Goal: Task Accomplishment & Management: Complete application form

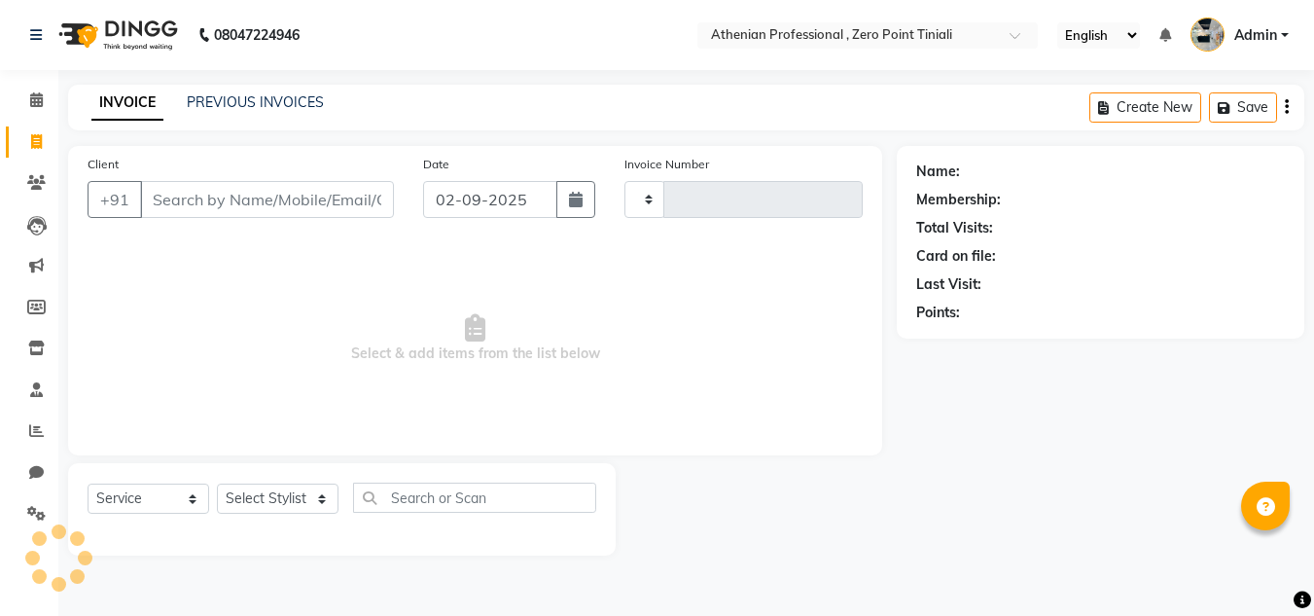
select select "service"
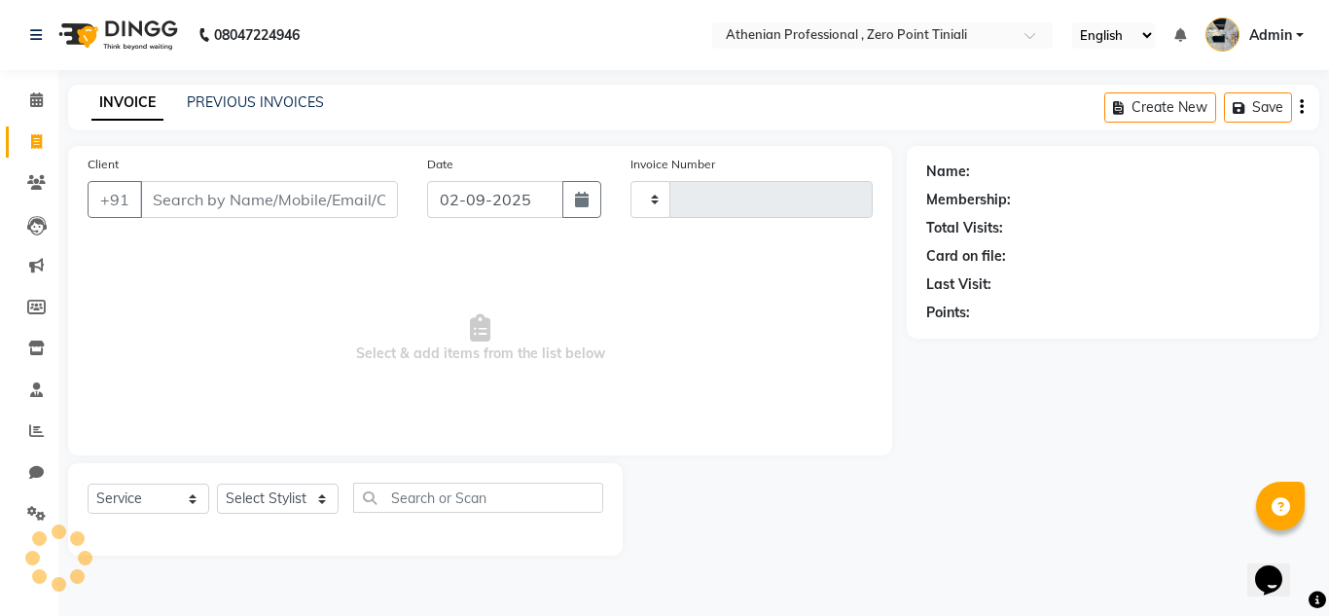
type input "2298"
select select "8300"
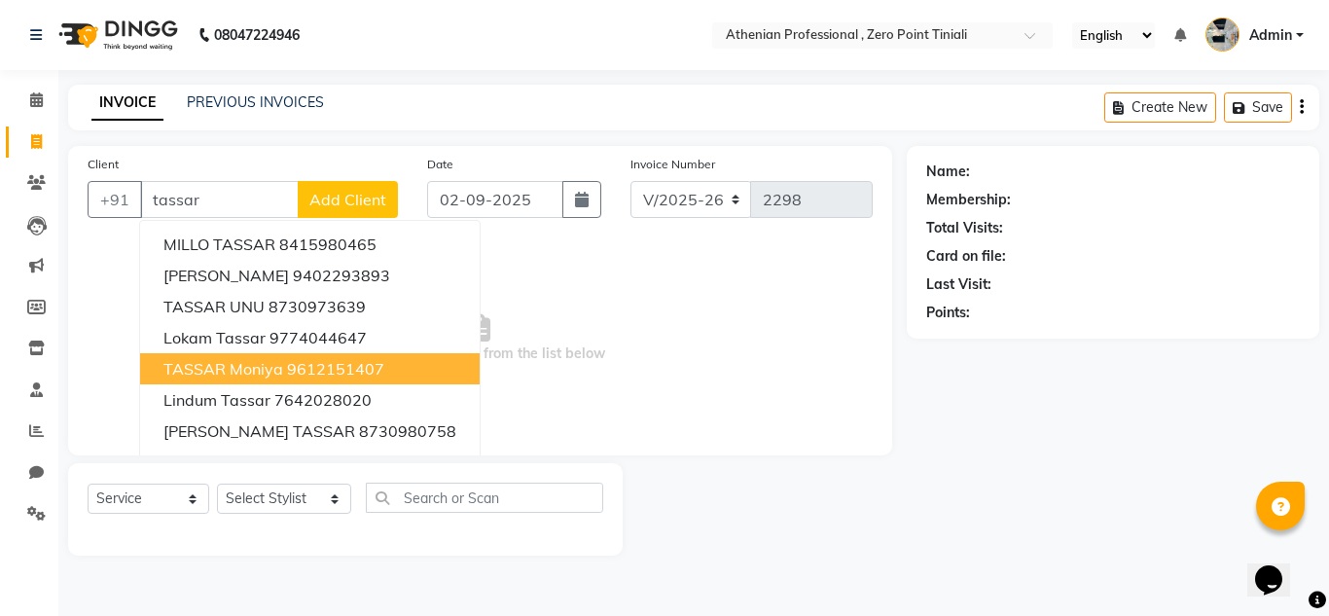
click at [276, 364] on span "TASSAR moniya" at bounding box center [223, 368] width 120 height 19
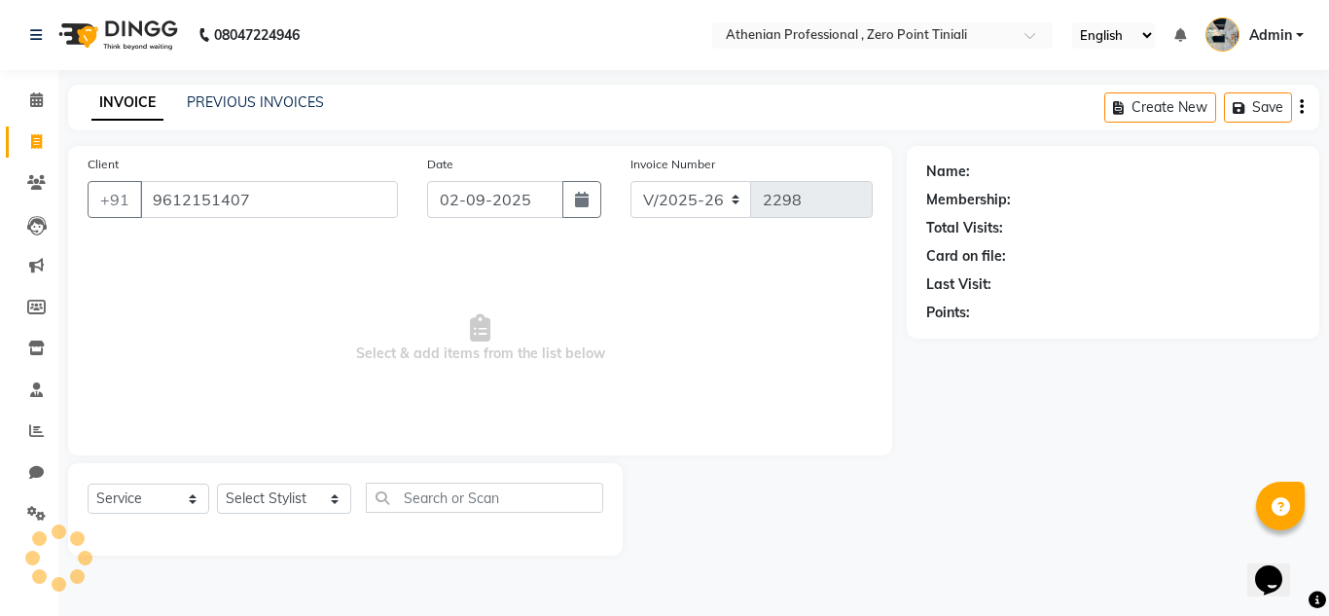
type input "9612151407"
select select "1: Object"
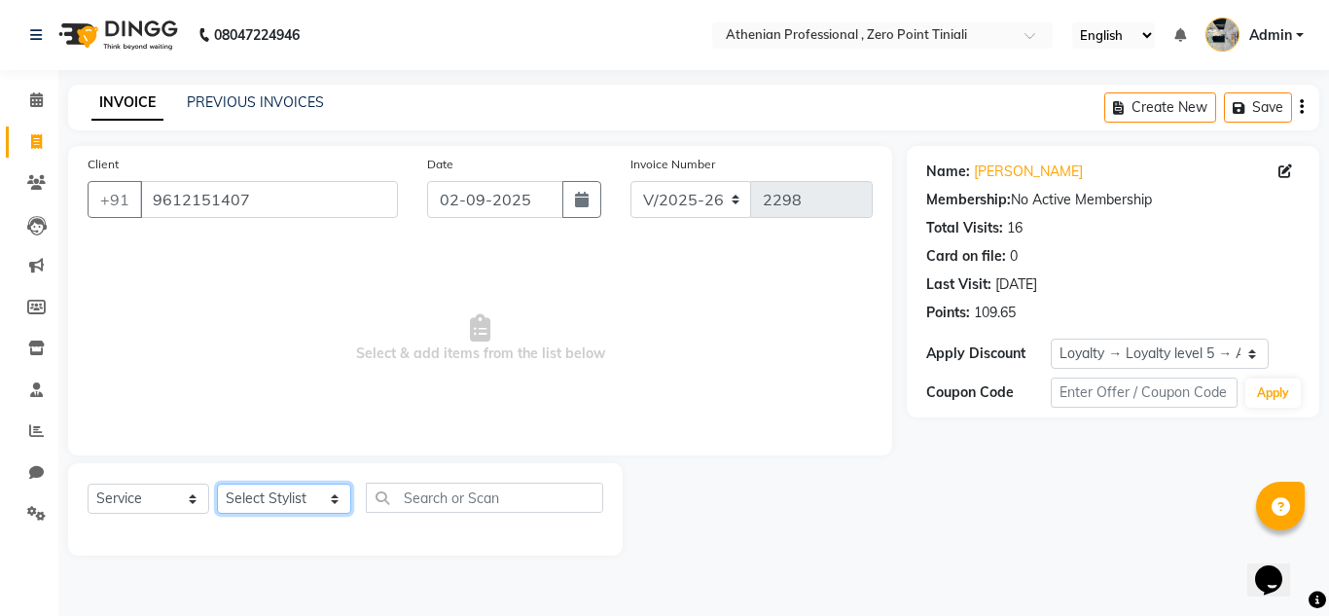
click at [301, 505] on select "Select Stylist [PERSON_NAME][MEDICAL_DATA] Admin [PERSON_NAME] BIHAM LINDUM NEM…" at bounding box center [284, 498] width 134 height 30
select select "80206"
click at [217, 483] on select "Select Stylist [PERSON_NAME][MEDICAL_DATA] Admin [PERSON_NAME] BIHAM LINDUM NEM…" at bounding box center [284, 498] width 134 height 30
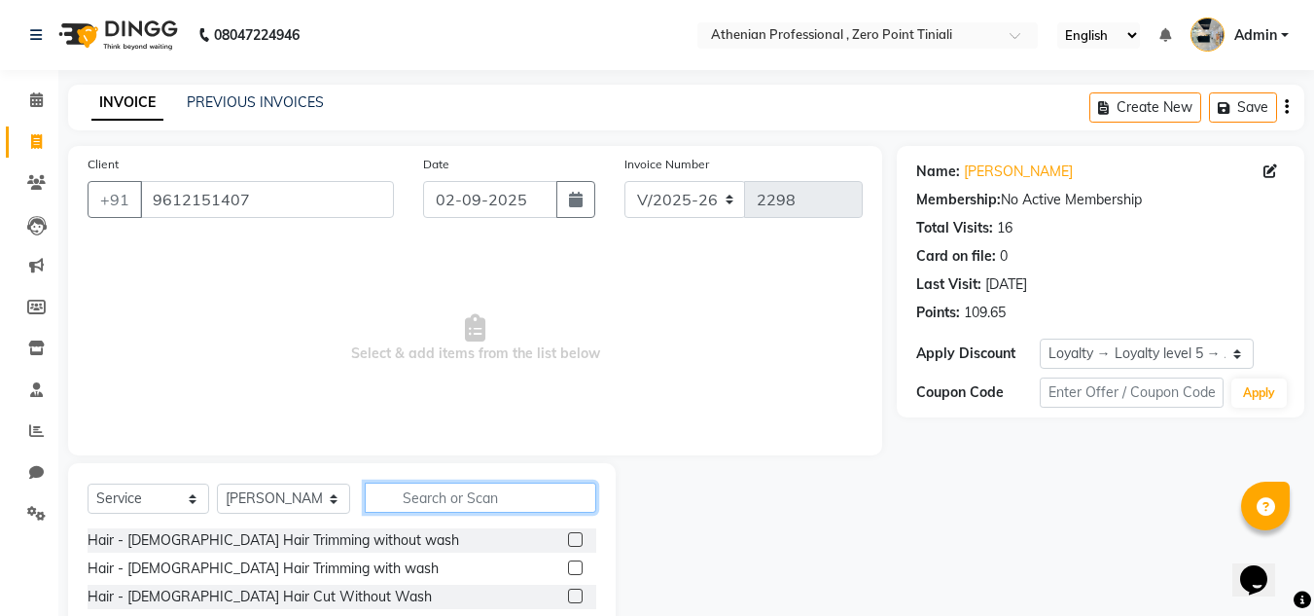
click at [447, 504] on input "text" at bounding box center [480, 497] width 231 height 30
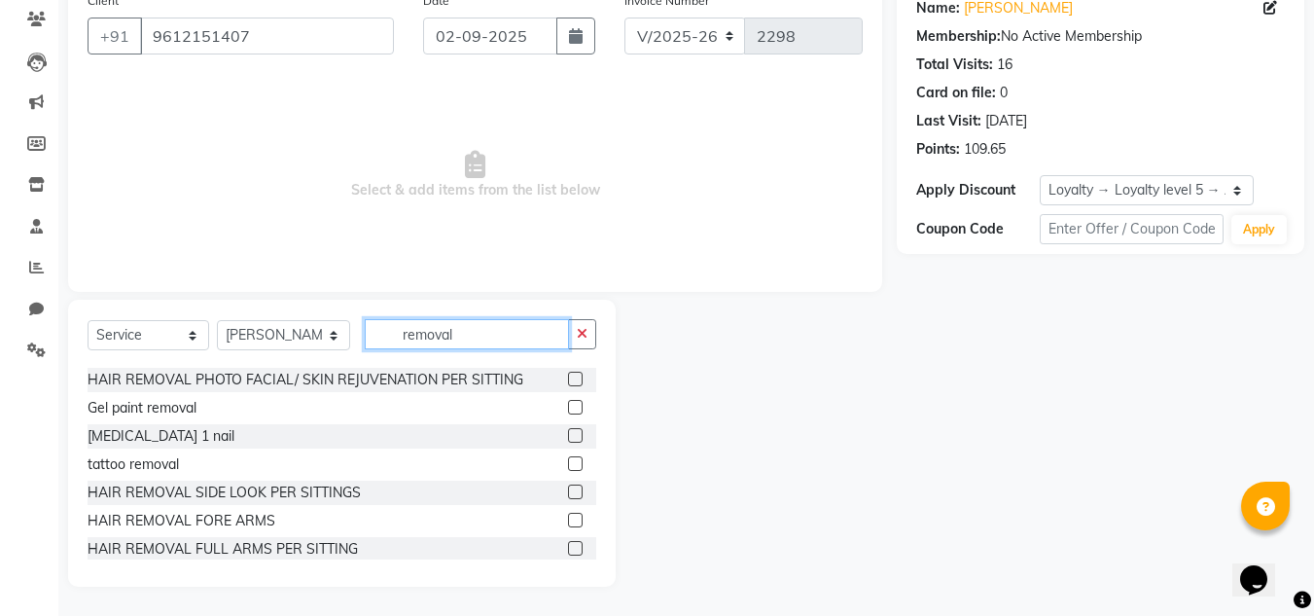
scroll to position [478, 0]
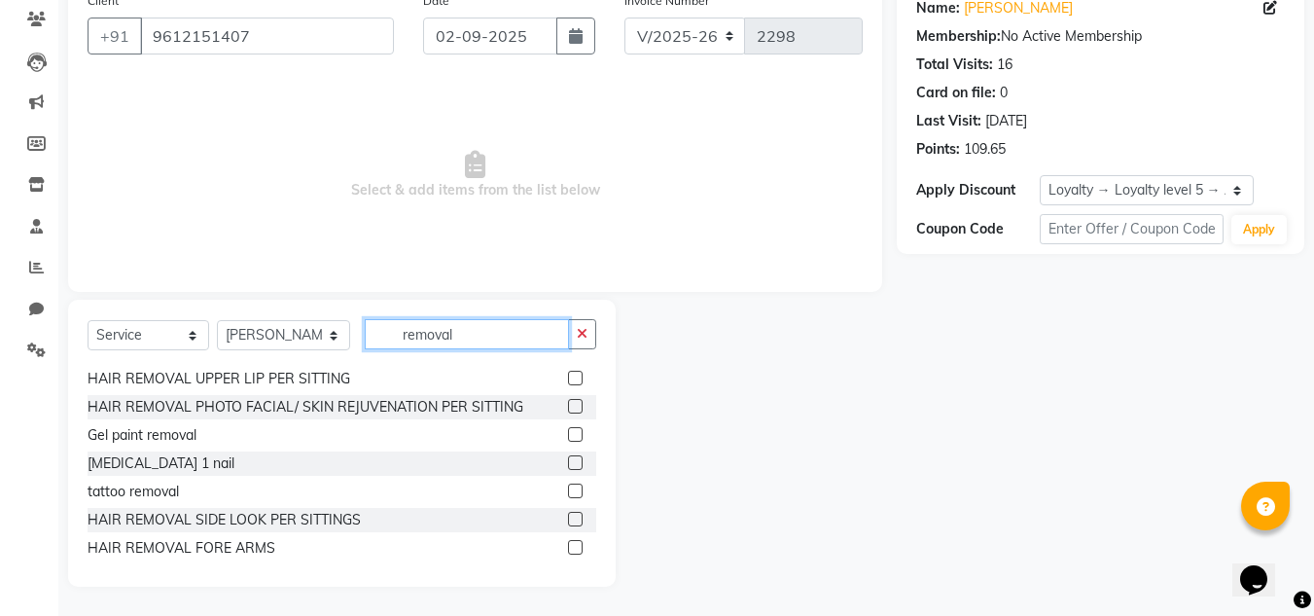
type input "removal"
click at [568, 433] on label at bounding box center [575, 434] width 15 height 15
click at [568, 433] on input "checkbox" at bounding box center [574, 435] width 13 height 13
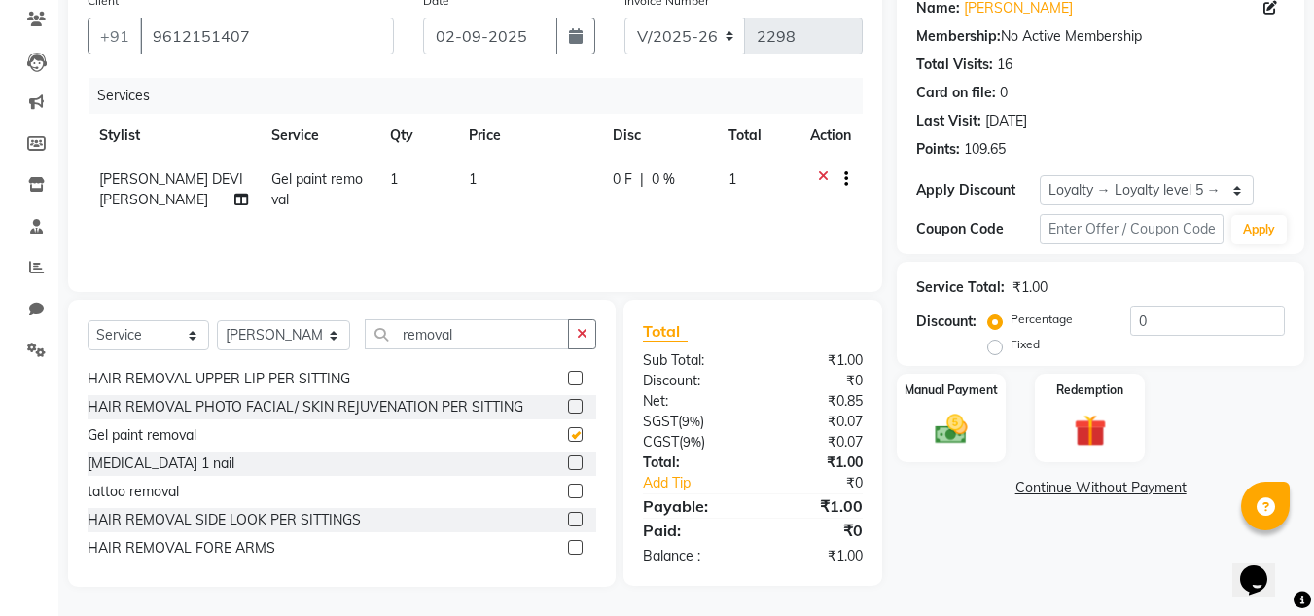
checkbox input "false"
click at [477, 172] on td "1" at bounding box center [529, 190] width 144 height 64
select select "80206"
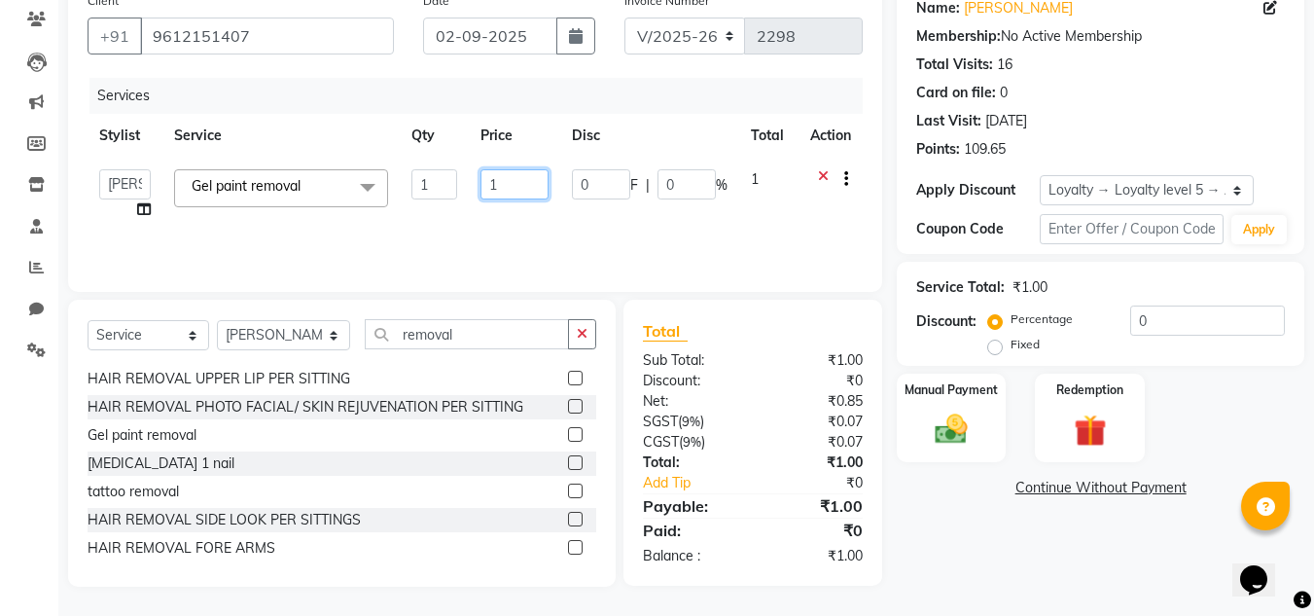
click at [509, 183] on input "1" at bounding box center [513, 184] width 67 height 30
type input "600"
click at [470, 330] on input "removal" at bounding box center [467, 334] width 204 height 30
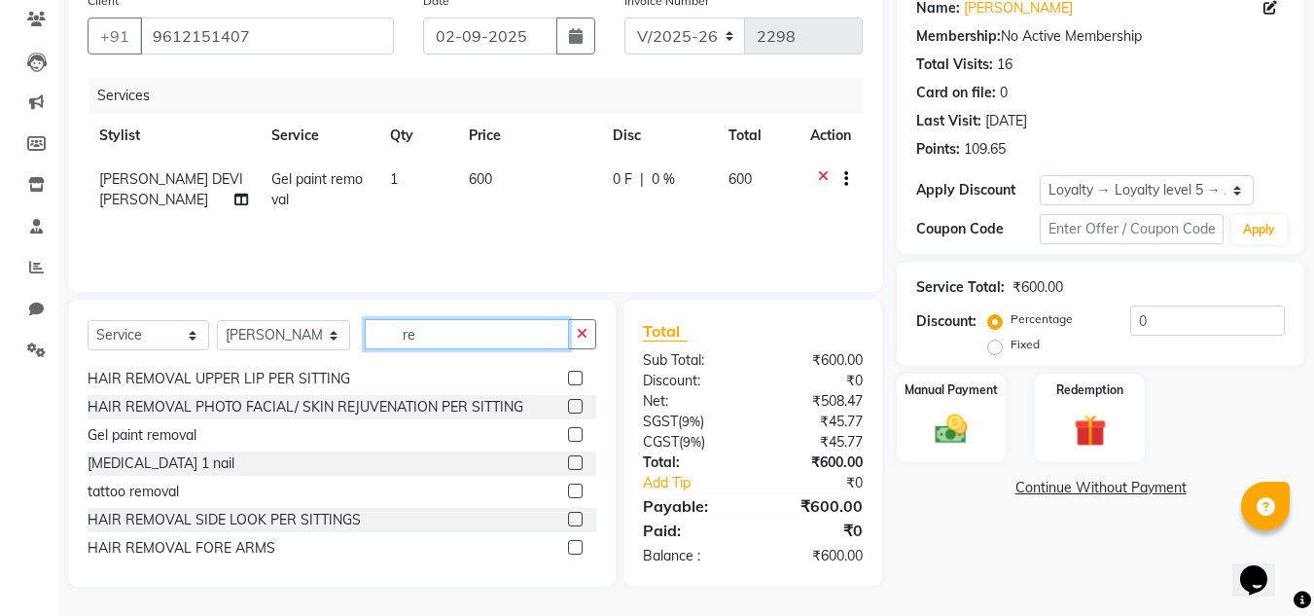
type input "r"
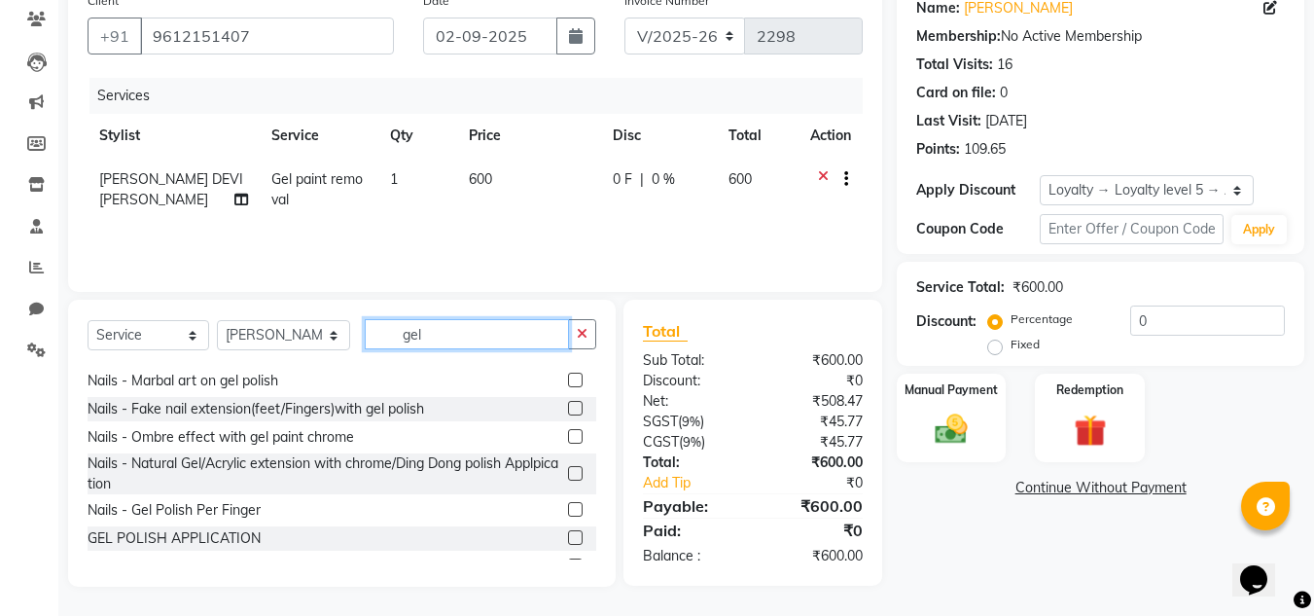
scroll to position [0, 0]
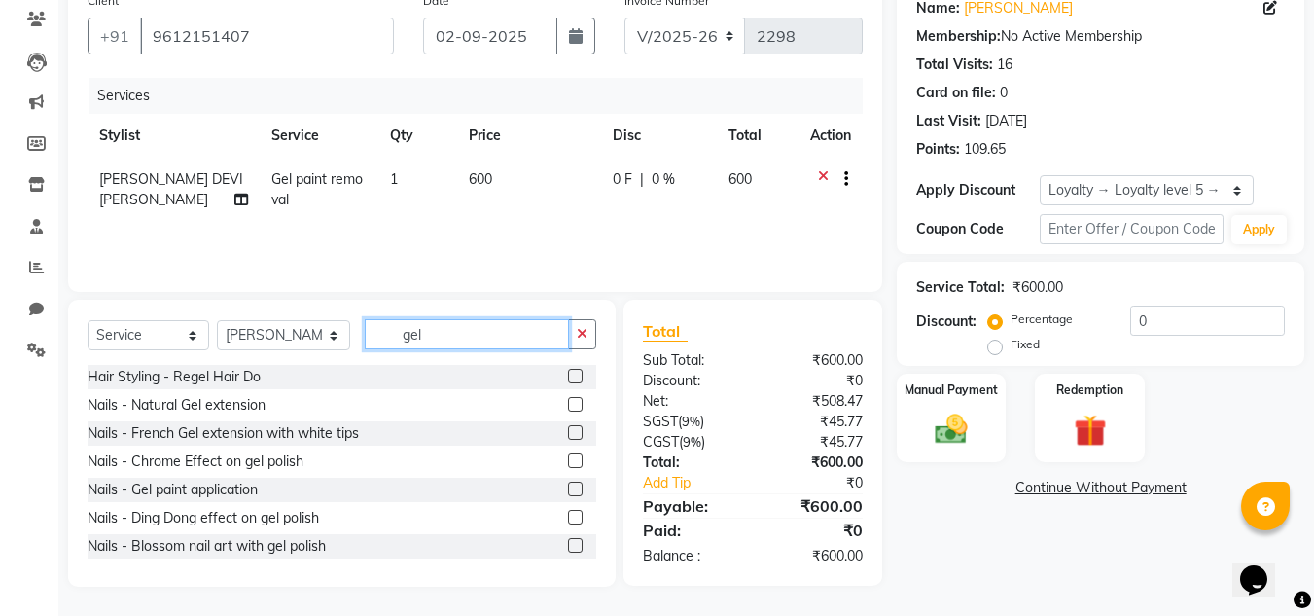
type input "gel"
click at [568, 490] on label at bounding box center [575, 488] width 15 height 15
click at [568, 490] on input "checkbox" at bounding box center [574, 489] width 13 height 13
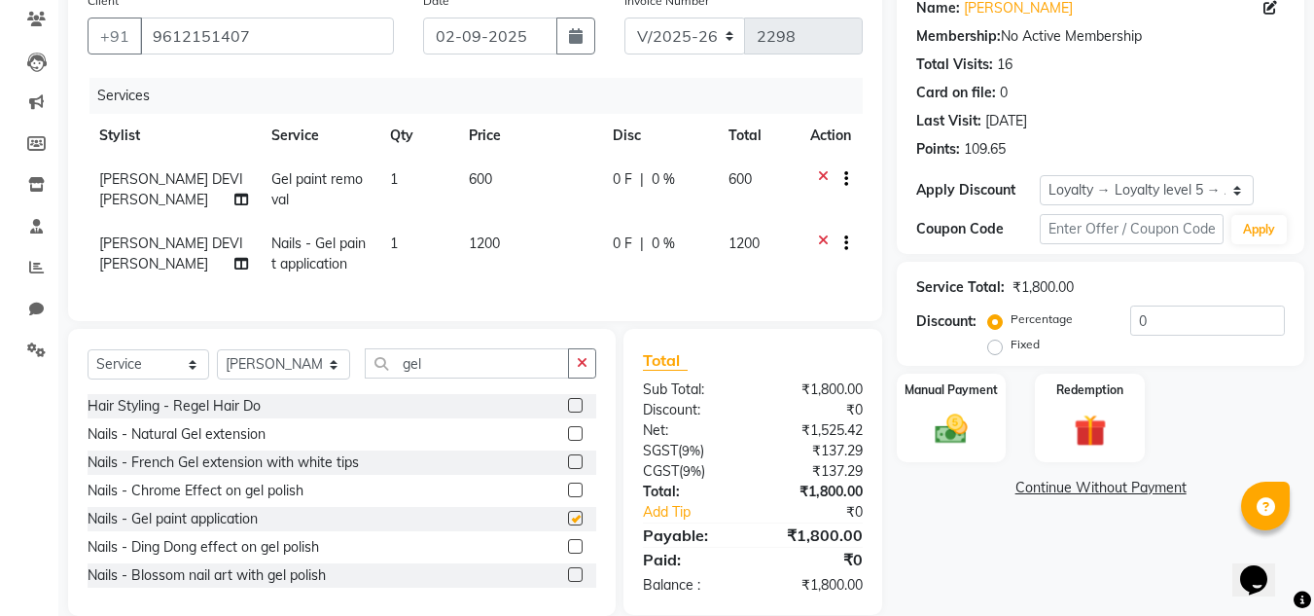
checkbox input "false"
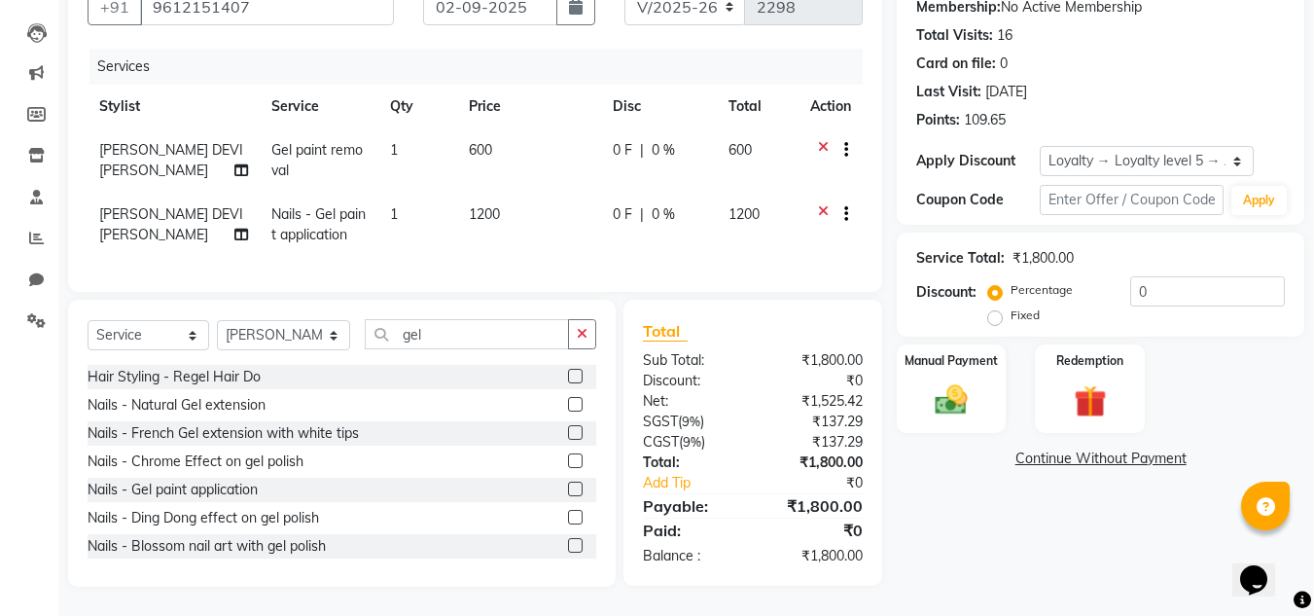
click at [825, 204] on icon at bounding box center [823, 216] width 11 height 24
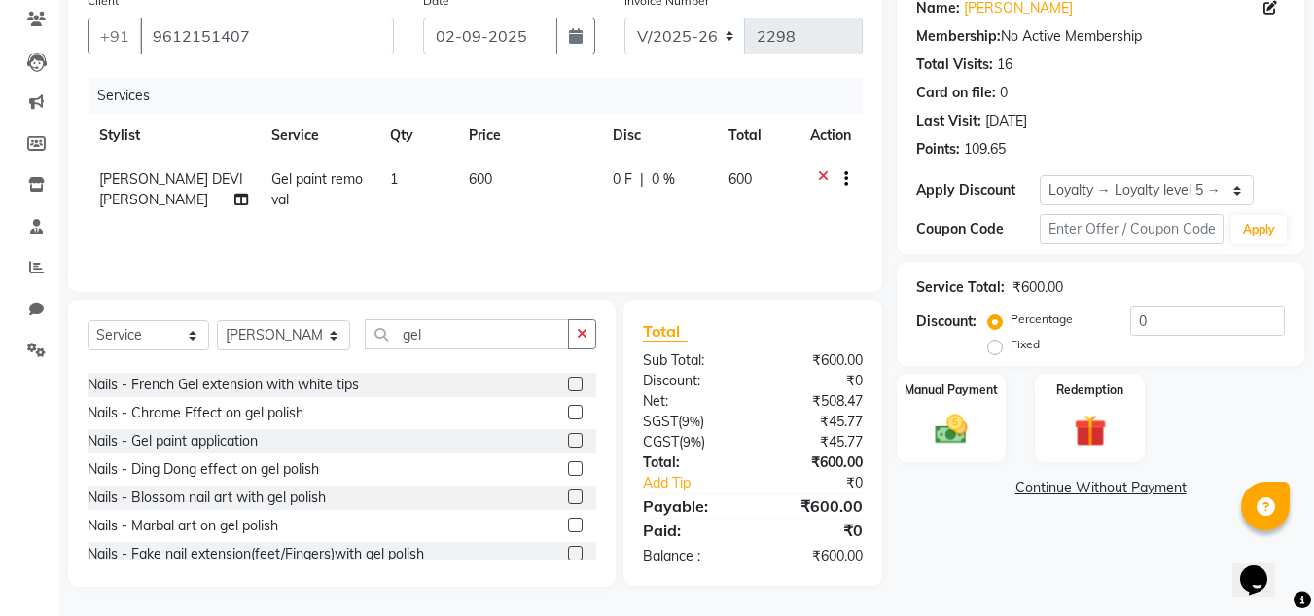
scroll to position [49, 0]
click at [568, 495] on label at bounding box center [575, 496] width 15 height 15
click at [568, 495] on input "checkbox" at bounding box center [574, 497] width 13 height 13
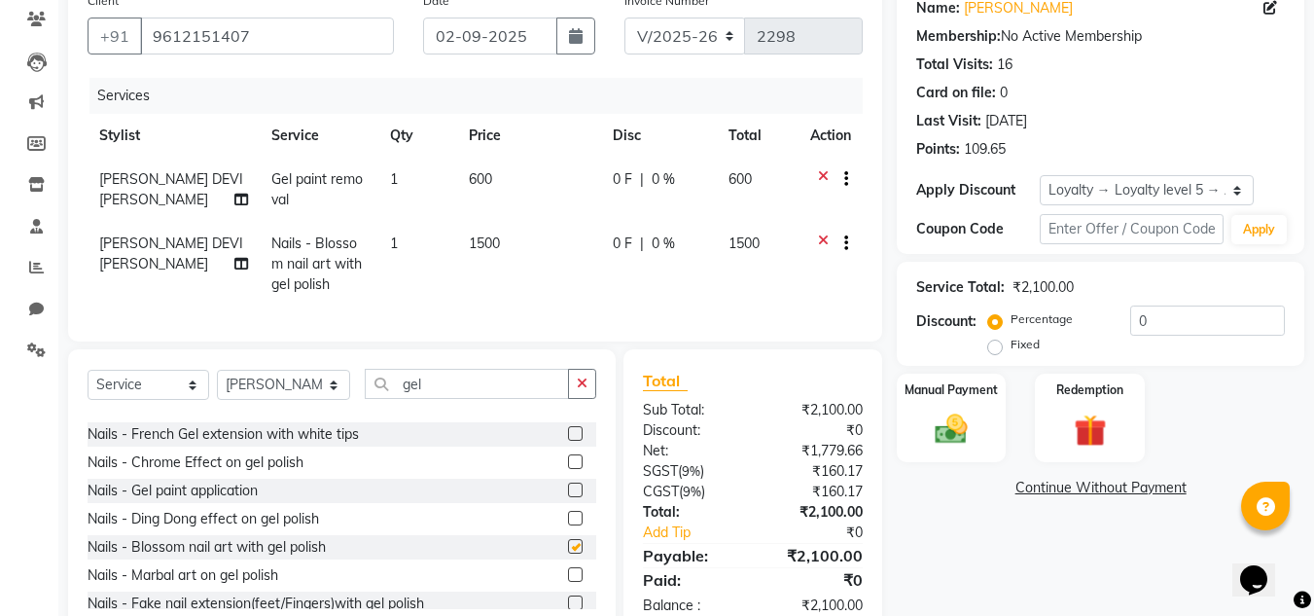
checkbox input "false"
click at [924, 426] on img at bounding box center [951, 428] width 54 height 39
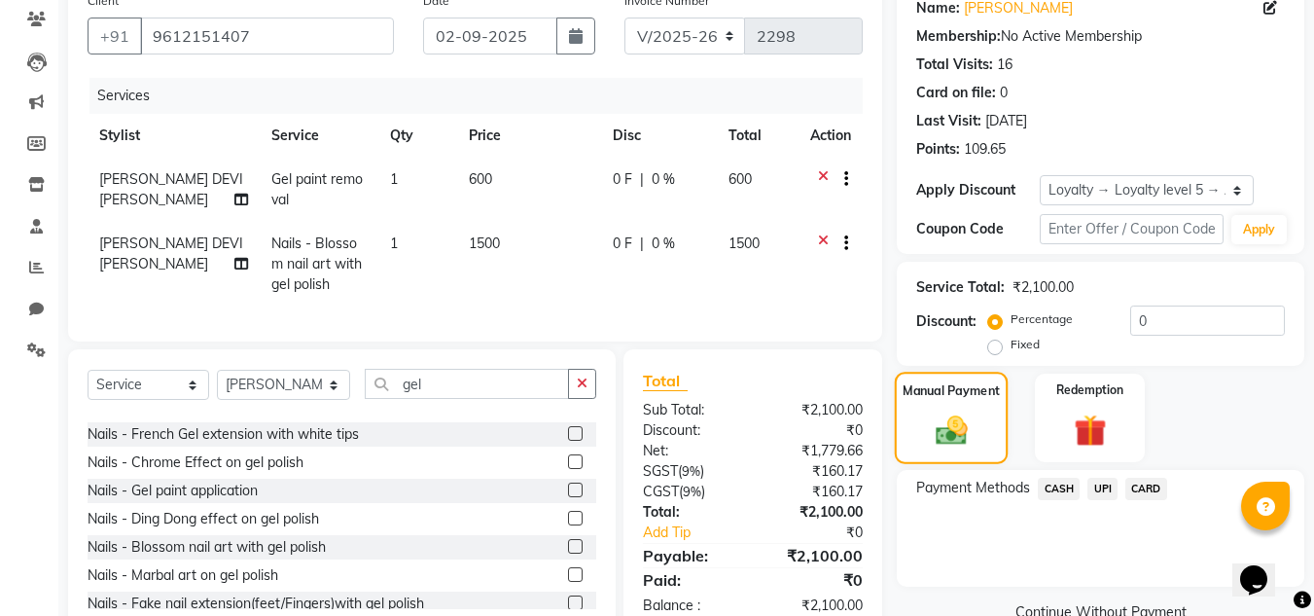
scroll to position [228, 0]
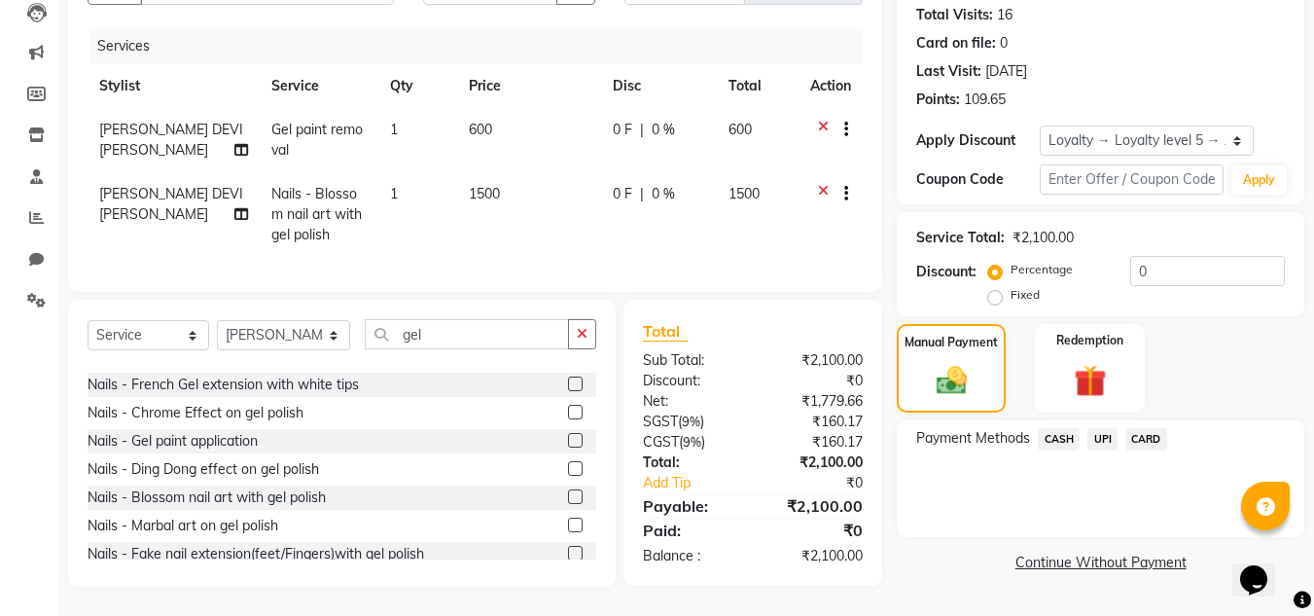
click at [1106, 430] on span "UPI" at bounding box center [1102, 439] width 30 height 22
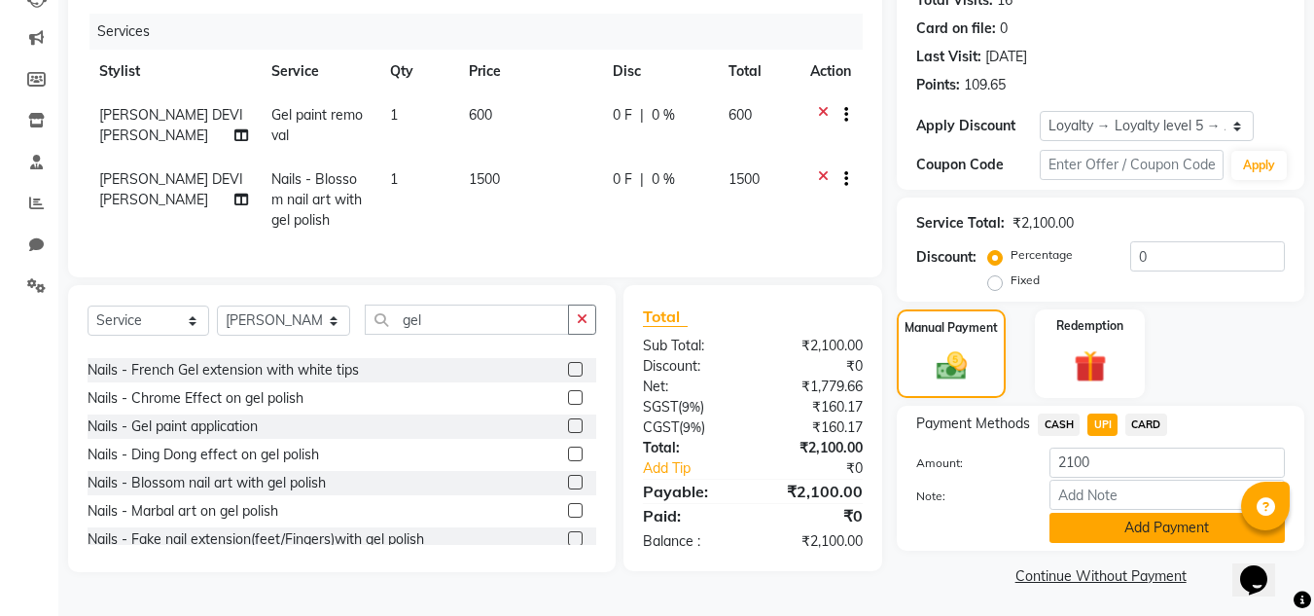
click at [1135, 525] on button "Add Payment" at bounding box center [1166, 528] width 235 height 30
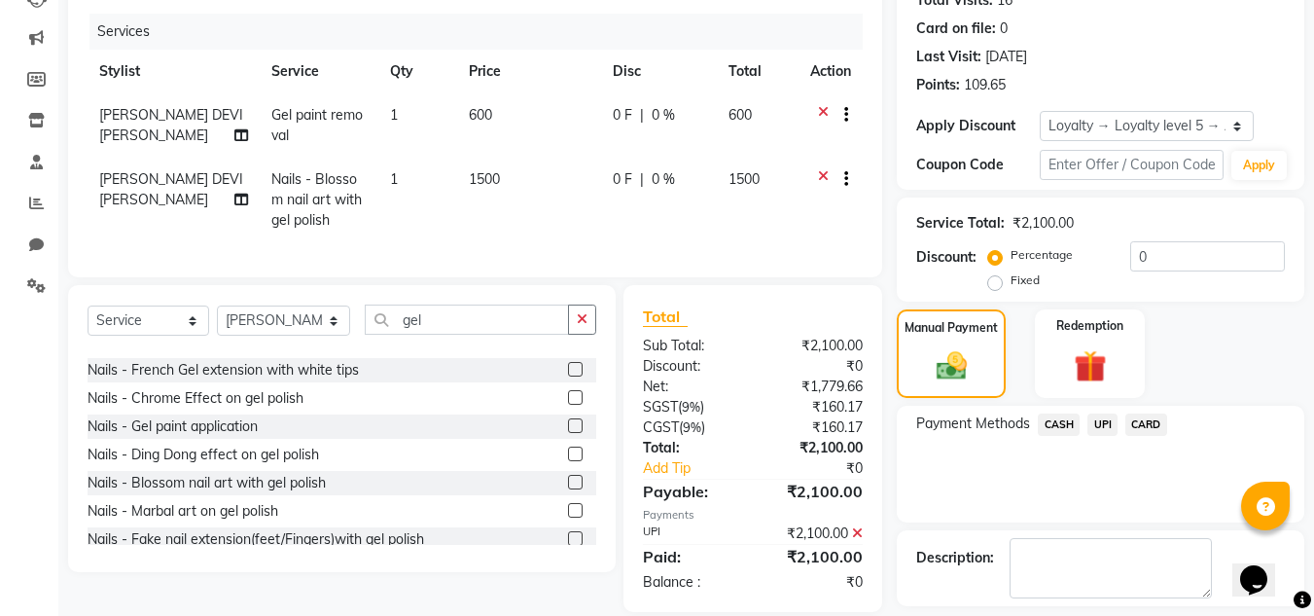
scroll to position [384, 0]
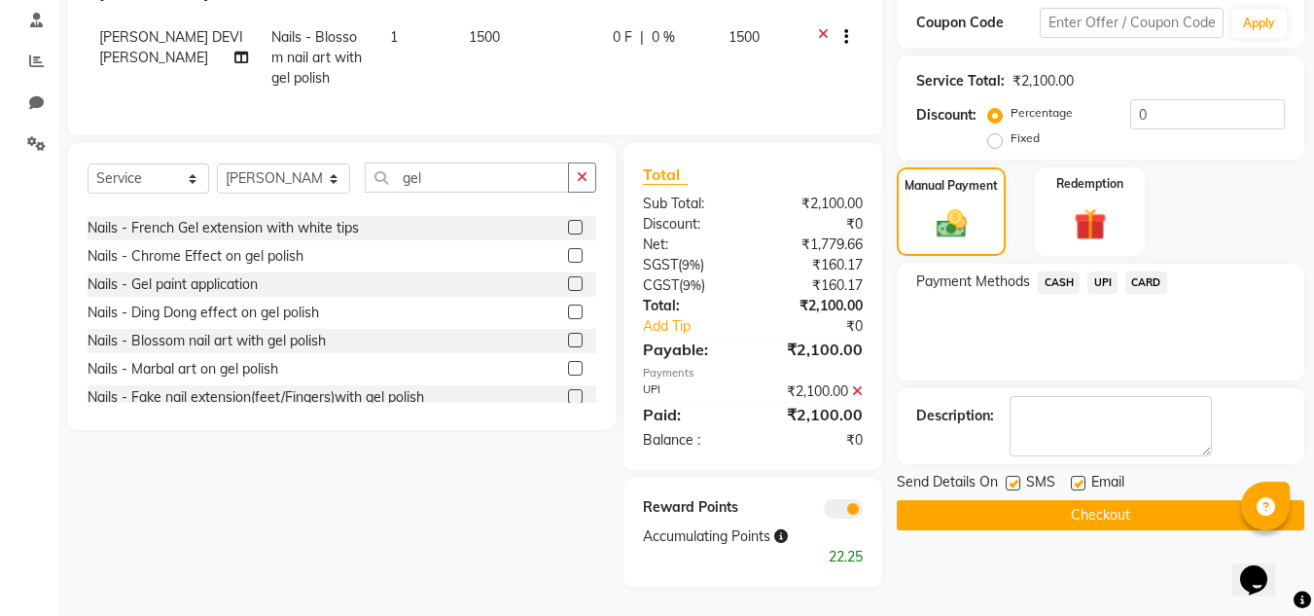
click at [1080, 476] on label at bounding box center [1078, 483] width 15 height 15
click at [1080, 478] on input "checkbox" at bounding box center [1077, 484] width 13 height 13
checkbox input "false"
click at [1075, 502] on button "Checkout" at bounding box center [1101, 515] width 408 height 30
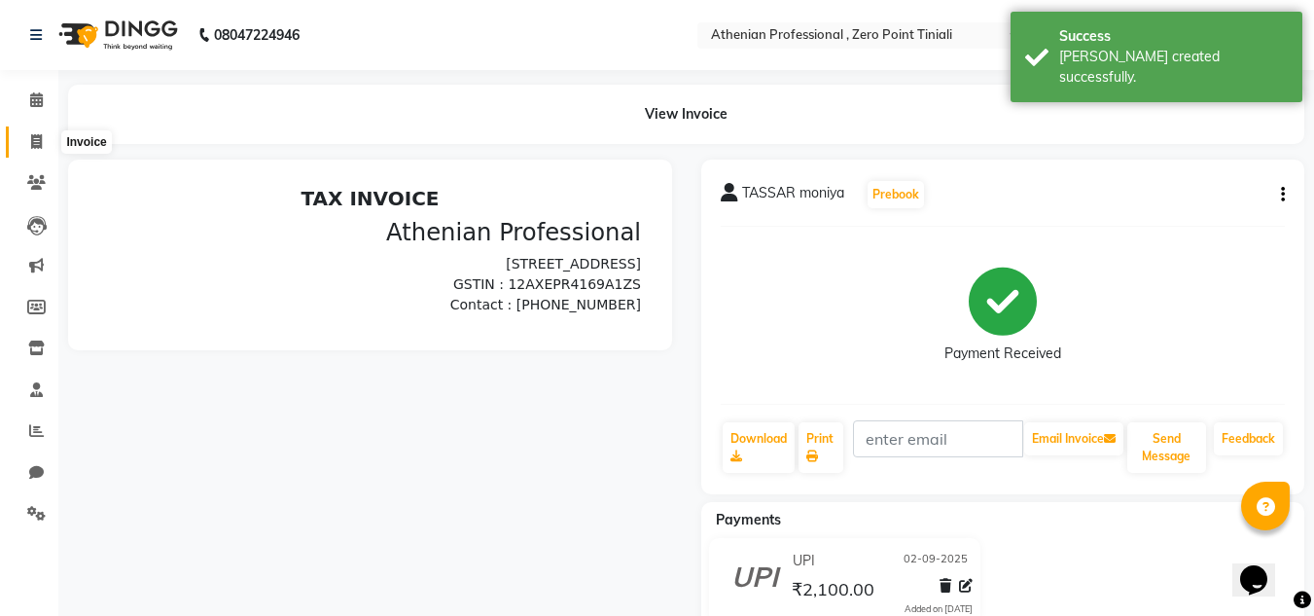
click at [33, 138] on icon at bounding box center [36, 141] width 11 height 15
select select "service"
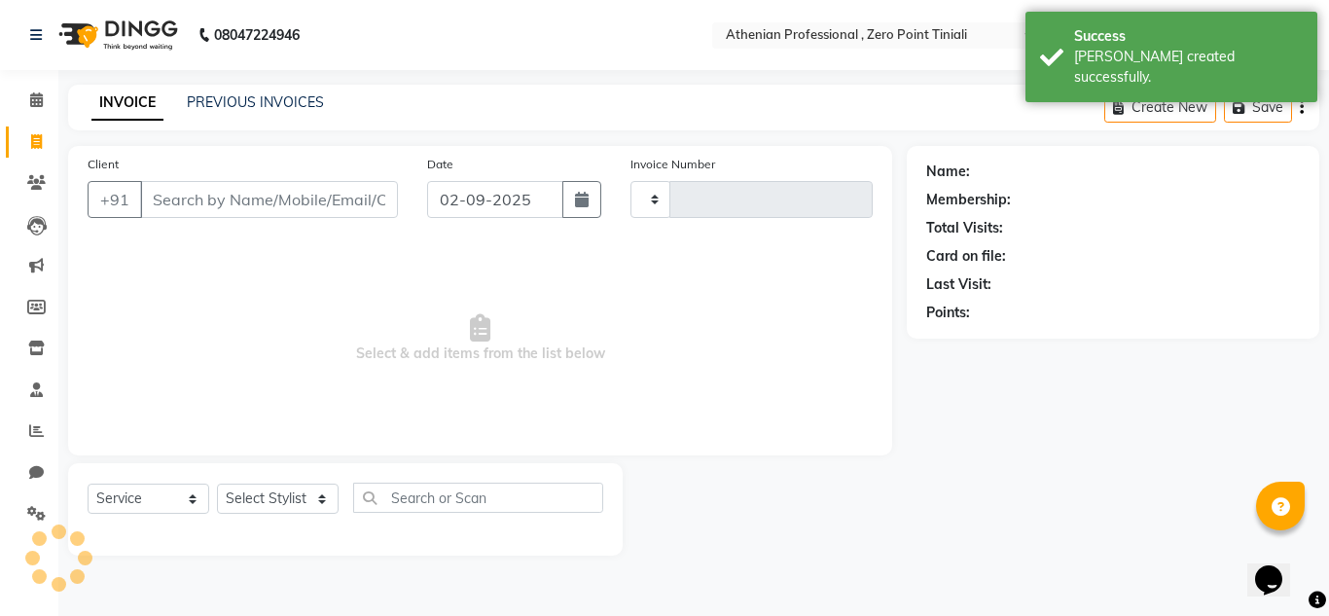
type input "2299"
select select "8300"
click at [243, 103] on link "PREVIOUS INVOICES" at bounding box center [255, 102] width 137 height 18
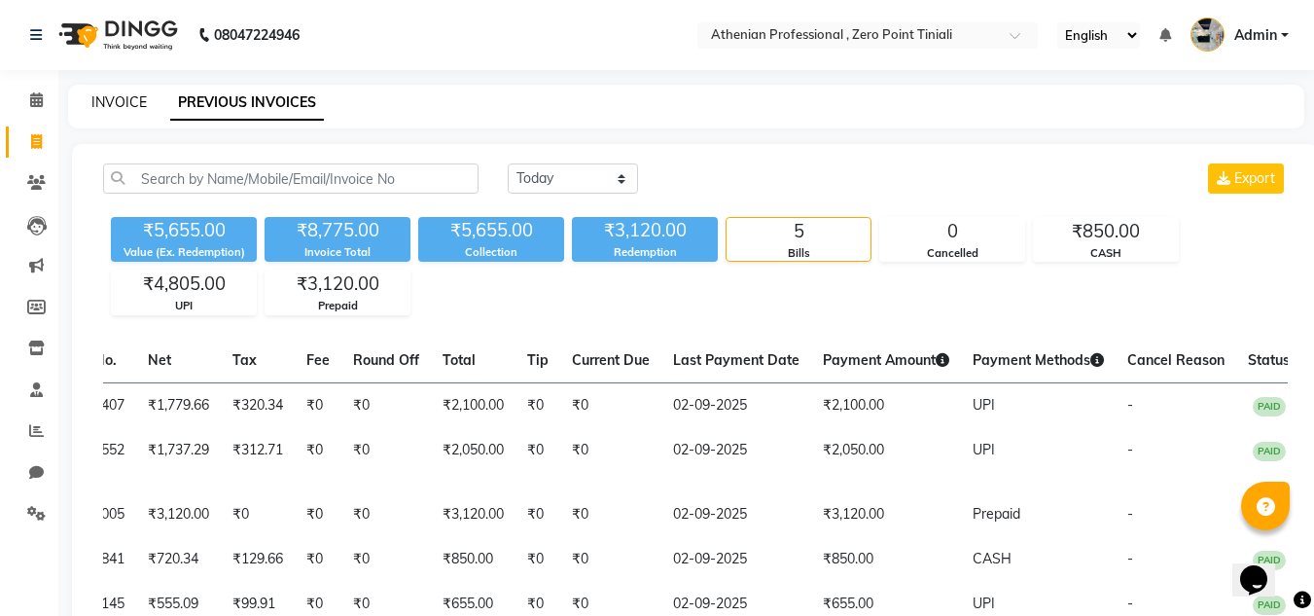
click at [120, 95] on link "INVOICE" at bounding box center [118, 102] width 55 height 18
select select "service"
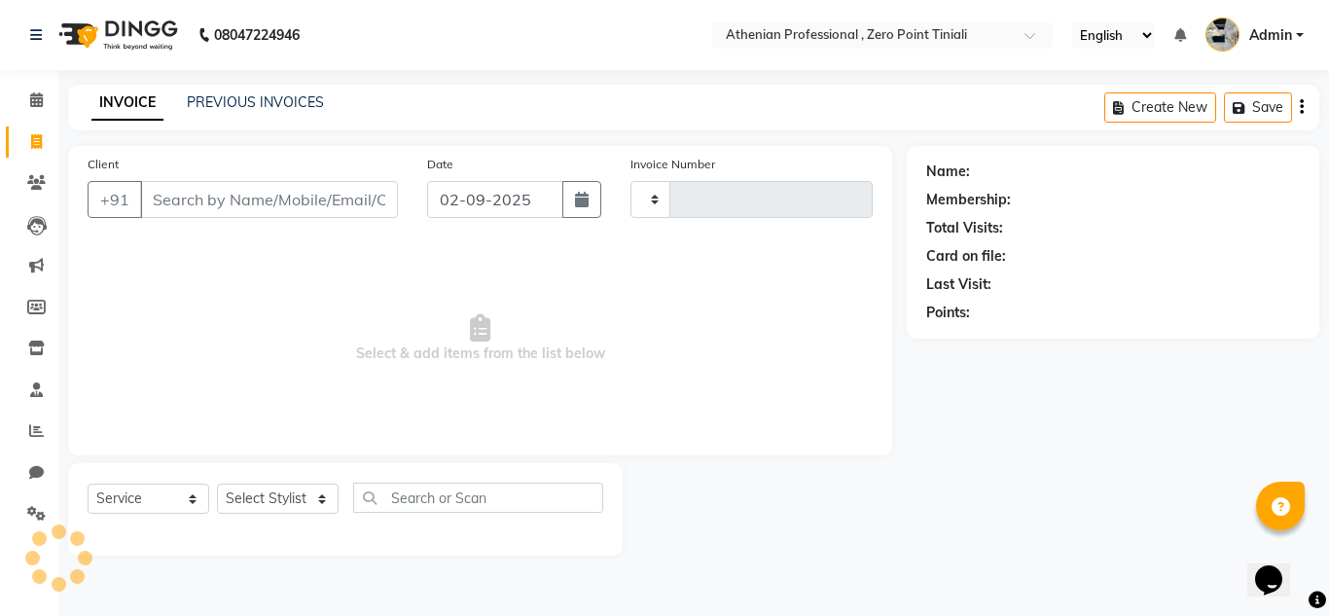
type input "2299"
select select "8300"
click at [201, 197] on input "Client" at bounding box center [269, 199] width 258 height 37
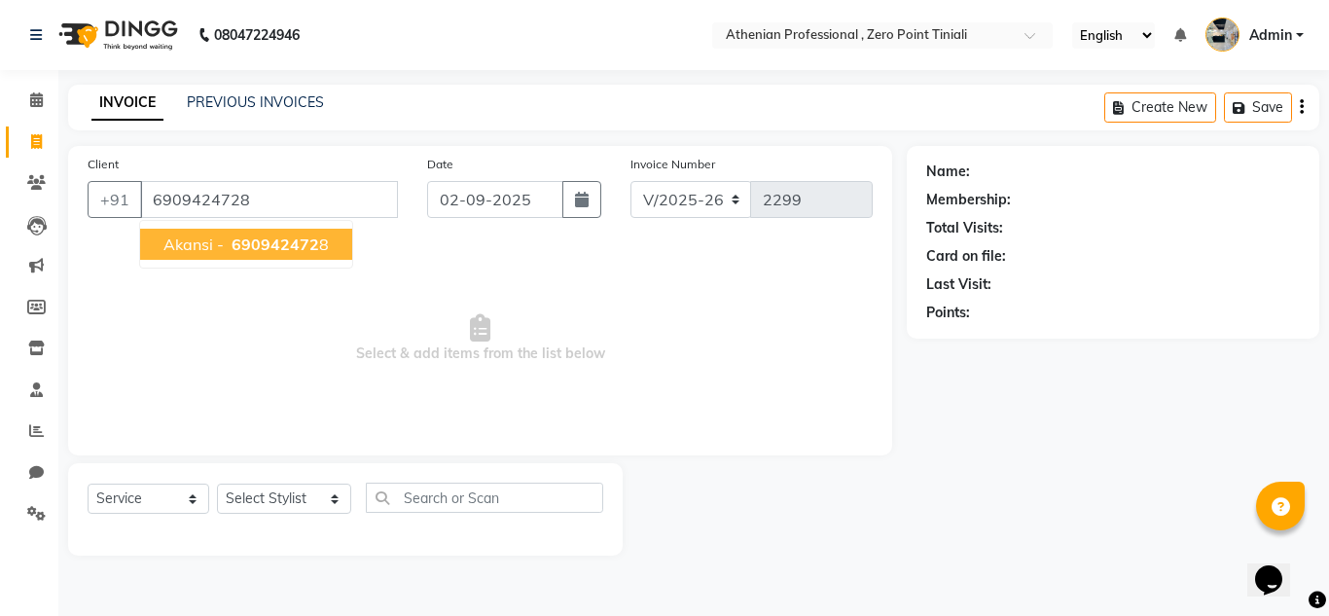
type input "6909424728"
select select "1: Object"
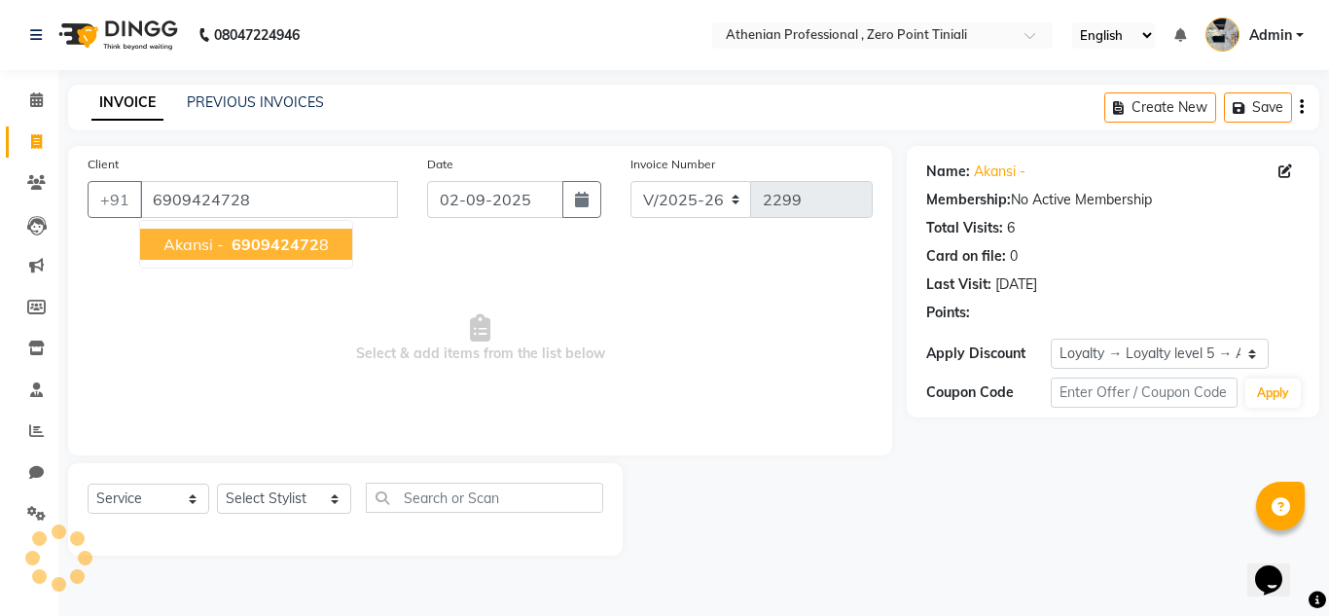
click at [206, 244] on span "Akansi -" at bounding box center [193, 243] width 60 height 19
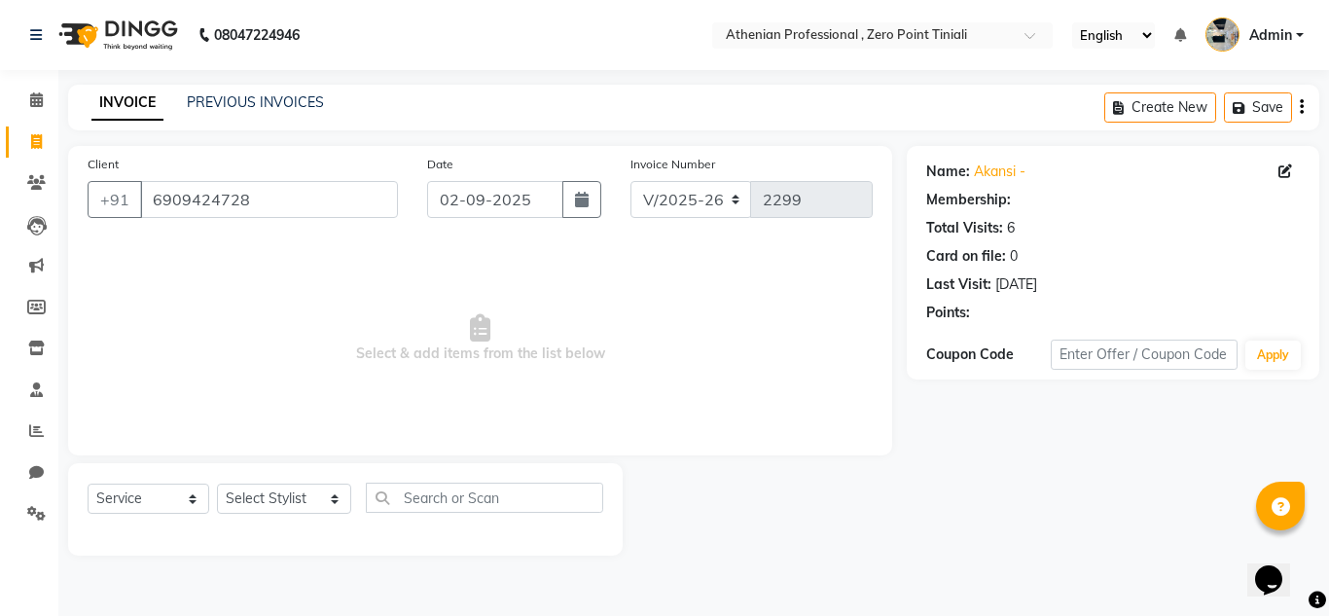
select select "1: Object"
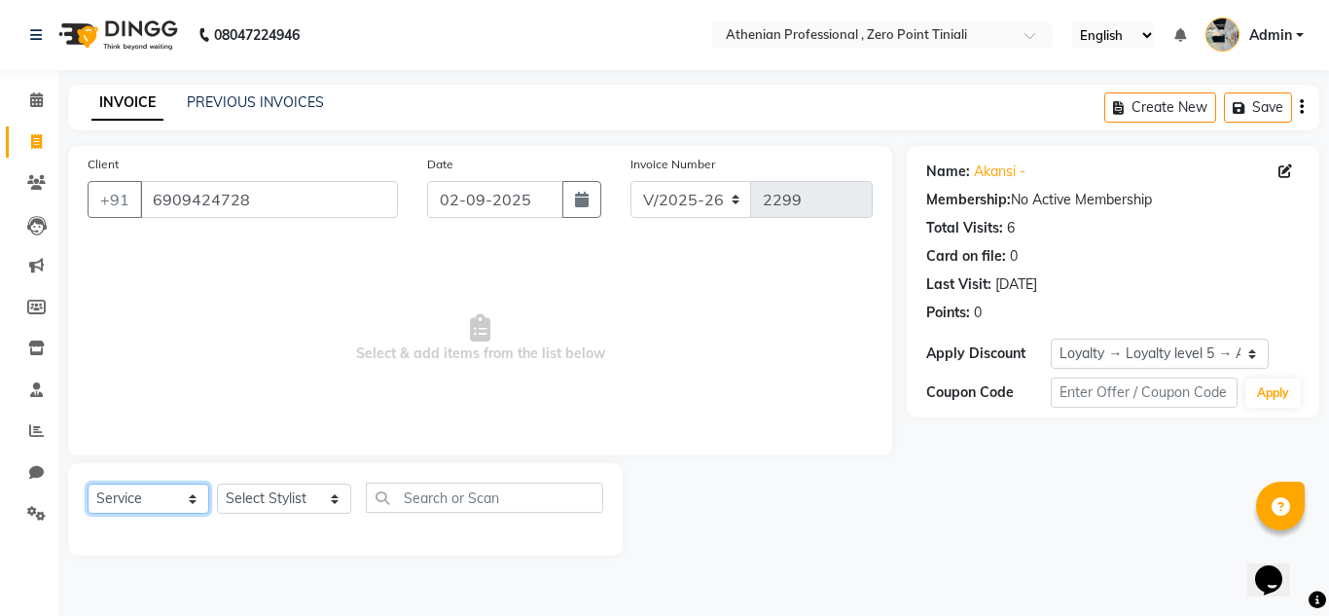
click at [147, 495] on select "Select Service Product Membership Package Voucher Prepaid Gift Card" at bounding box center [149, 498] width 122 height 30
select select "product"
click at [88, 483] on select "Select Service Product Membership Package Voucher Prepaid Gift Card" at bounding box center [149, 498] width 122 height 30
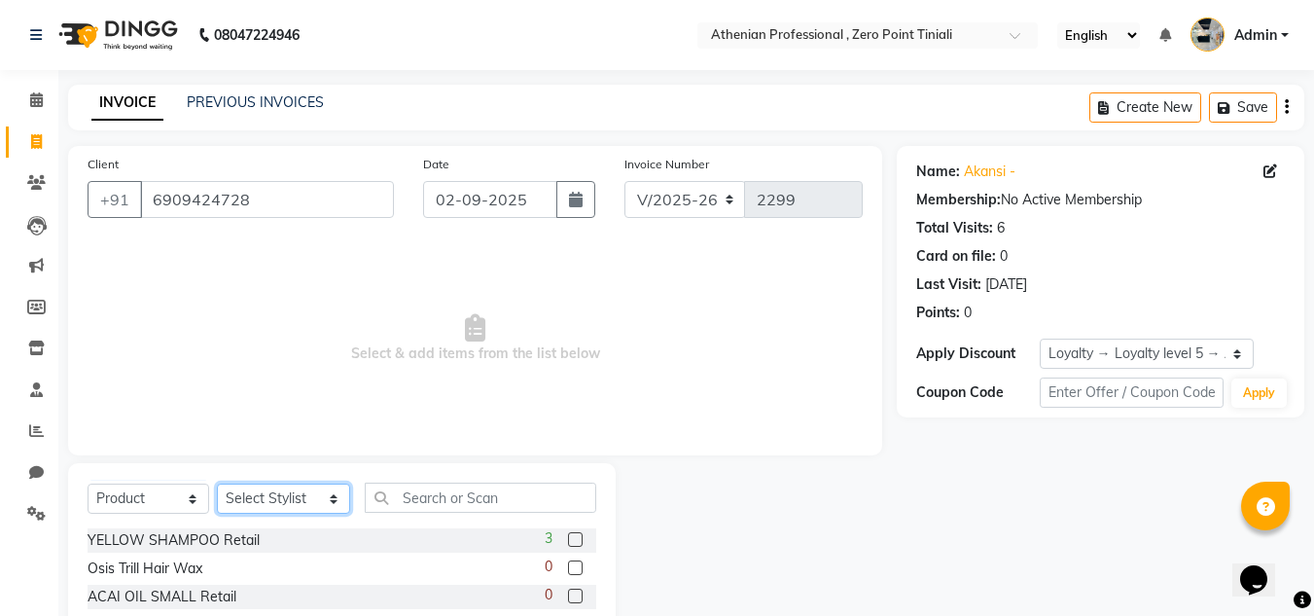
click at [262, 502] on select "Select Stylist [PERSON_NAME][MEDICAL_DATA] Admin [PERSON_NAME] BIHAM LINDUM NEM…" at bounding box center [283, 498] width 133 height 30
select select "80199"
click at [217, 483] on select "Select Stylist [PERSON_NAME][MEDICAL_DATA] Admin [PERSON_NAME] BIHAM LINDUM NEM…" at bounding box center [283, 498] width 133 height 30
click at [417, 481] on div "Select Service Product Membership Package Voucher Prepaid Gift Card Select Styl…" at bounding box center [342, 606] width 548 height 287
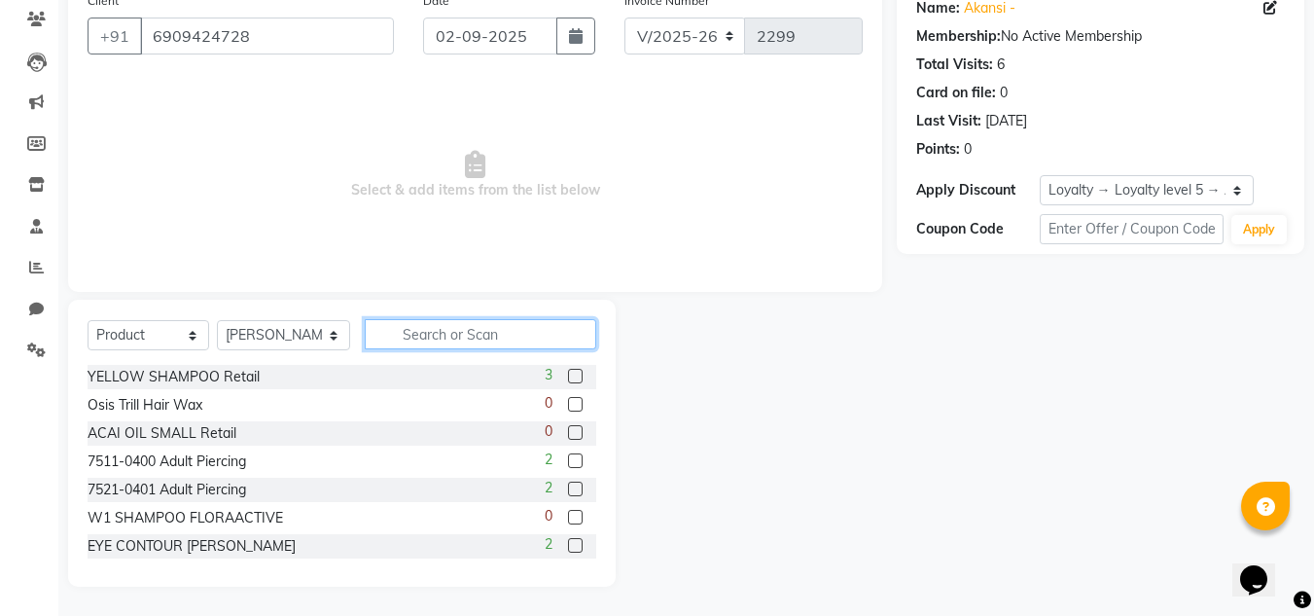
click at [491, 327] on input "text" at bounding box center [480, 334] width 231 height 30
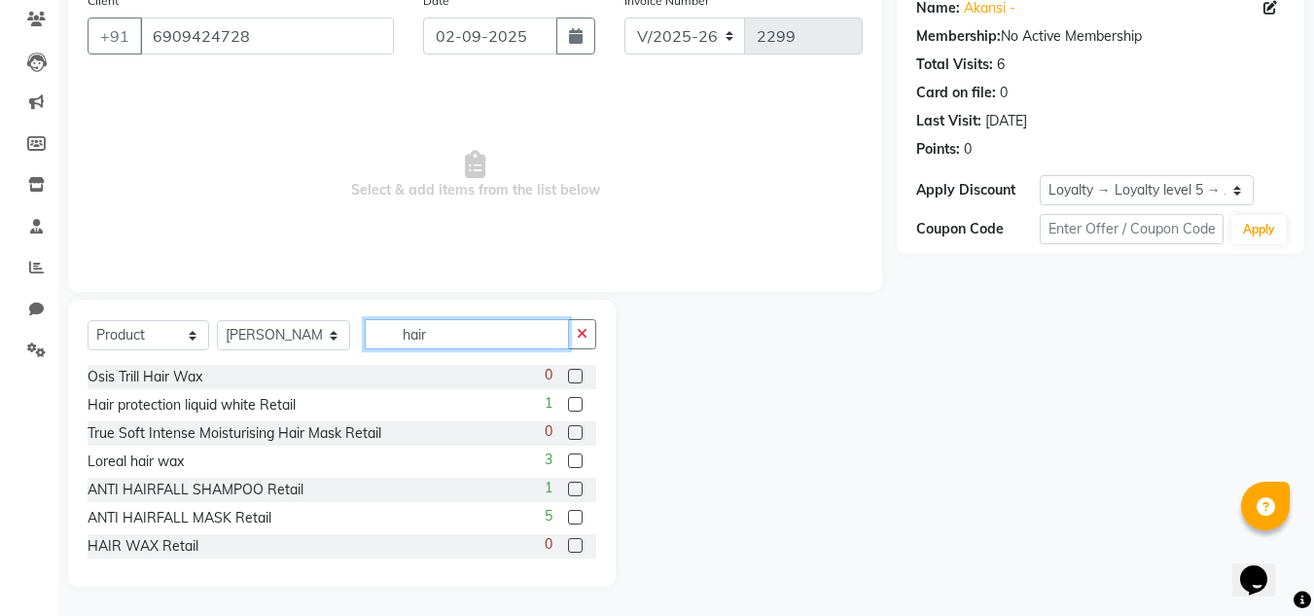
type input "hair"
click at [568, 407] on label at bounding box center [575, 404] width 15 height 15
click at [568, 407] on input "checkbox" at bounding box center [574, 405] width 13 height 13
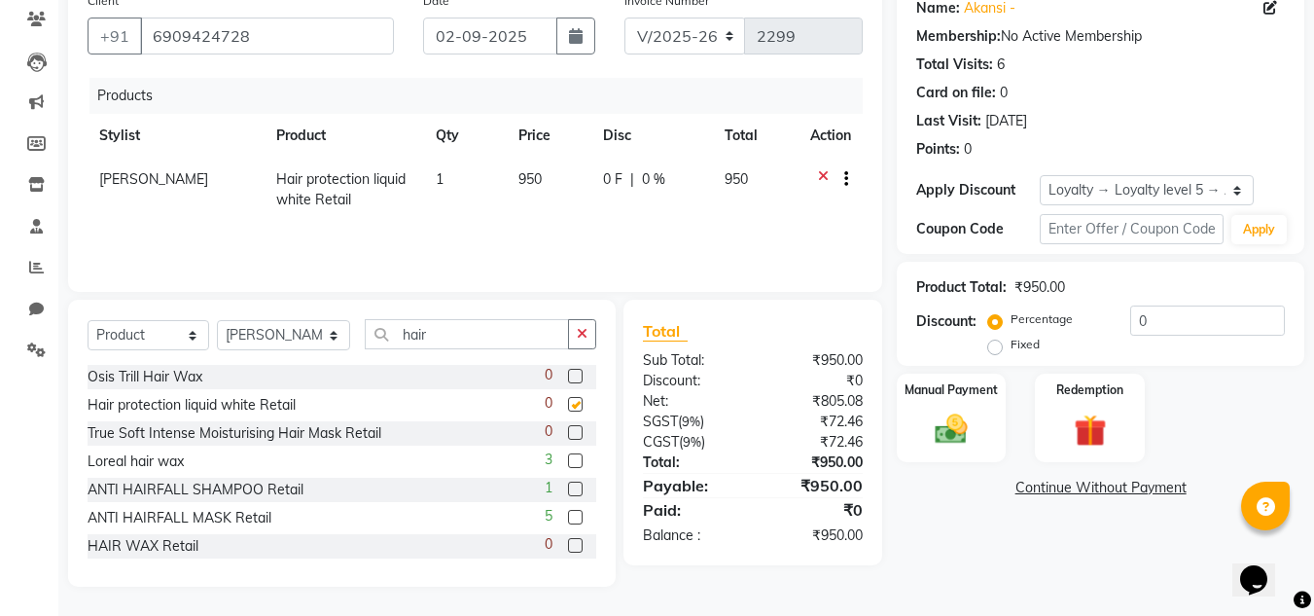
checkbox input "false"
click at [963, 427] on img at bounding box center [951, 428] width 54 height 39
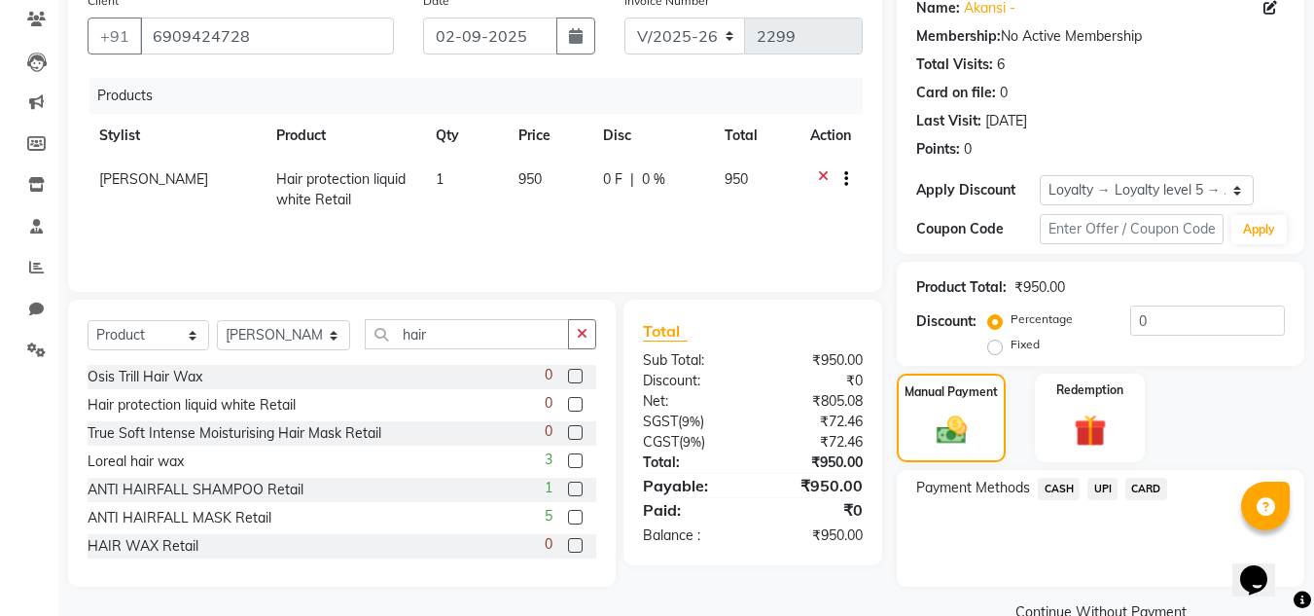
click at [1109, 487] on span "UPI" at bounding box center [1102, 489] width 30 height 22
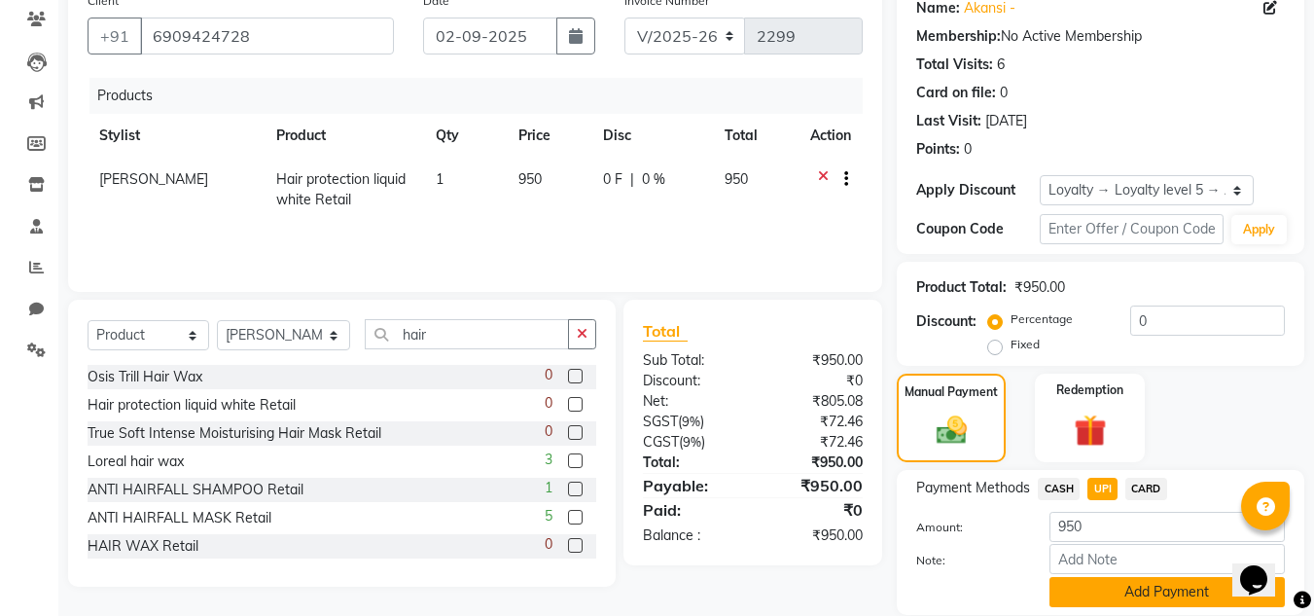
click at [1122, 585] on button "Add Payment" at bounding box center [1166, 592] width 235 height 30
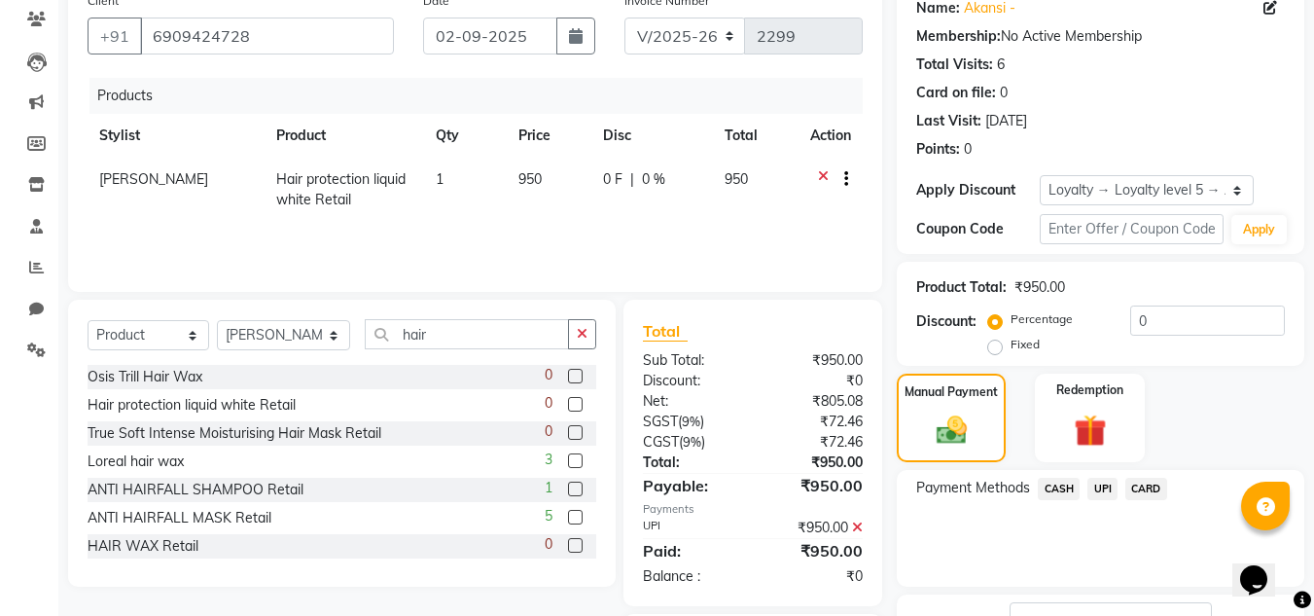
scroll to position [313, 0]
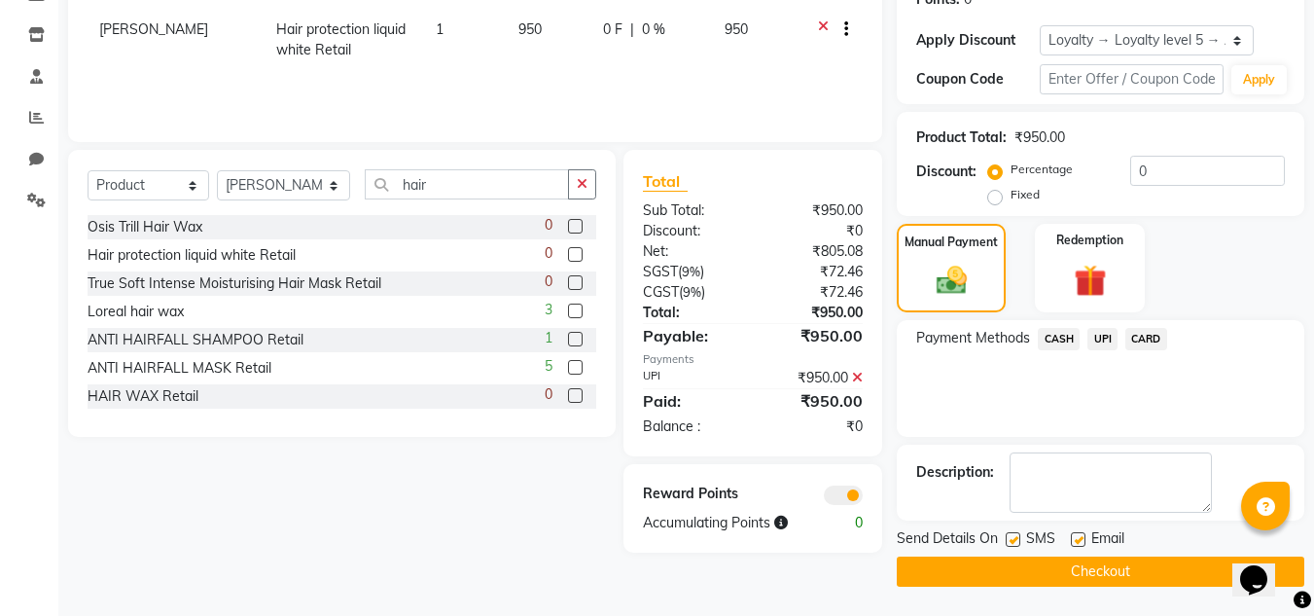
click at [1080, 541] on label at bounding box center [1078, 539] width 15 height 15
click at [1080, 541] on input "checkbox" at bounding box center [1077, 540] width 13 height 13
checkbox input "false"
click at [1079, 566] on button "Checkout" at bounding box center [1101, 571] width 408 height 30
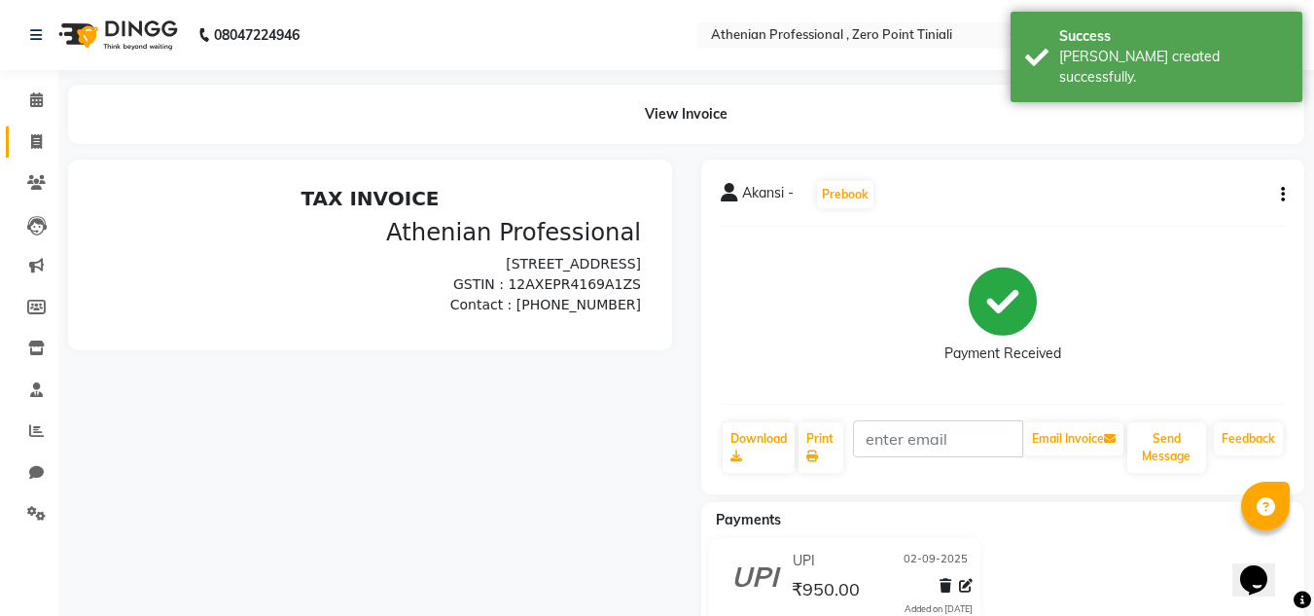
click at [40, 135] on icon at bounding box center [36, 141] width 11 height 15
select select "service"
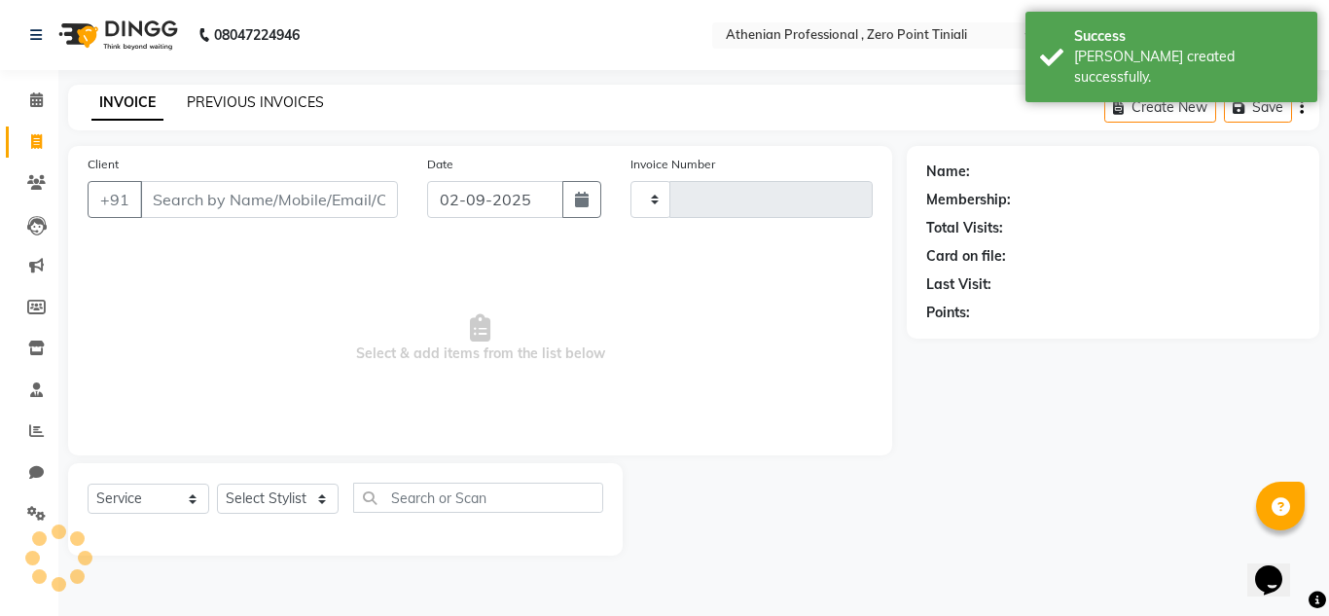
click at [239, 105] on link "PREVIOUS INVOICES" at bounding box center [255, 102] width 137 height 18
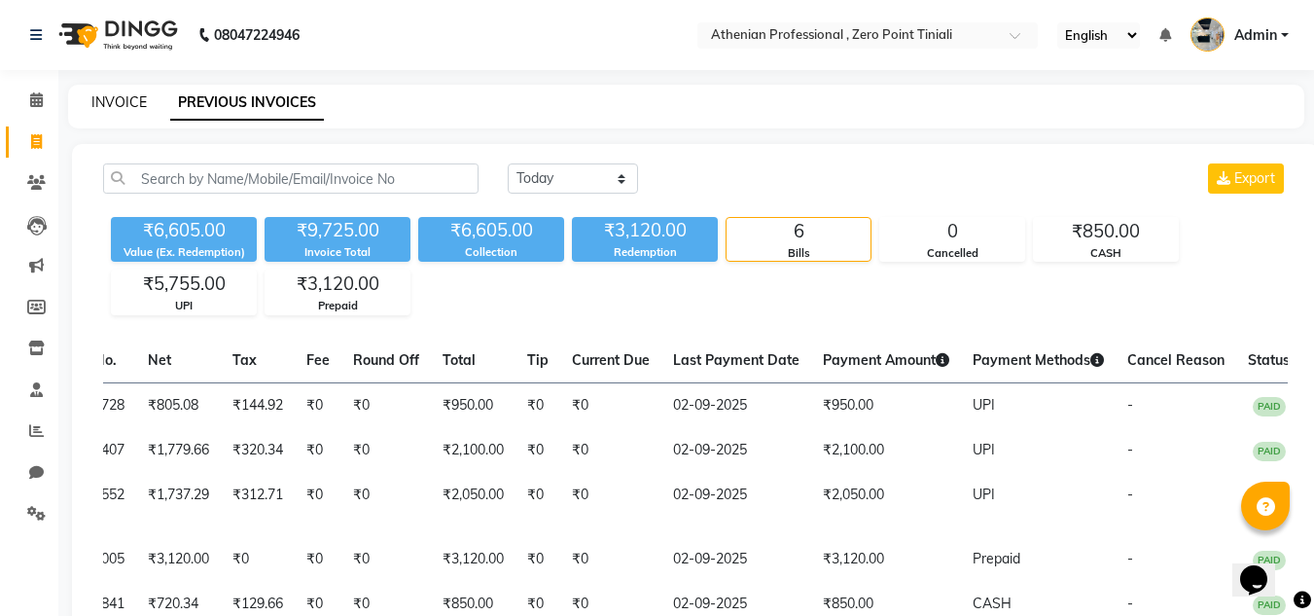
click at [111, 100] on link "INVOICE" at bounding box center [118, 102] width 55 height 18
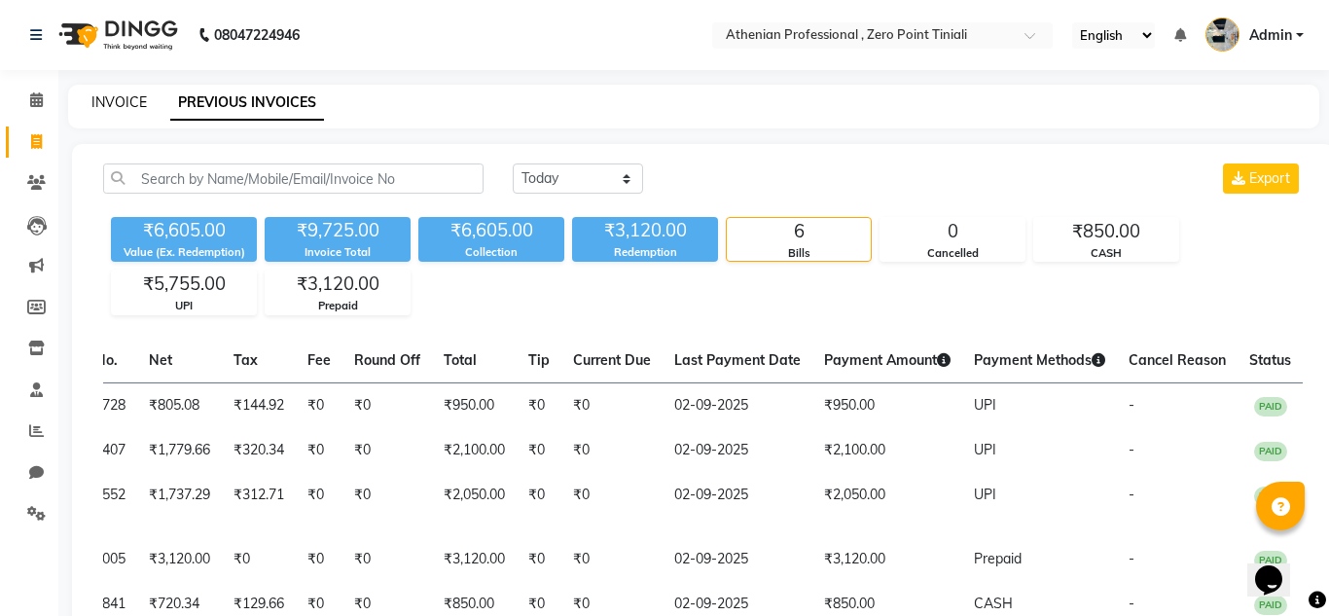
select select "service"
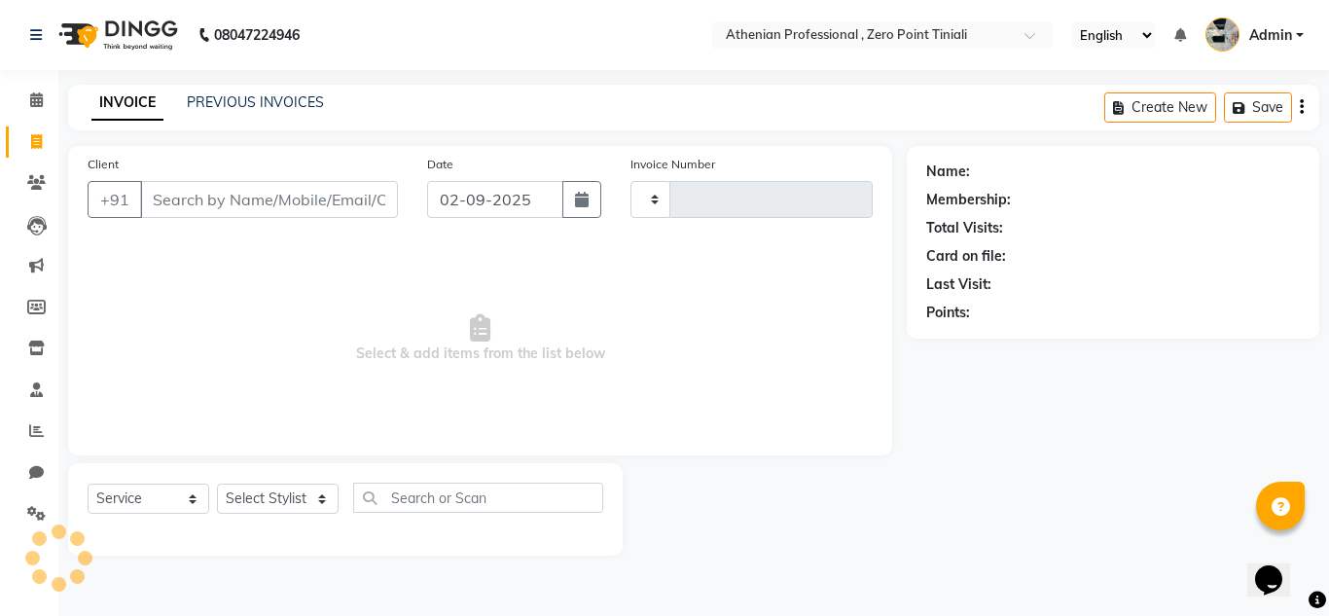
type input "2300"
select select "8300"
click at [220, 195] on input "Client" at bounding box center [269, 199] width 258 height 37
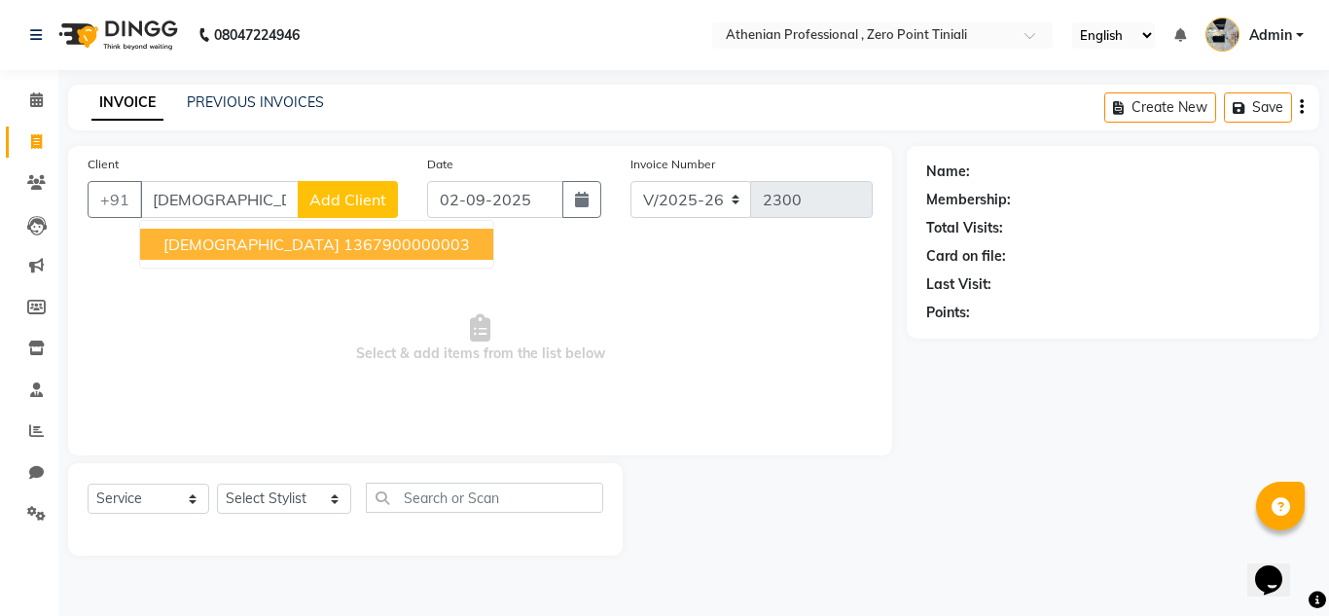
click at [343, 244] on ngb-highlight "1367900000003" at bounding box center [406, 243] width 126 height 19
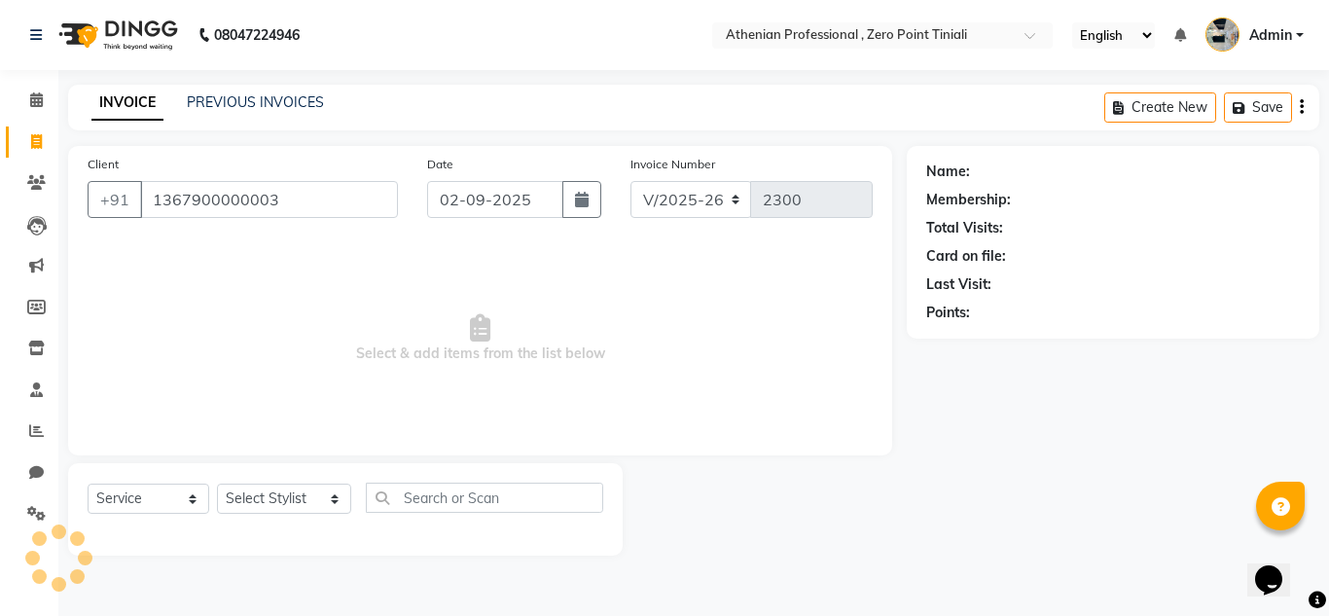
type input "1367900000003"
select select "1: Object"
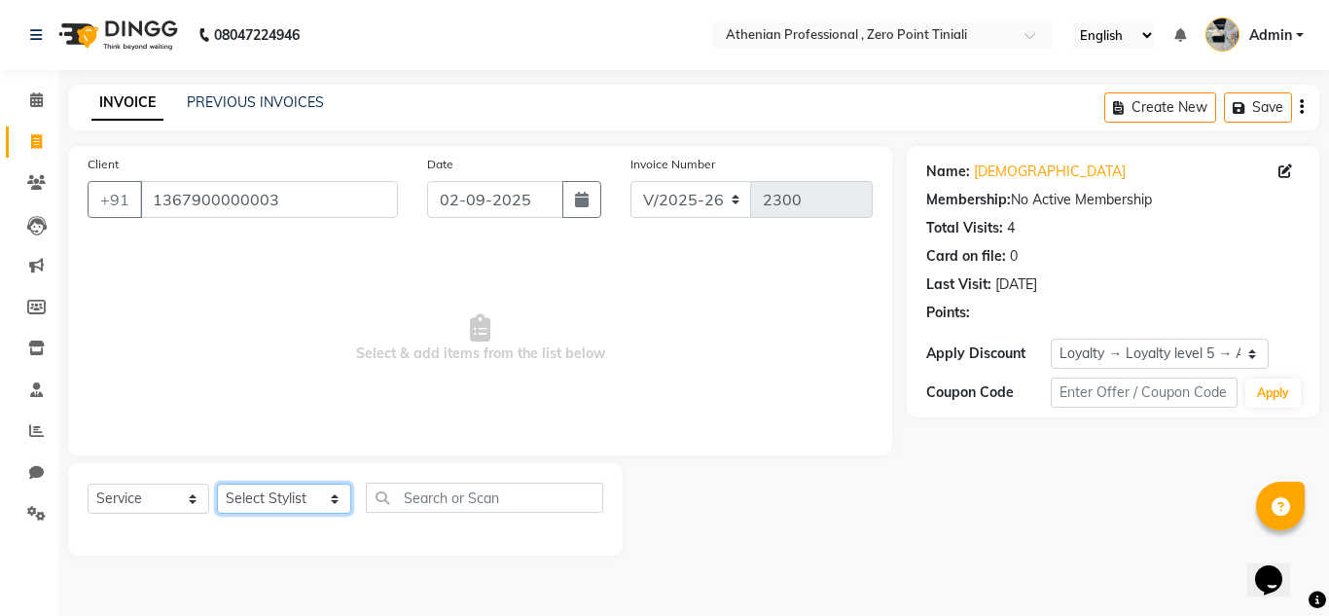
click at [274, 502] on select "Select Stylist [PERSON_NAME][MEDICAL_DATA] Admin [PERSON_NAME] BIHAM LINDUM NEM…" at bounding box center [284, 498] width 134 height 30
select select "80205"
click at [217, 483] on select "Select Stylist [PERSON_NAME][MEDICAL_DATA] Admin [PERSON_NAME] BIHAM LINDUM NEM…" at bounding box center [284, 498] width 134 height 30
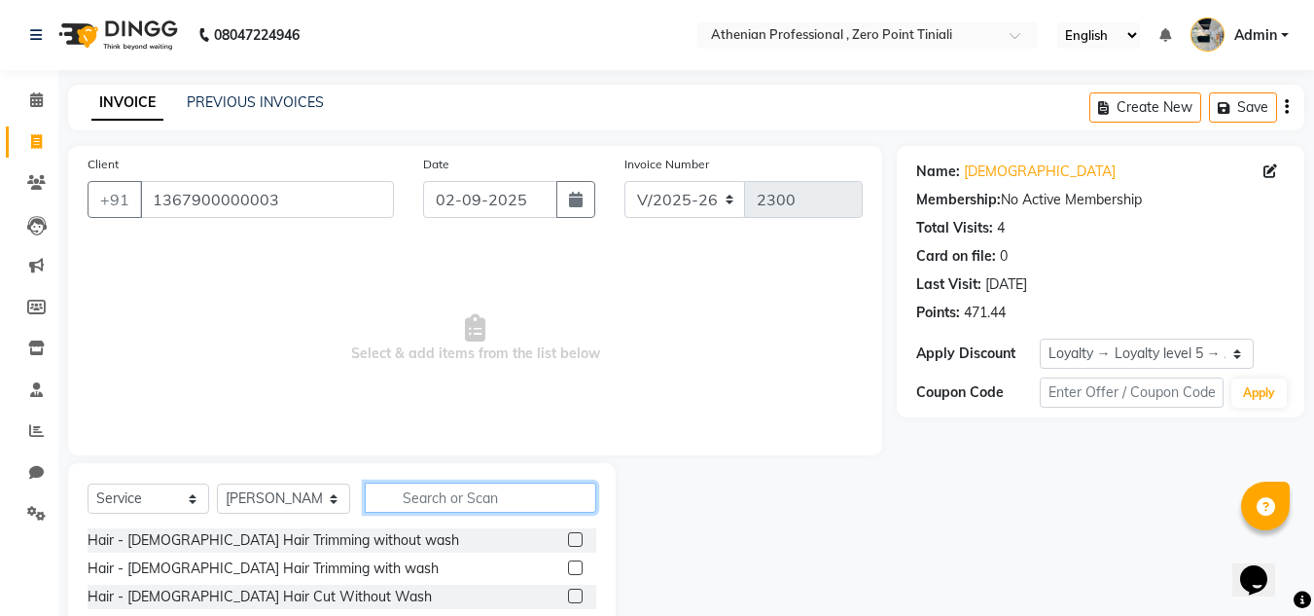
click at [459, 487] on input "text" at bounding box center [480, 497] width 231 height 30
type input "threa"
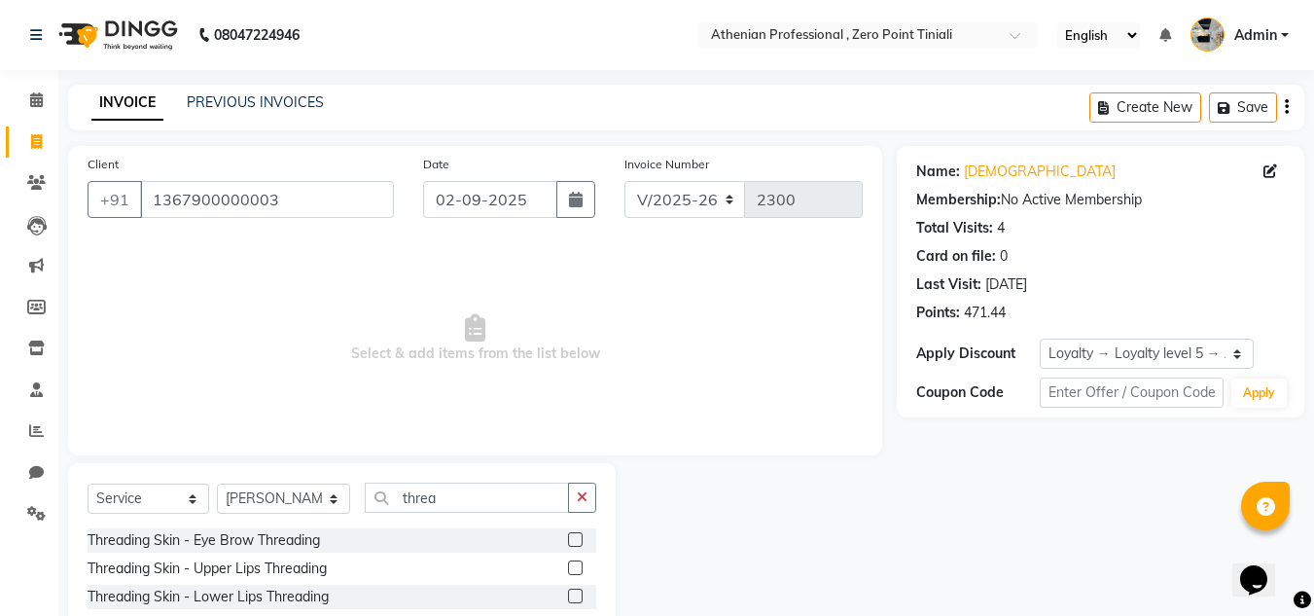
click at [568, 538] on label at bounding box center [575, 539] width 15 height 15
click at [568, 538] on input "checkbox" at bounding box center [574, 540] width 13 height 13
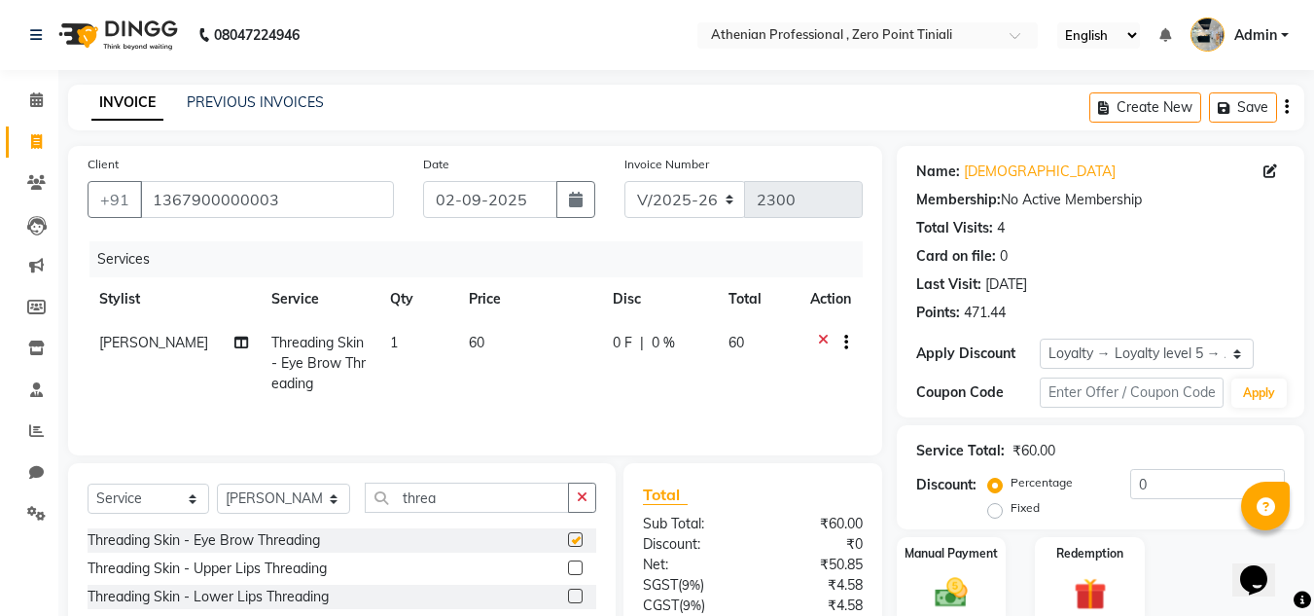
checkbox input "false"
click at [301, 498] on select "Select Stylist [PERSON_NAME][MEDICAL_DATA] Admin [PERSON_NAME] BIHAM LINDUM NEM…" at bounding box center [283, 498] width 133 height 30
select select "80207"
click at [217, 483] on select "Select Stylist [PERSON_NAME][MEDICAL_DATA] Admin [PERSON_NAME] BIHAM LINDUM NEM…" at bounding box center [283, 498] width 133 height 30
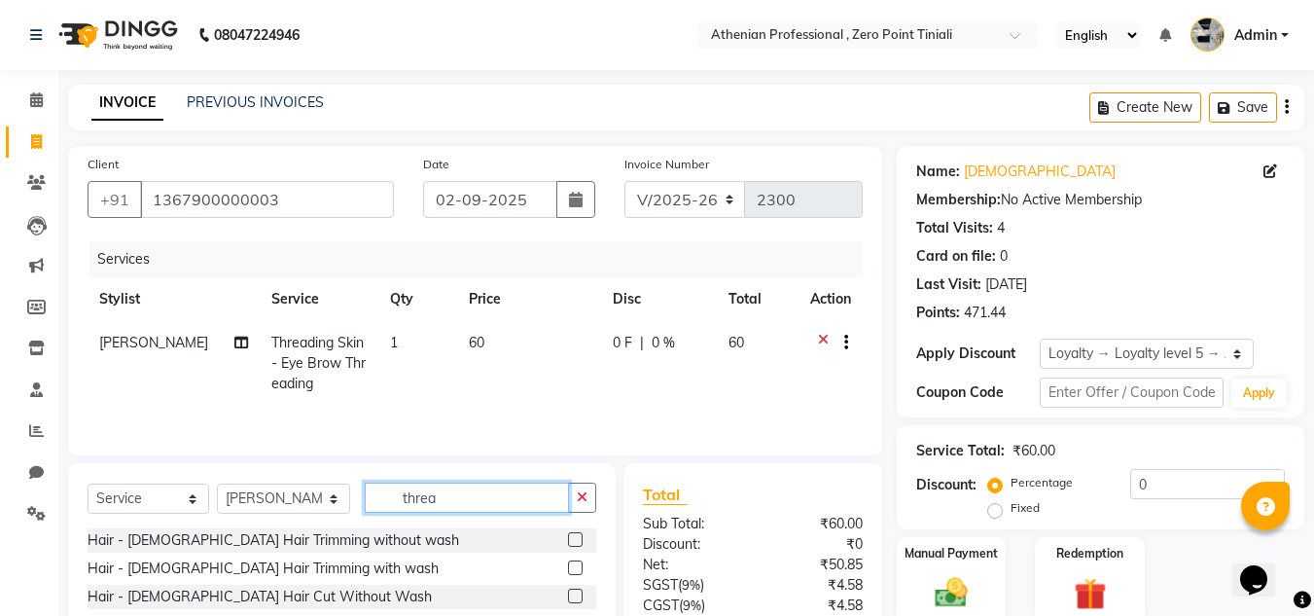
click at [460, 505] on input "threa" at bounding box center [467, 497] width 204 height 30
type input "t"
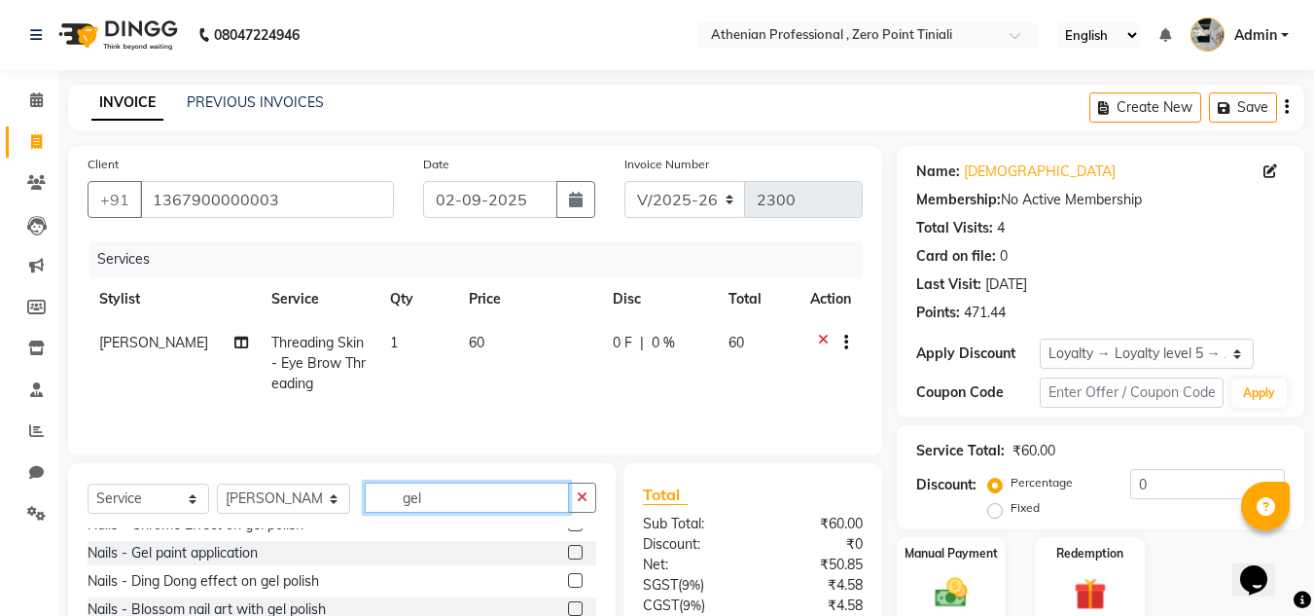
scroll to position [101, 0]
type input "gel"
click at [568, 552] on label at bounding box center [575, 551] width 15 height 15
click at [568, 552] on input "checkbox" at bounding box center [574, 552] width 13 height 13
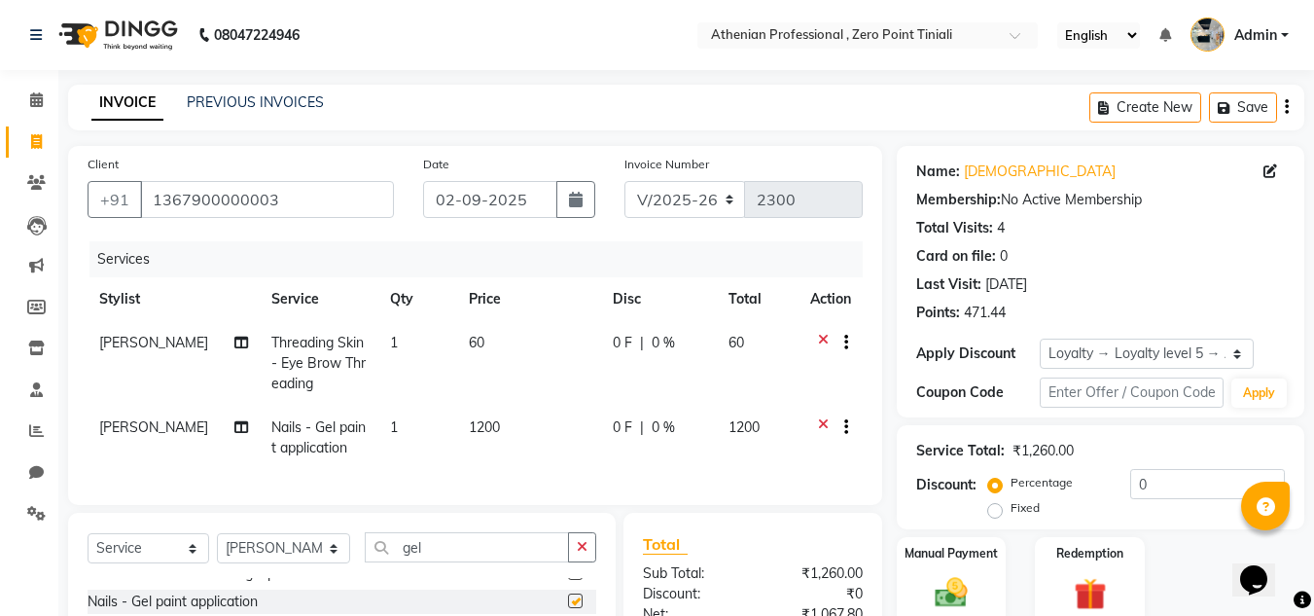
checkbox input "false"
click at [479, 424] on span "1200" at bounding box center [484, 427] width 31 height 18
select select "80207"
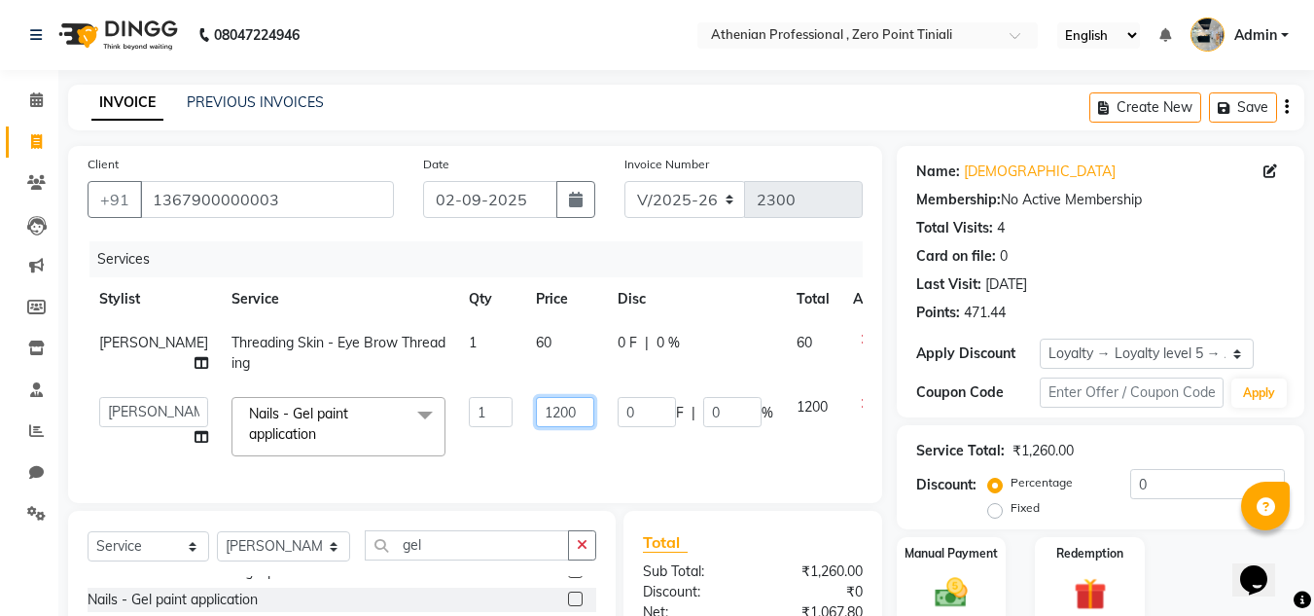
click at [536, 427] on input "1200" at bounding box center [565, 412] width 58 height 30
type input "600"
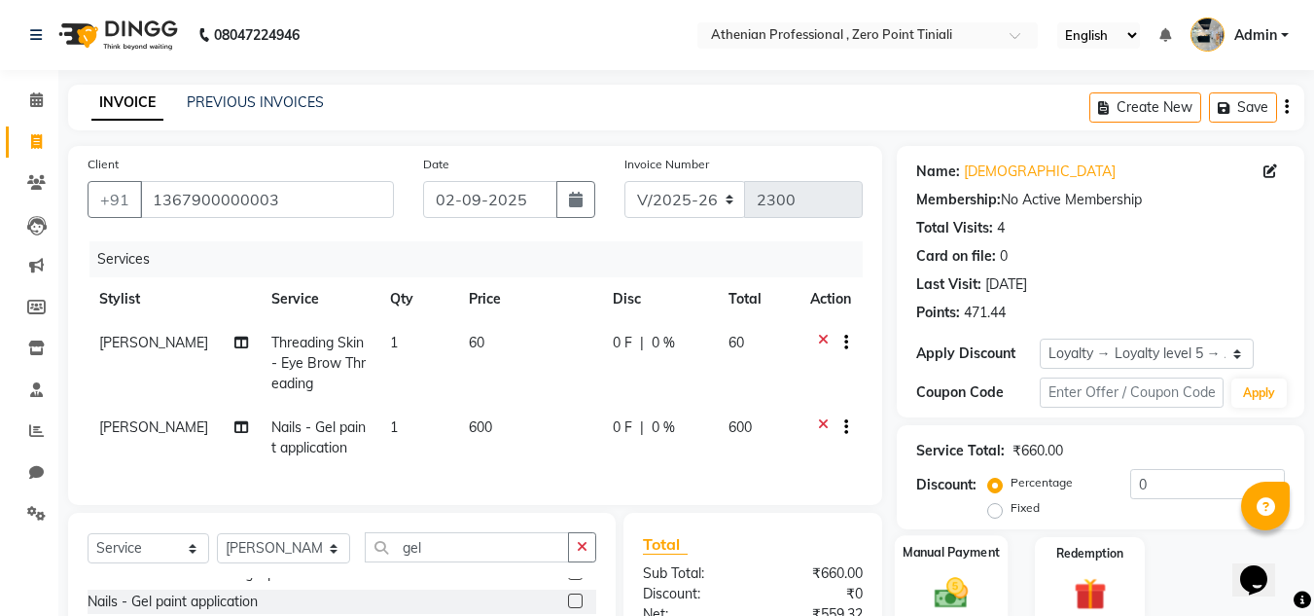
scroll to position [228, 0]
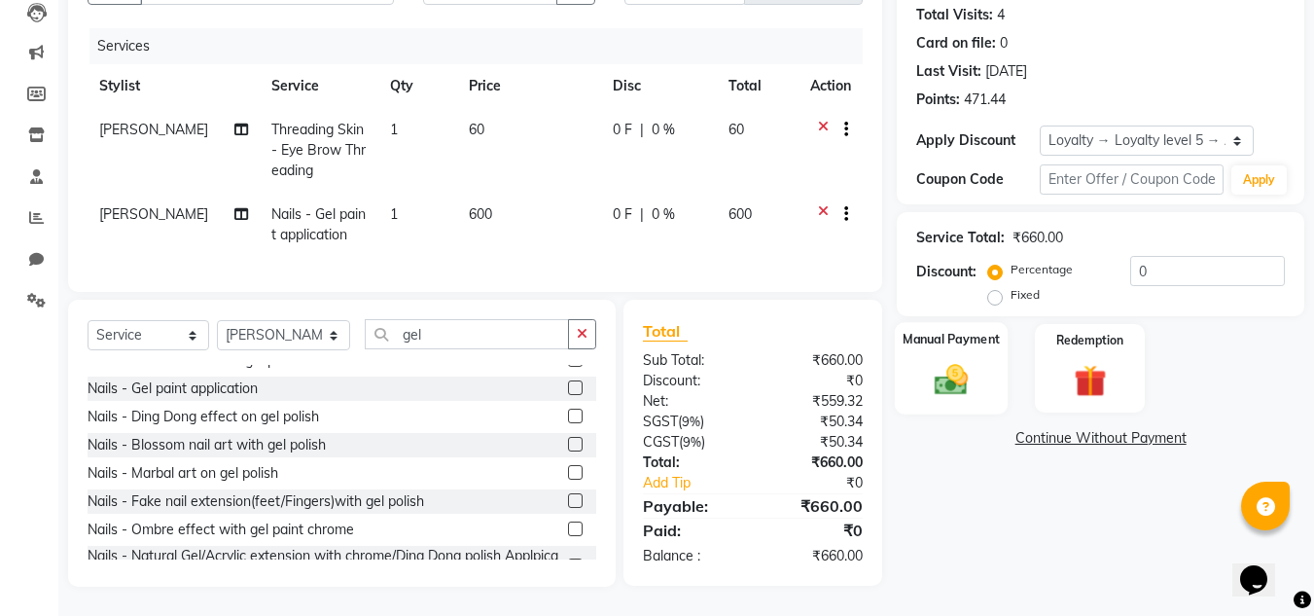
click at [962, 360] on img at bounding box center [951, 379] width 54 height 39
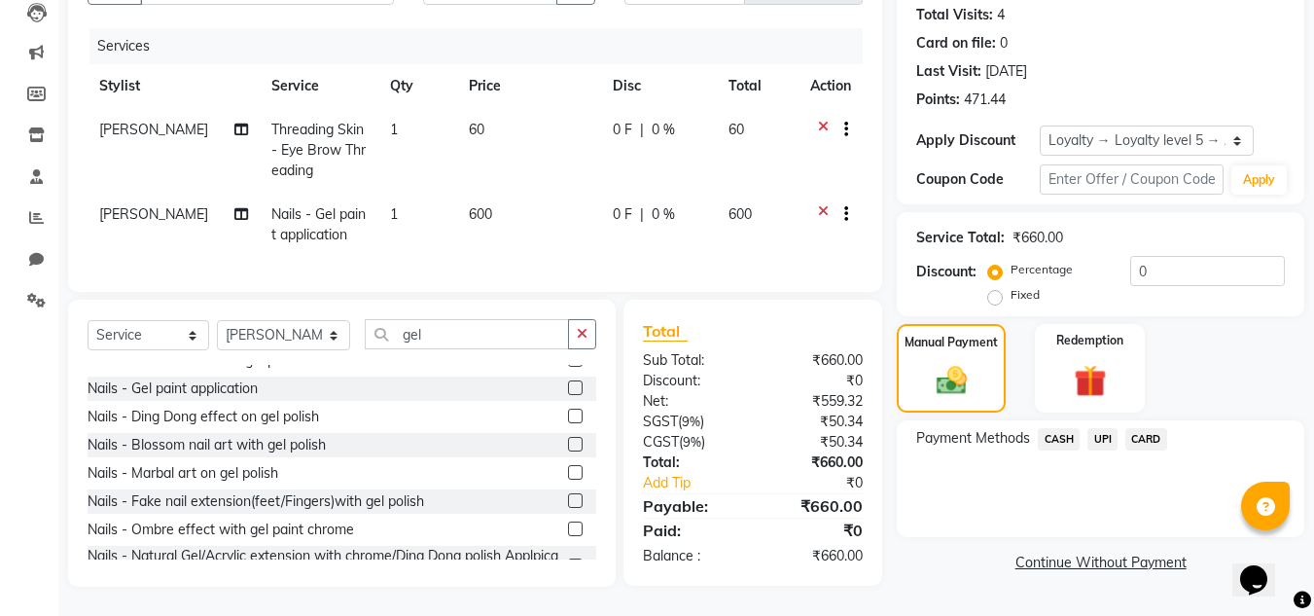
click at [1103, 428] on span "UPI" at bounding box center [1102, 439] width 30 height 22
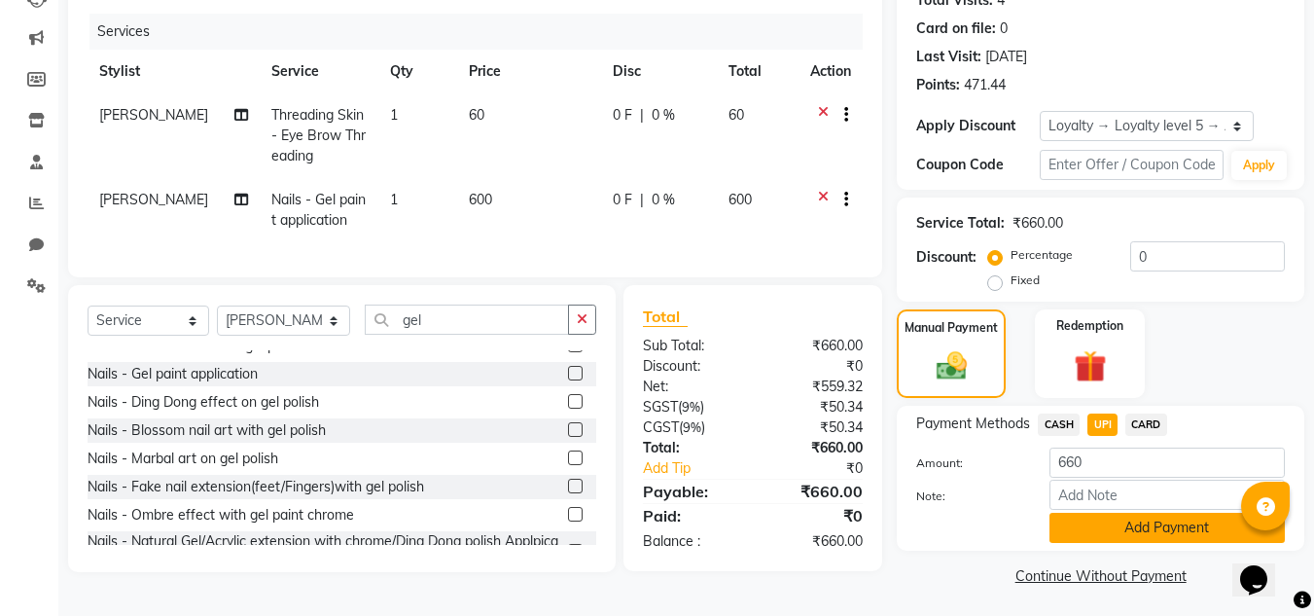
click at [1113, 525] on button "Add Payment" at bounding box center [1166, 528] width 235 height 30
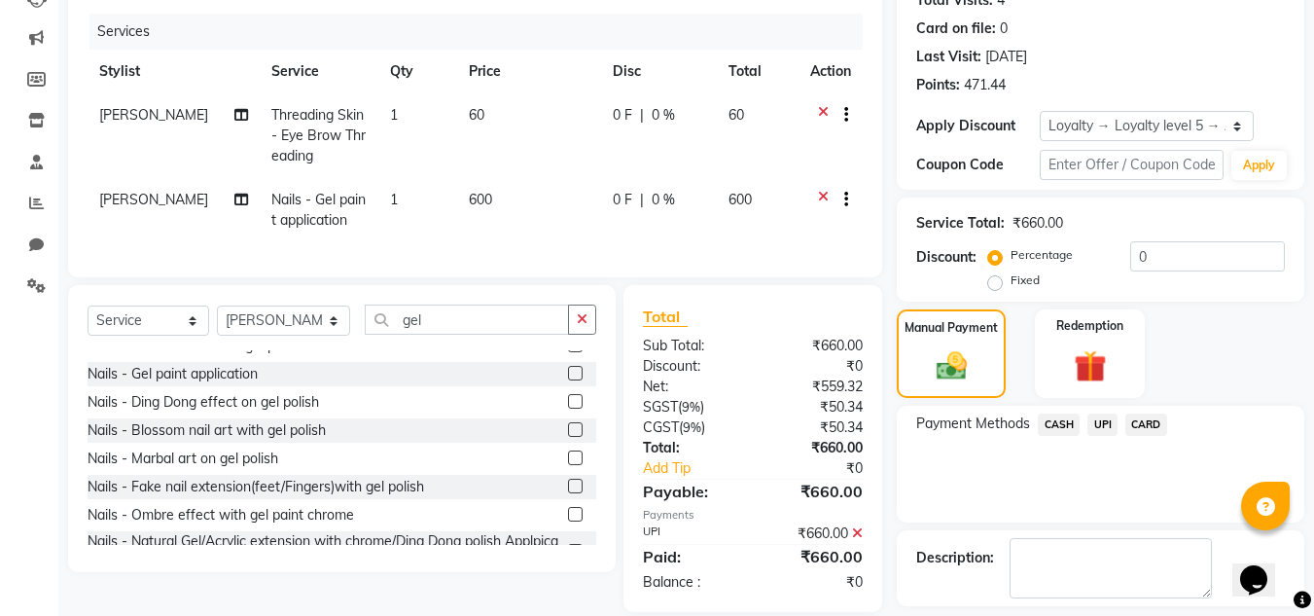
scroll to position [364, 0]
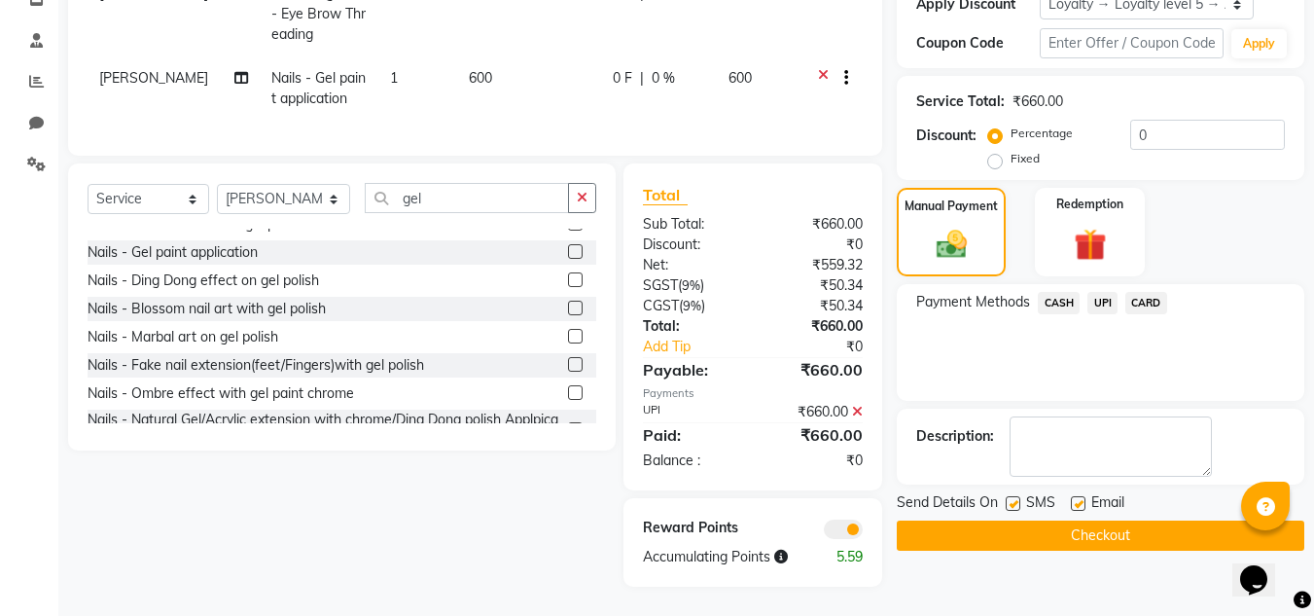
click at [1011, 496] on label at bounding box center [1013, 503] width 15 height 15
click at [1011, 498] on input "checkbox" at bounding box center [1012, 504] width 13 height 13
checkbox input "false"
click at [1081, 496] on label at bounding box center [1078, 503] width 15 height 15
click at [1081, 498] on input "checkbox" at bounding box center [1077, 504] width 13 height 13
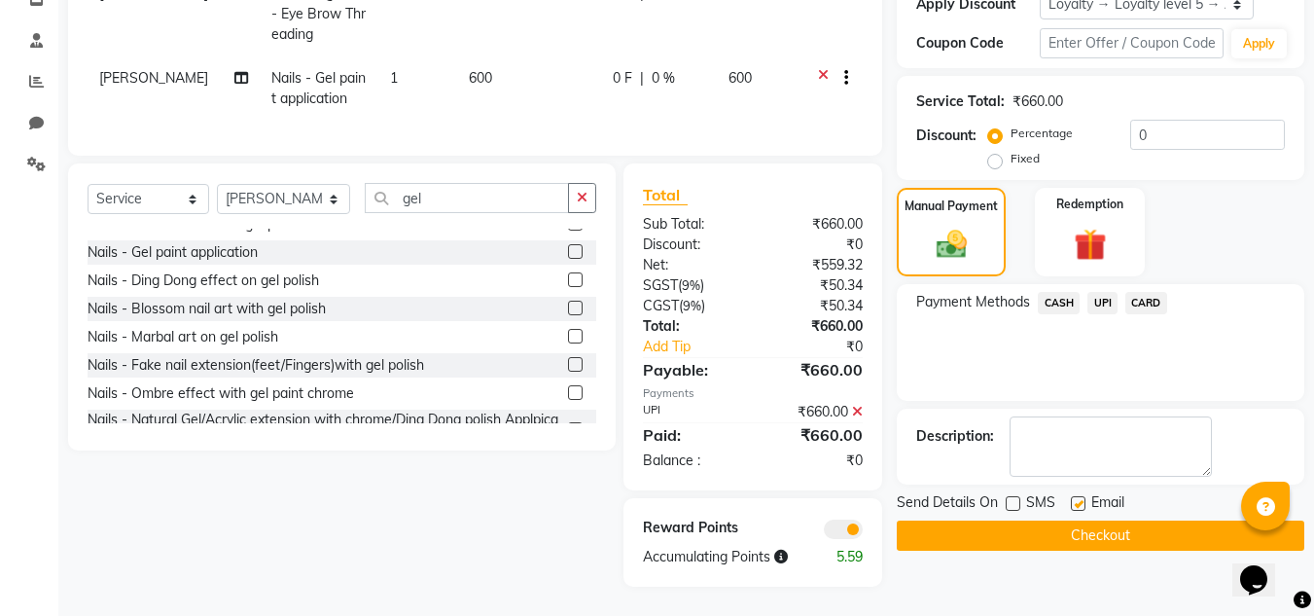
checkbox input "false"
click at [1056, 520] on button "Checkout" at bounding box center [1101, 535] width 408 height 30
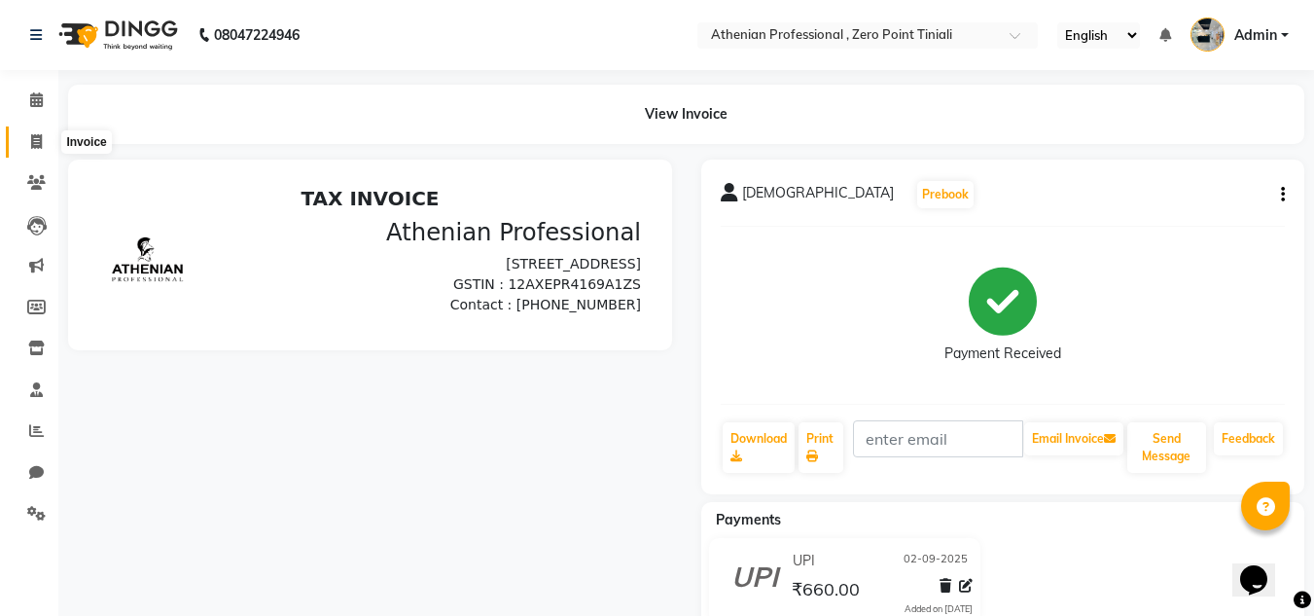
click at [20, 131] on span at bounding box center [36, 142] width 34 height 22
select select "service"
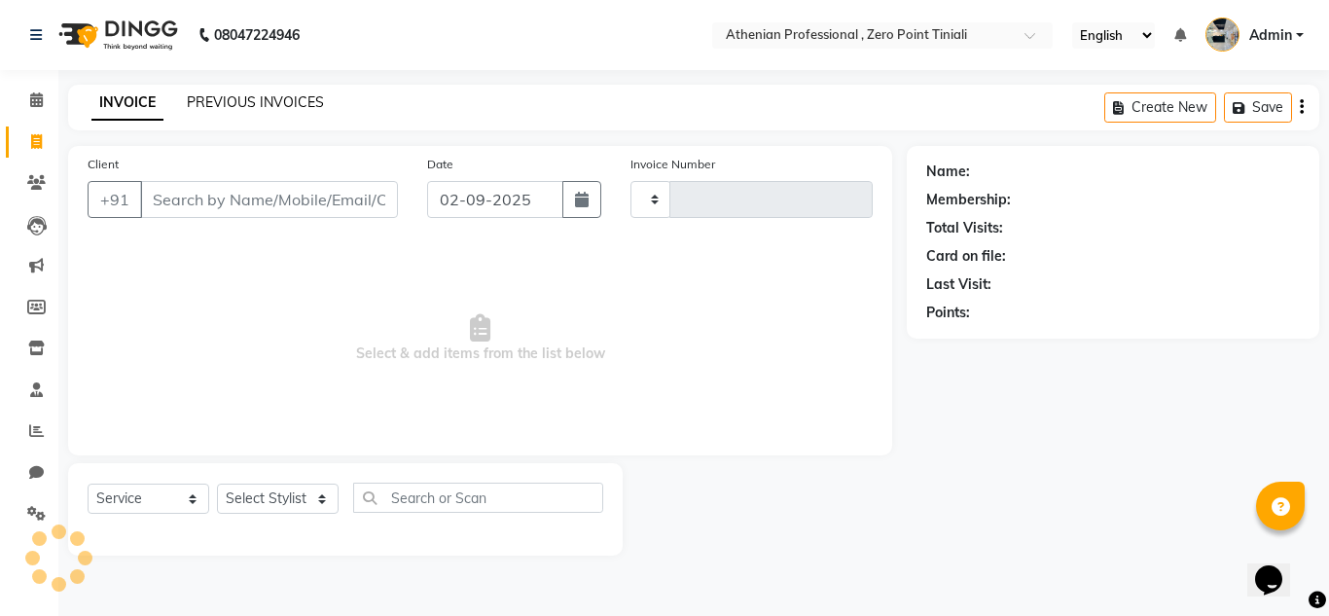
click at [258, 100] on link "PREVIOUS INVOICES" at bounding box center [255, 102] width 137 height 18
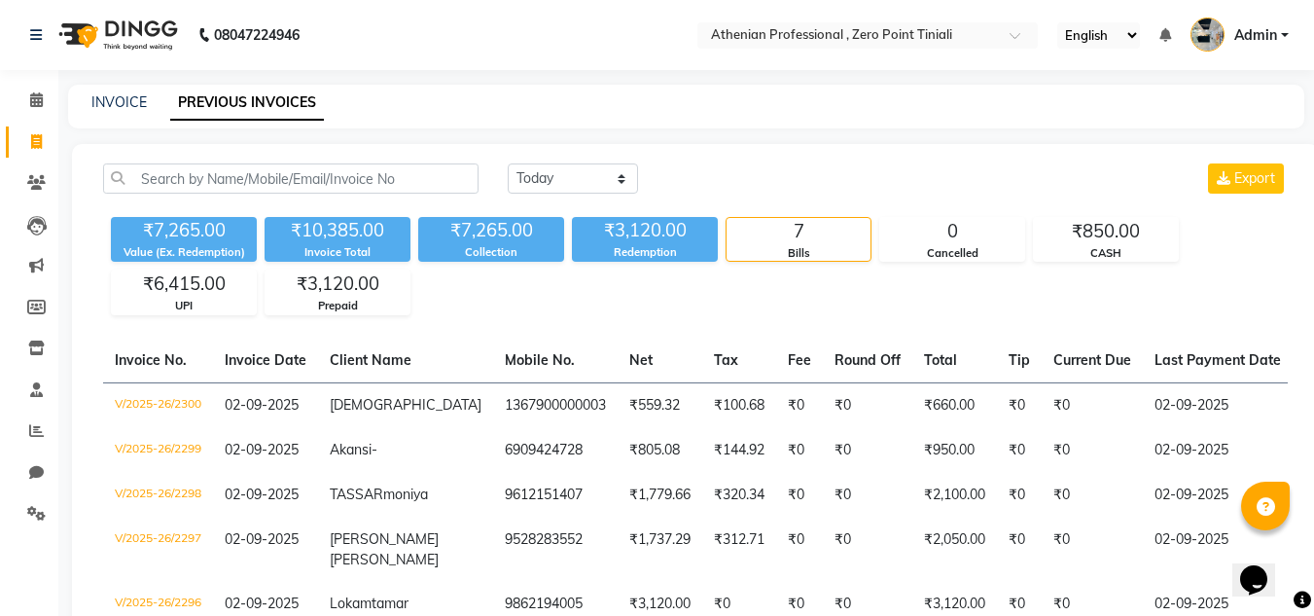
click at [117, 90] on div "INVOICE PREVIOUS INVOICES" at bounding box center [686, 107] width 1236 height 44
click at [115, 106] on link "INVOICE" at bounding box center [118, 102] width 55 height 18
select select "service"
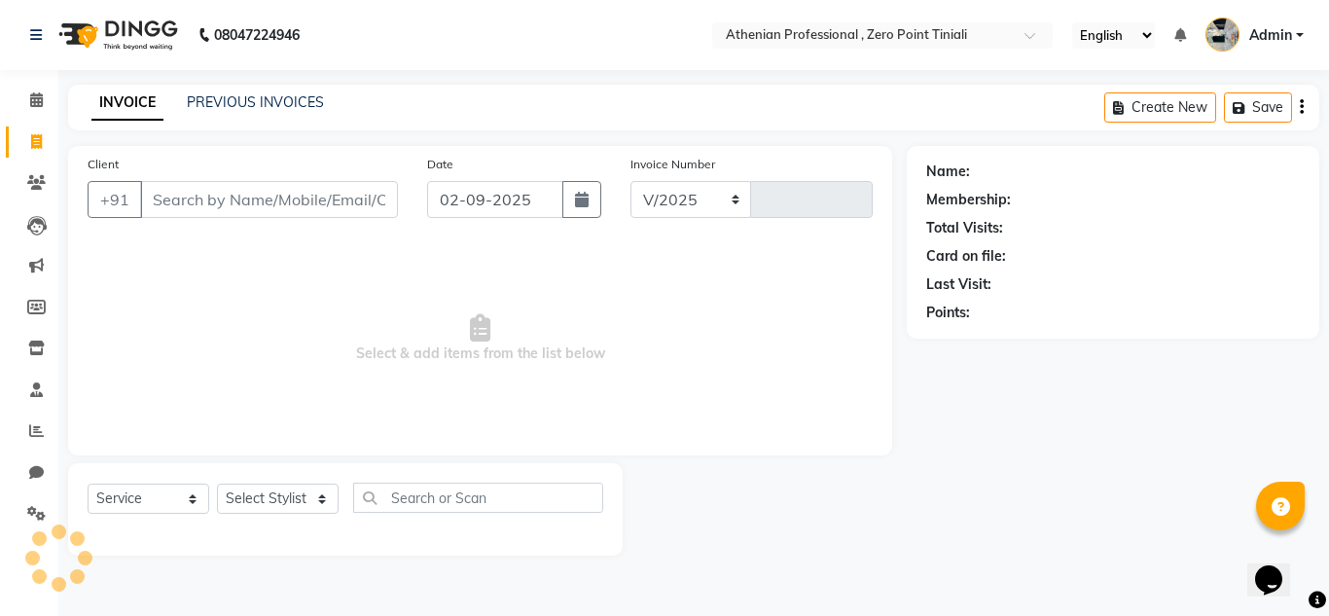
select select "8300"
type input "2301"
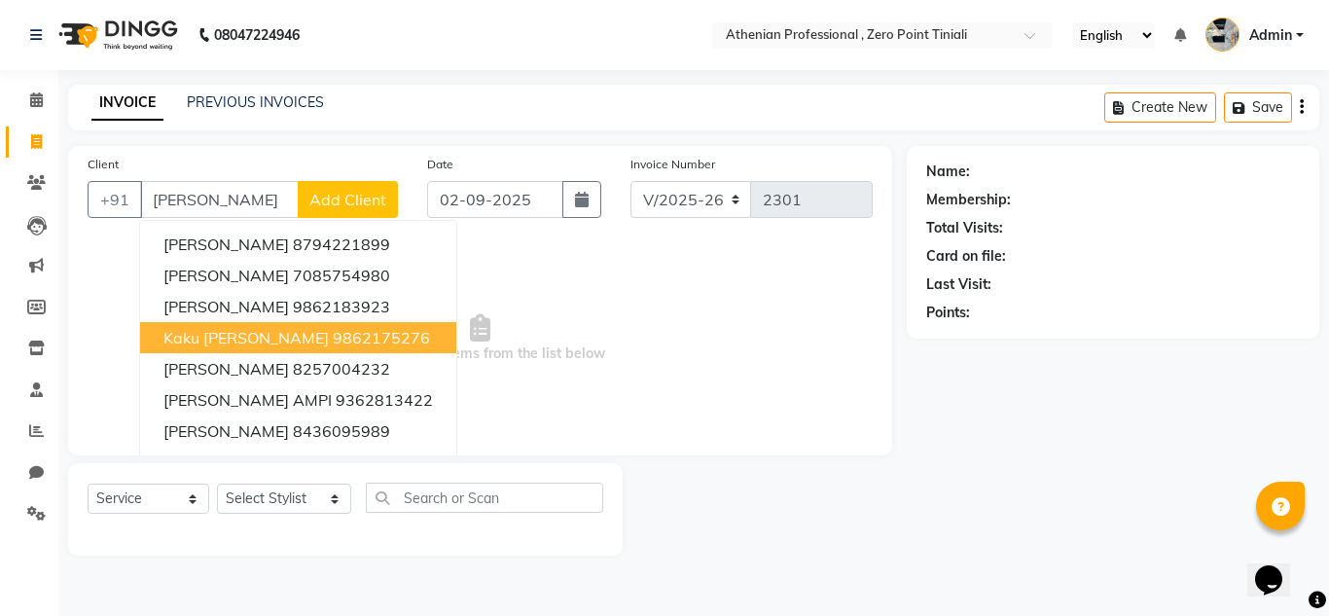
click at [333, 340] on ngb-highlight "9862175276" at bounding box center [381, 337] width 97 height 19
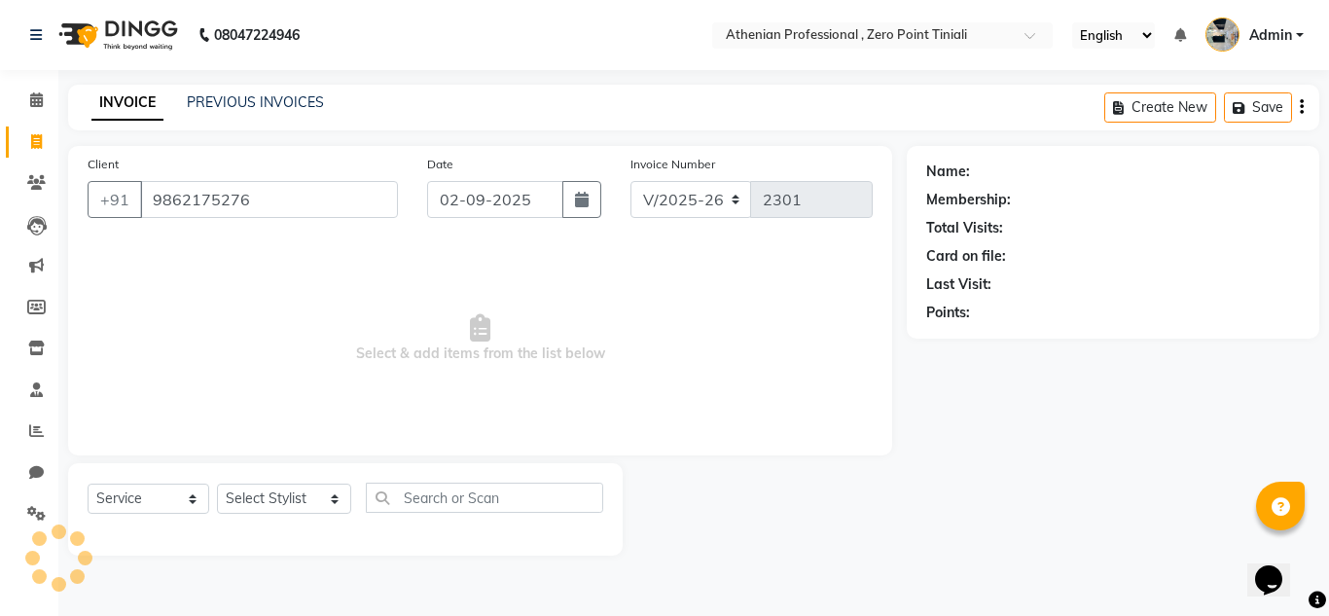
type input "9862175276"
select select "1: Object"
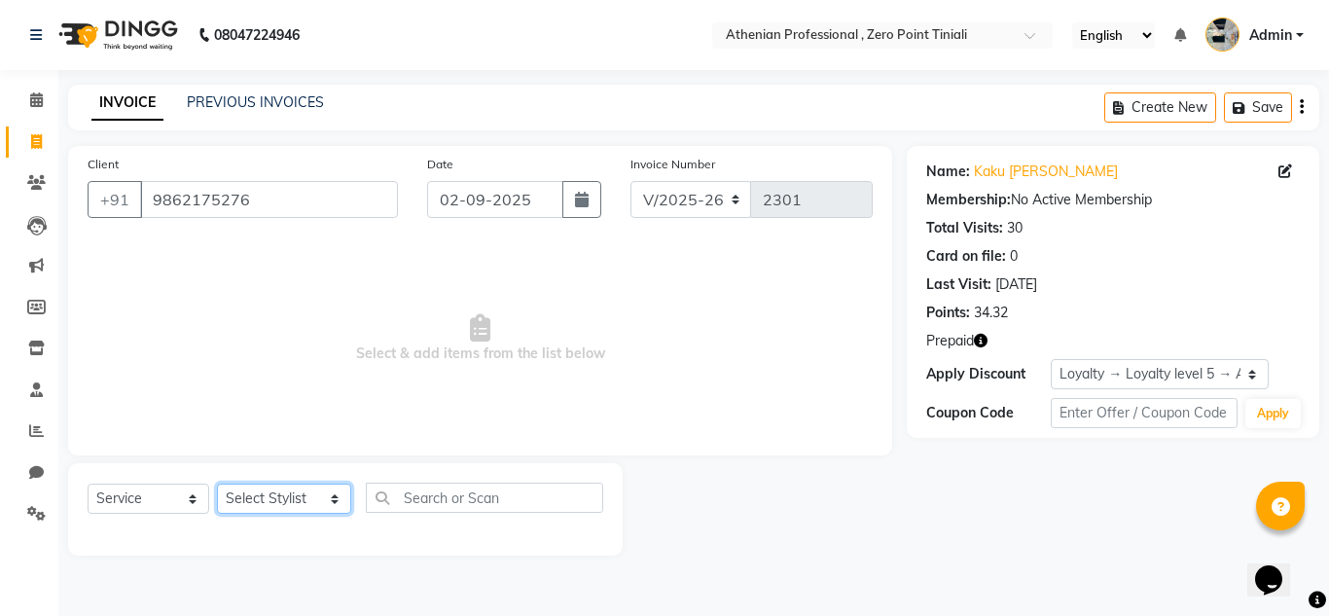
click at [265, 500] on select "Select Stylist [PERSON_NAME][MEDICAL_DATA] Admin [PERSON_NAME] BIHAM LINDUM NEM…" at bounding box center [284, 498] width 134 height 30
select select "80203"
click at [217, 483] on select "Select Stylist [PERSON_NAME][MEDICAL_DATA] Admin [PERSON_NAME] BIHAM LINDUM NEM…" at bounding box center [284, 498] width 134 height 30
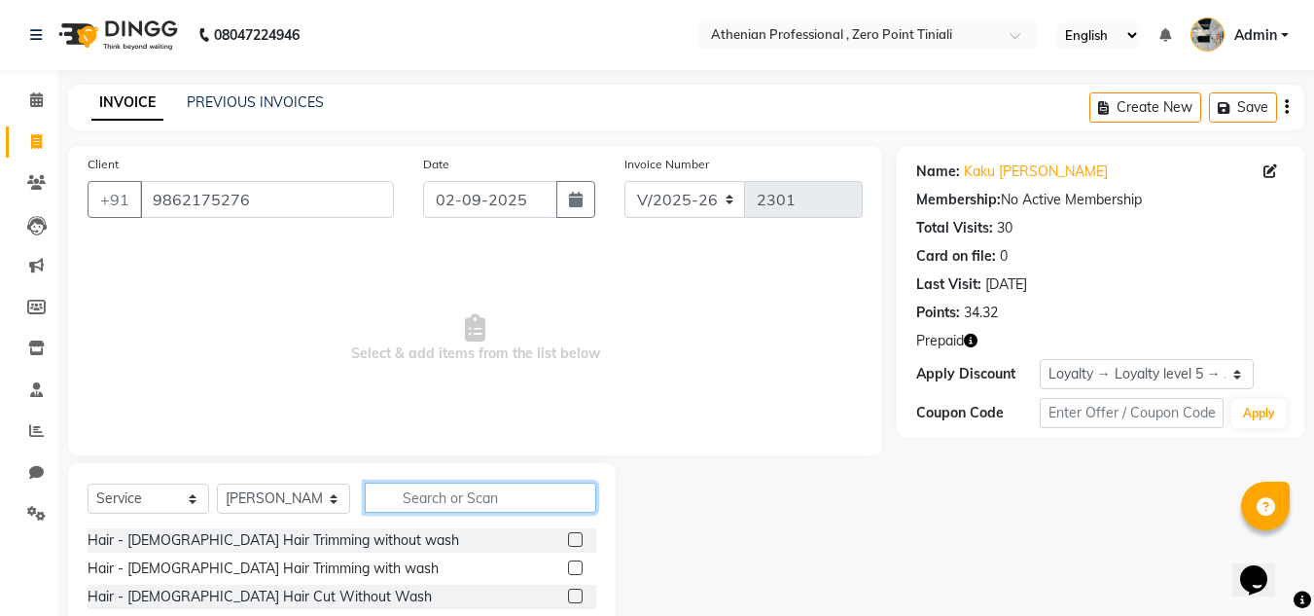
click at [425, 488] on input "text" at bounding box center [480, 497] width 231 height 30
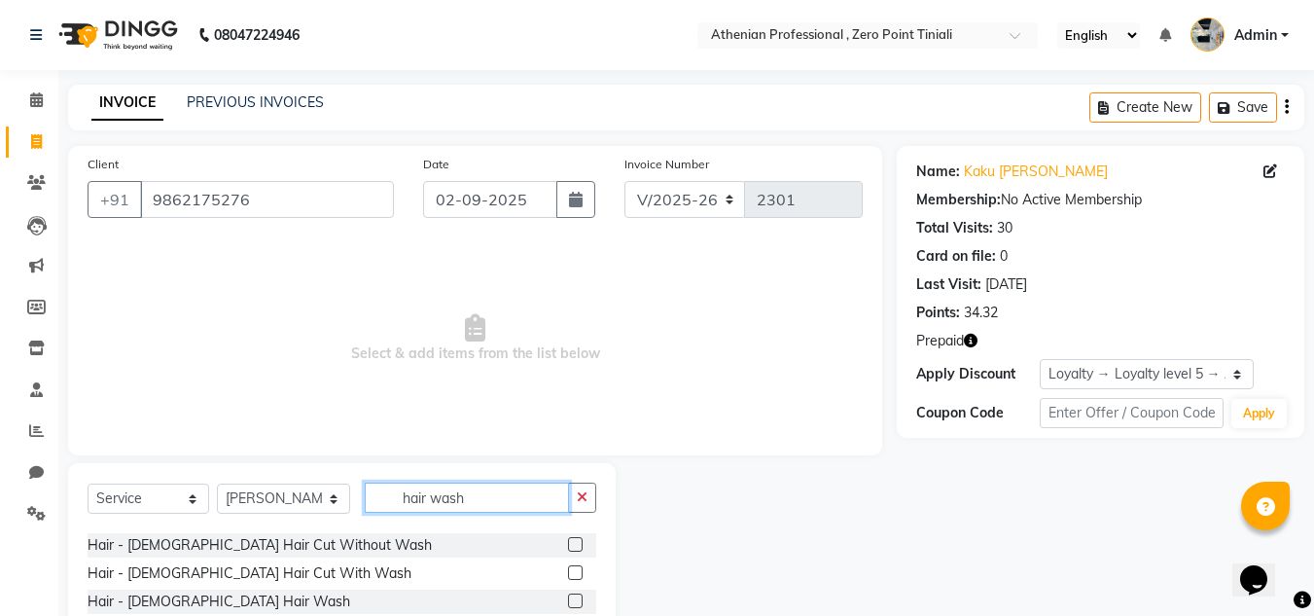
scroll to position [59, 0]
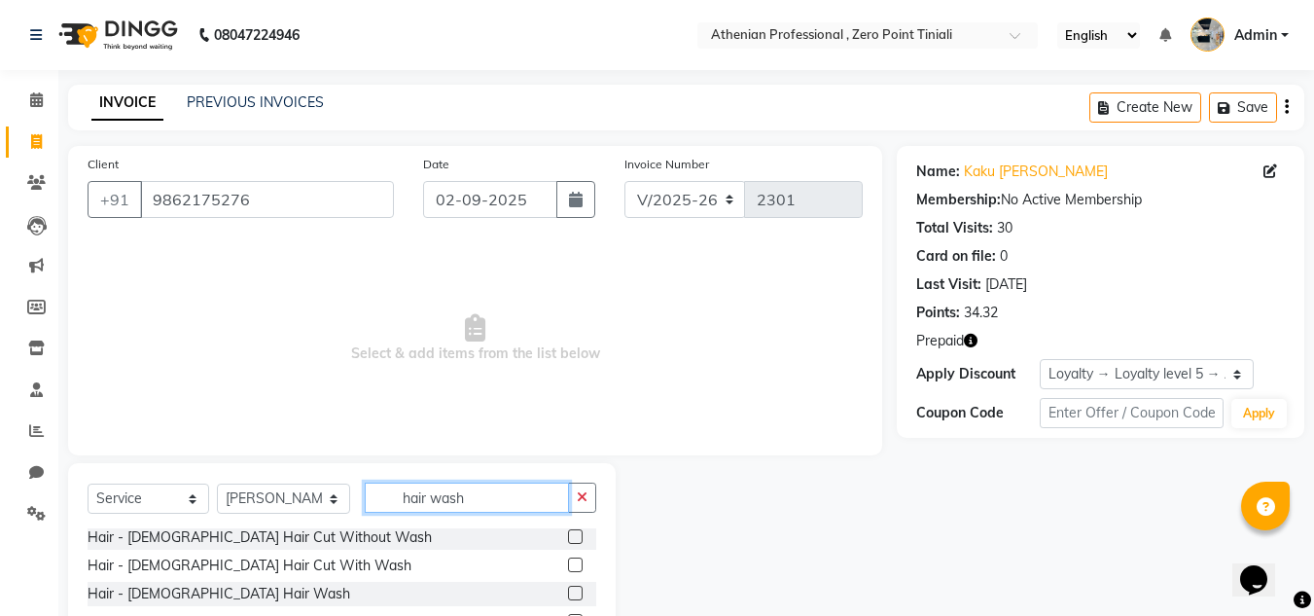
type input "hair wash"
click at [568, 592] on label at bounding box center [575, 592] width 15 height 15
click at [568, 592] on input "checkbox" at bounding box center [574, 593] width 13 height 13
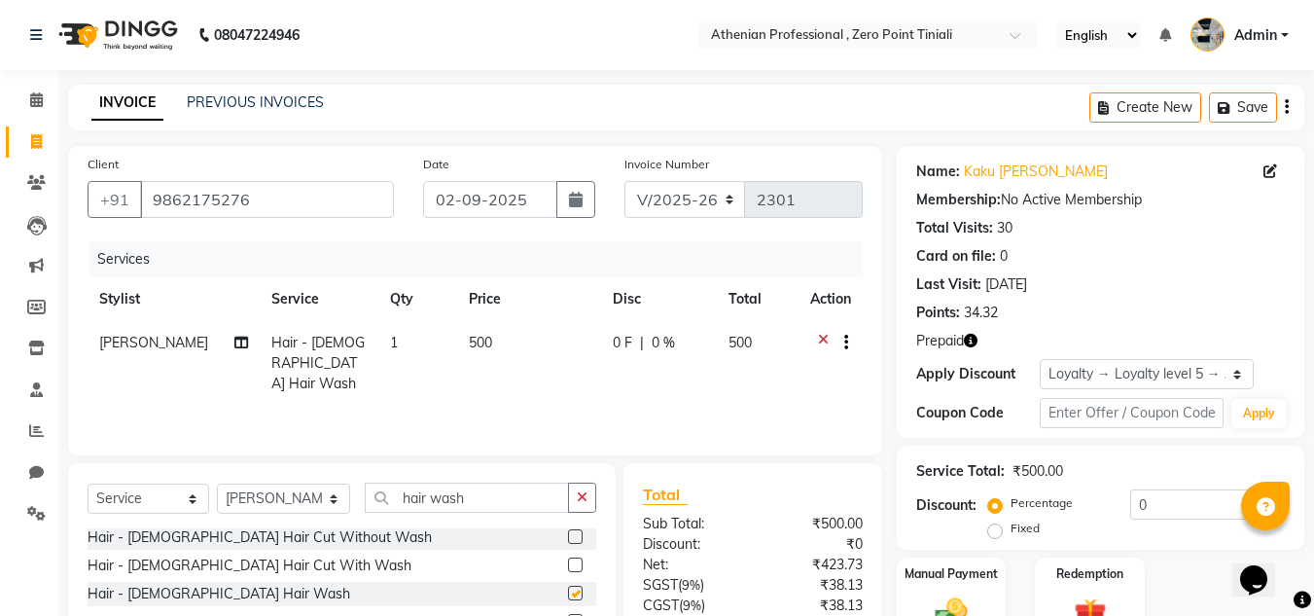
checkbox input "false"
click at [1084, 587] on div "Redemption" at bounding box center [1090, 601] width 114 height 92
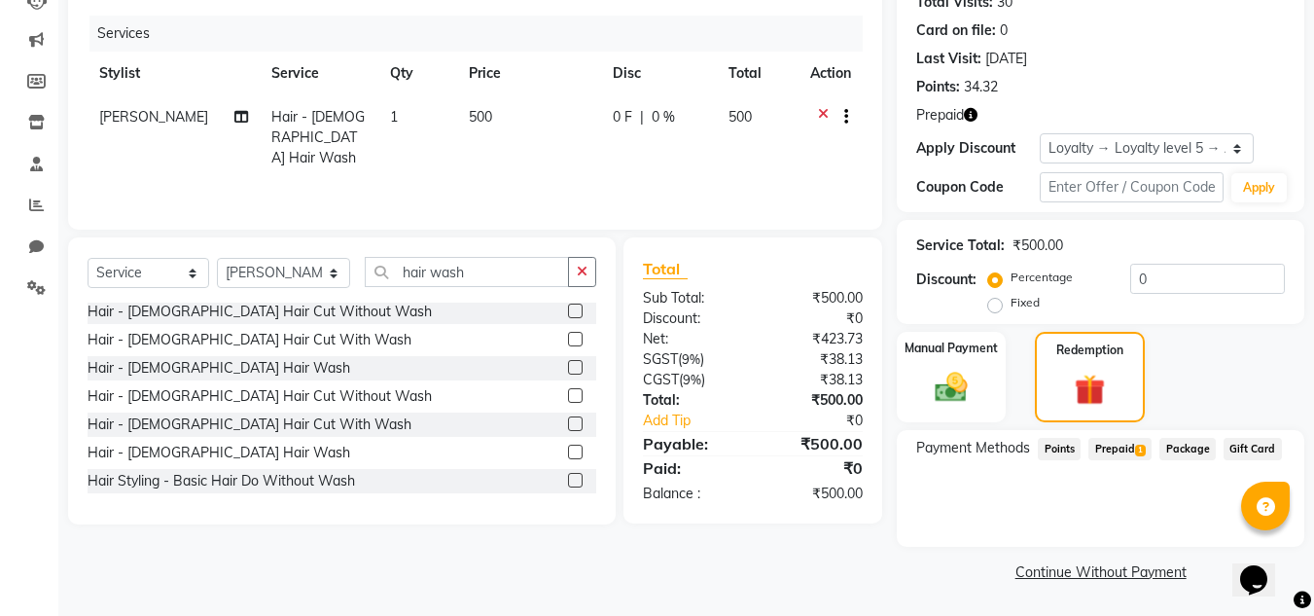
click at [1137, 450] on span "1" at bounding box center [1140, 450] width 11 height 12
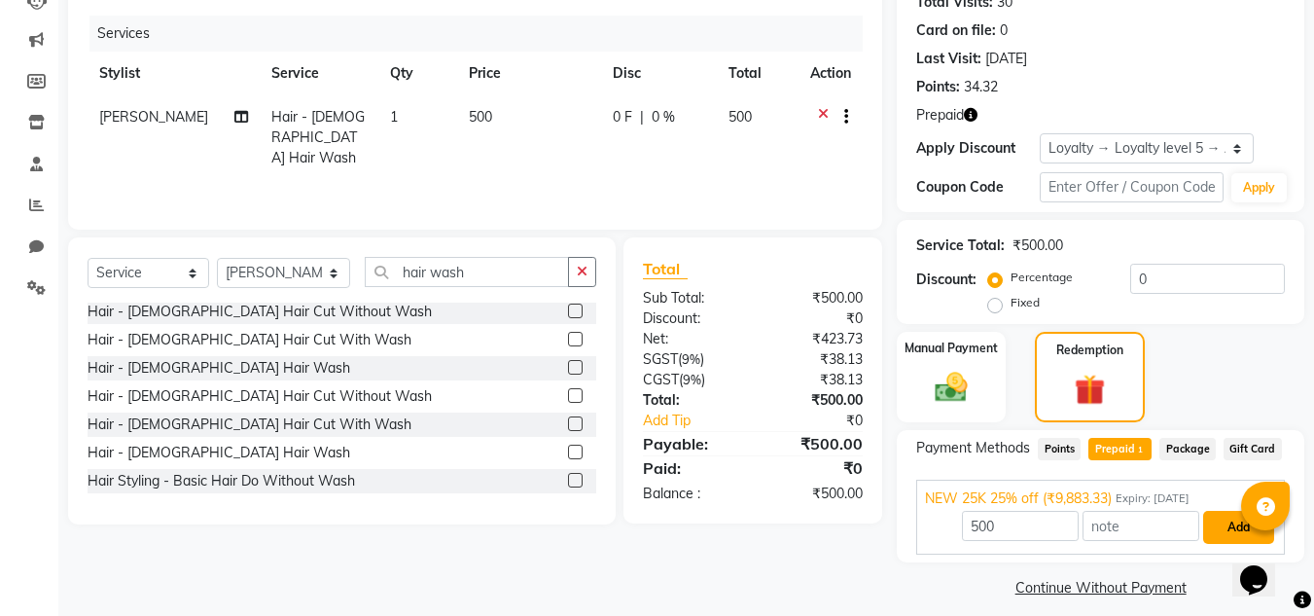
click at [1234, 528] on button "Add" at bounding box center [1238, 527] width 71 height 33
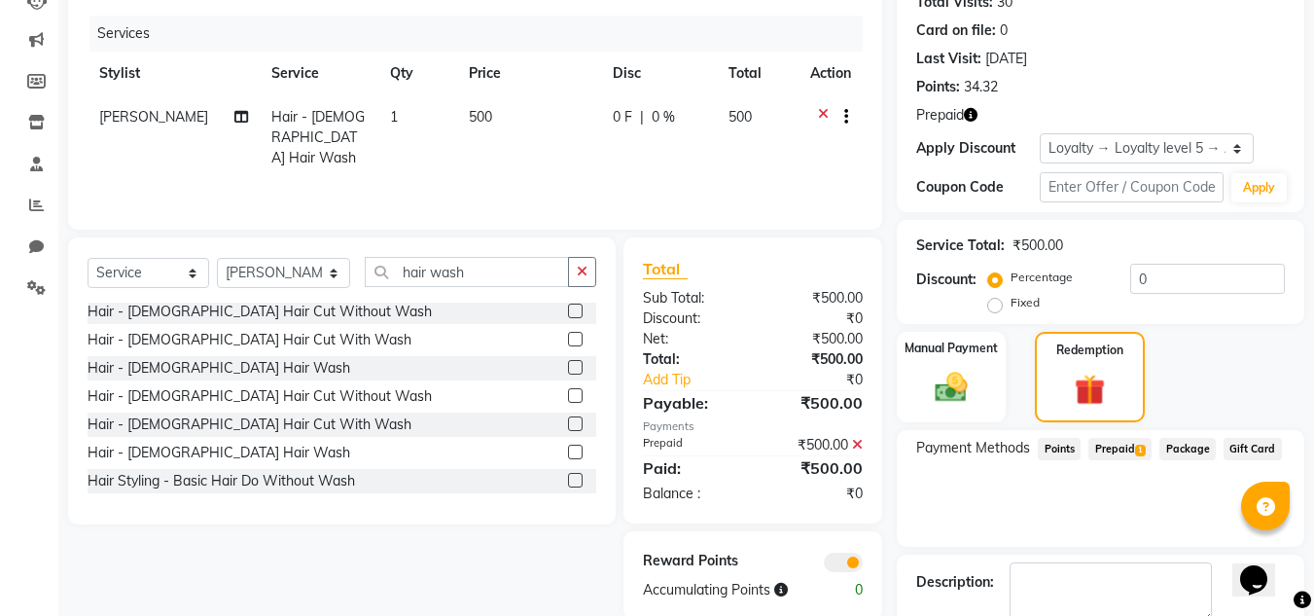
scroll to position [336, 0]
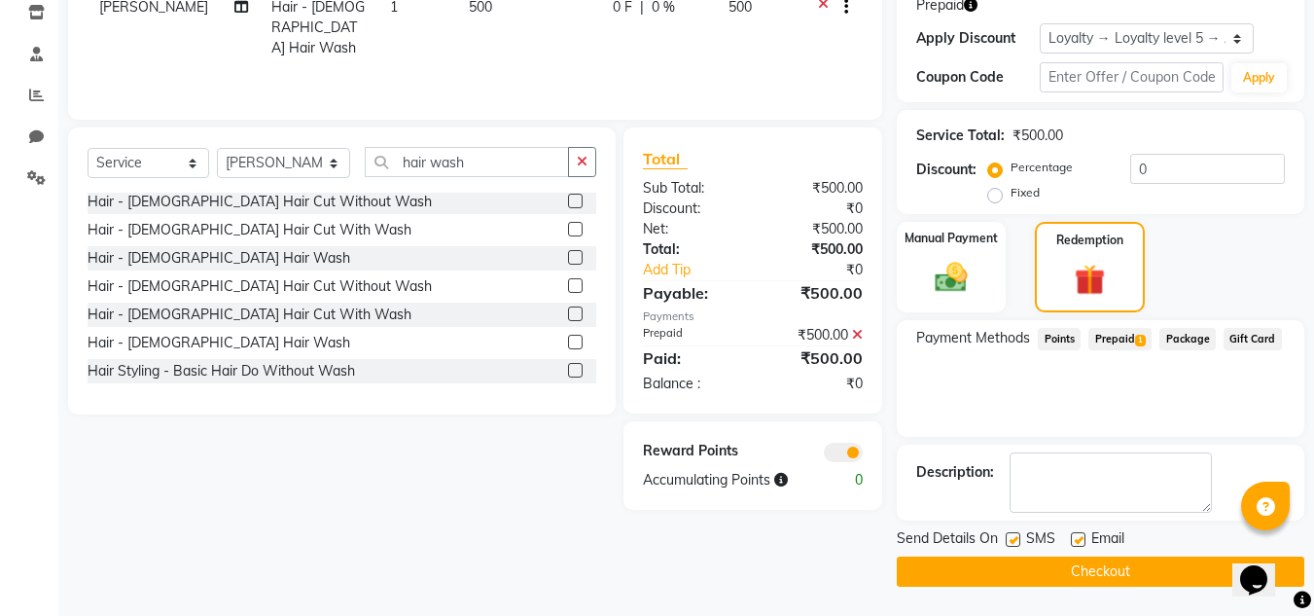
click at [1074, 533] on label at bounding box center [1078, 539] width 15 height 15
click at [1074, 534] on input "checkbox" at bounding box center [1077, 540] width 13 height 13
checkbox input "false"
click at [1079, 565] on button "Checkout" at bounding box center [1101, 571] width 408 height 30
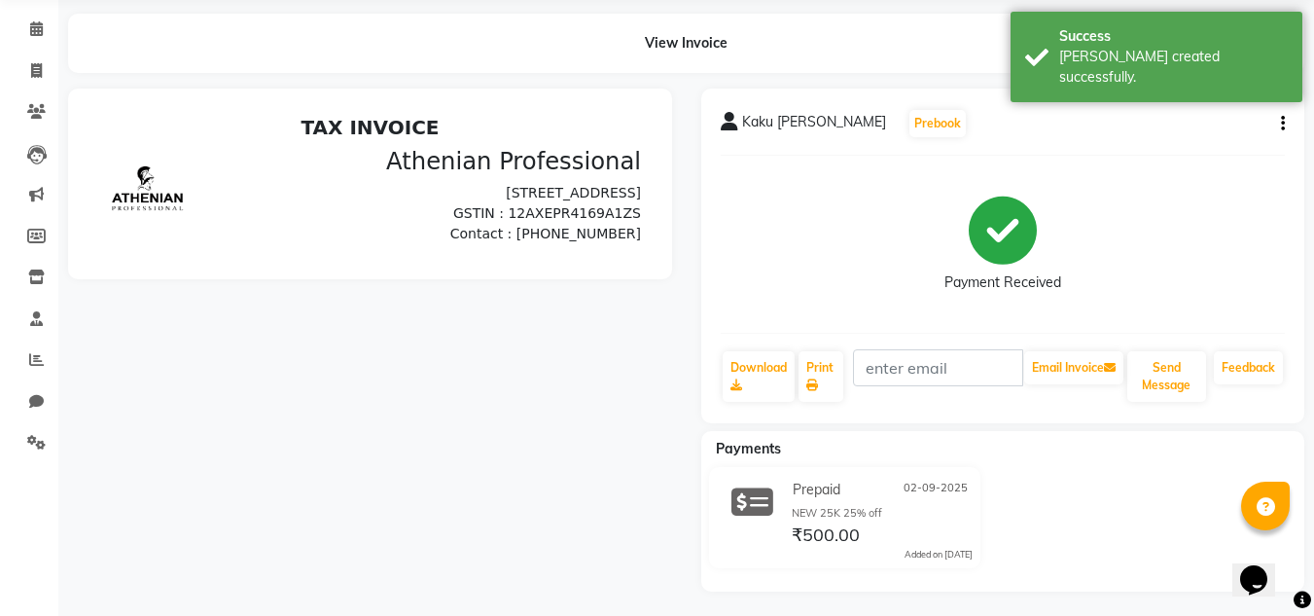
scroll to position [76, 0]
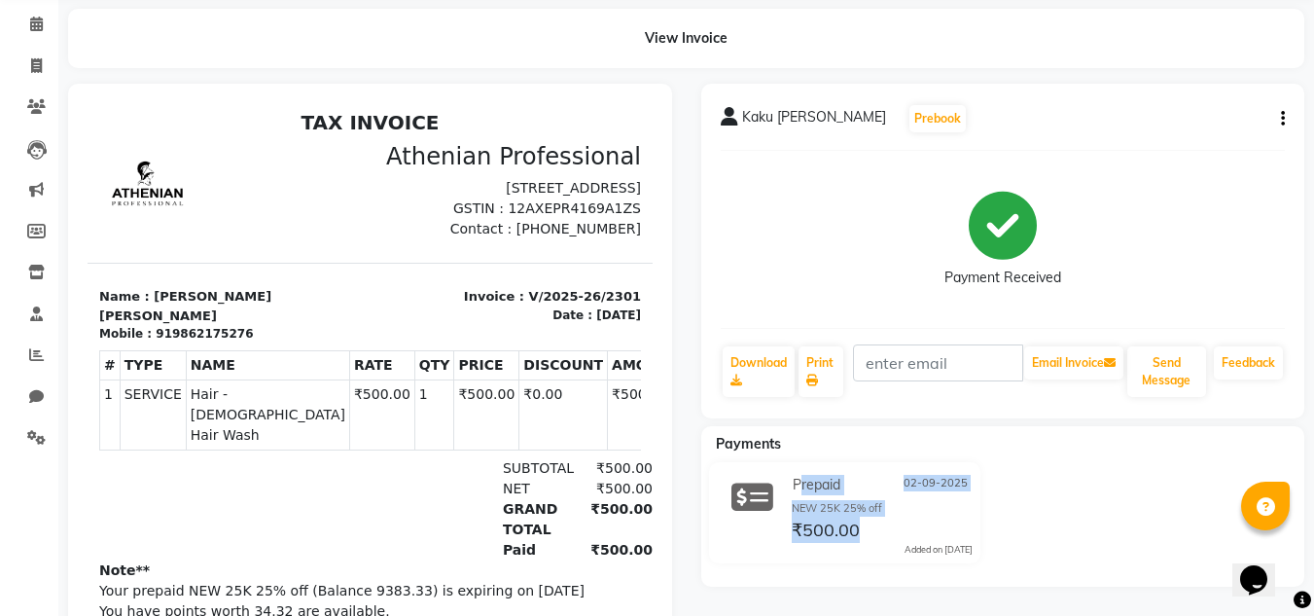
drag, startPoint x: 986, startPoint y: 518, endPoint x: 785, endPoint y: 497, distance: 202.5
click at [785, 497] on div "Prepaid [DATE] NEW 25K 25% off ₹500.00 Added on [DATE]" at bounding box center [845, 516] width 316 height 109
click at [35, 63] on icon at bounding box center [36, 65] width 11 height 15
select select "service"
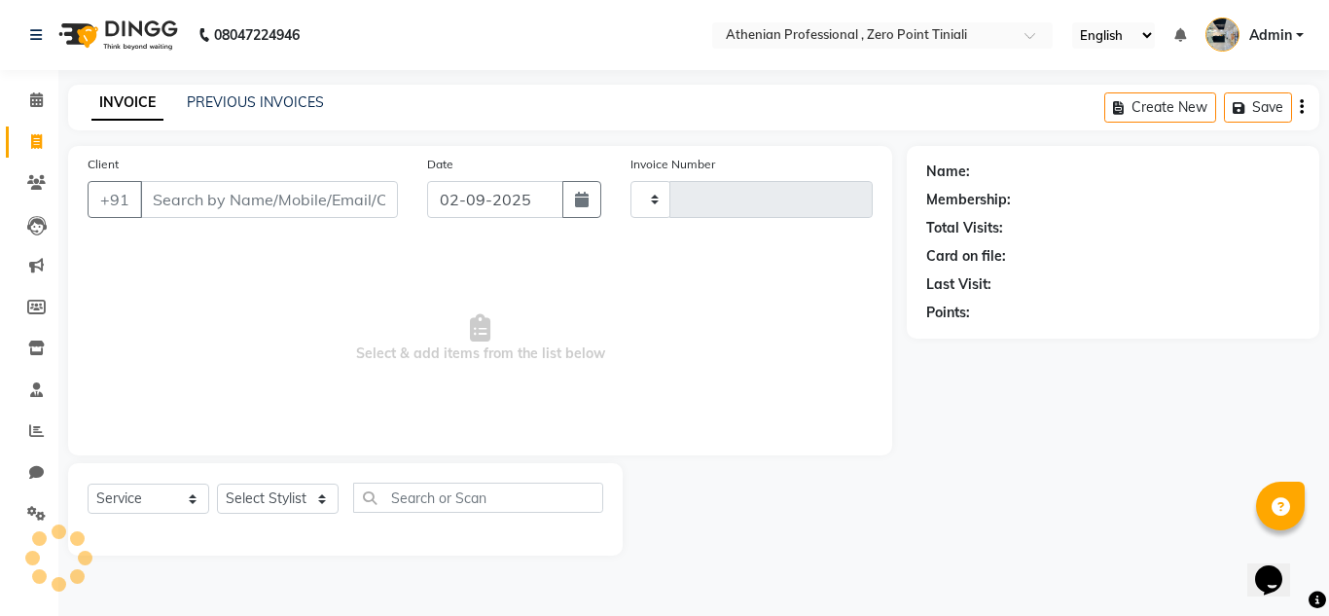
type input "2302"
select select "8300"
click at [266, 89] on div "INVOICE PREVIOUS INVOICES Create New Save" at bounding box center [693, 108] width 1251 height 46
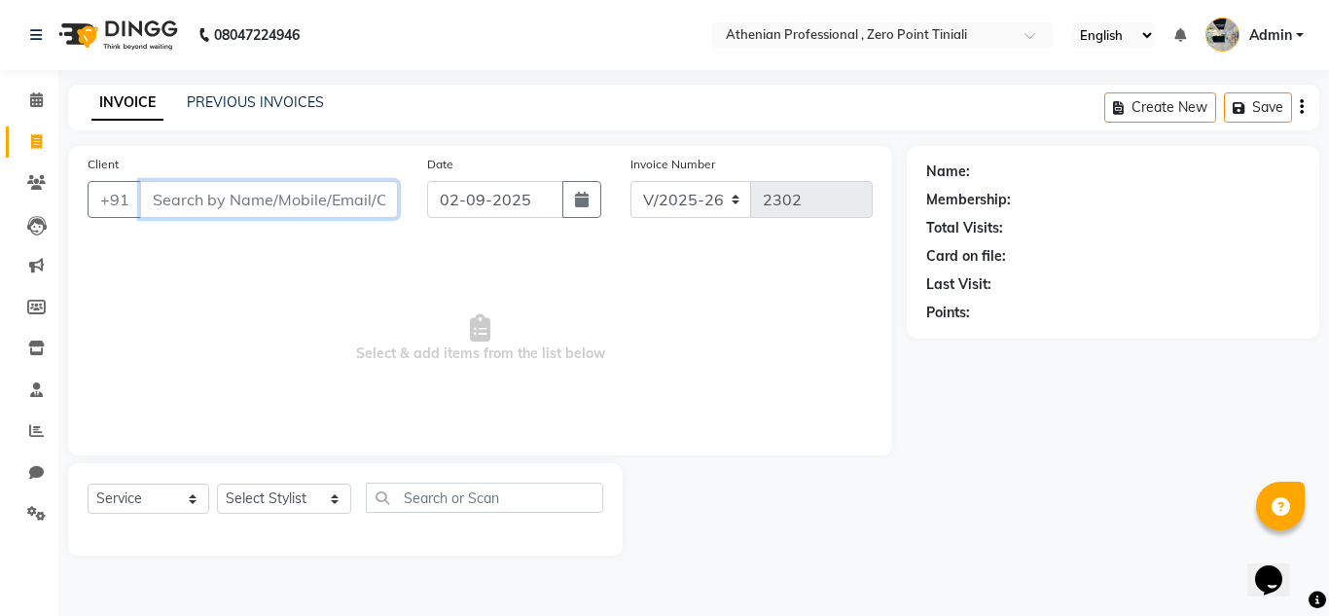
click at [237, 194] on input "Client" at bounding box center [269, 199] width 258 height 37
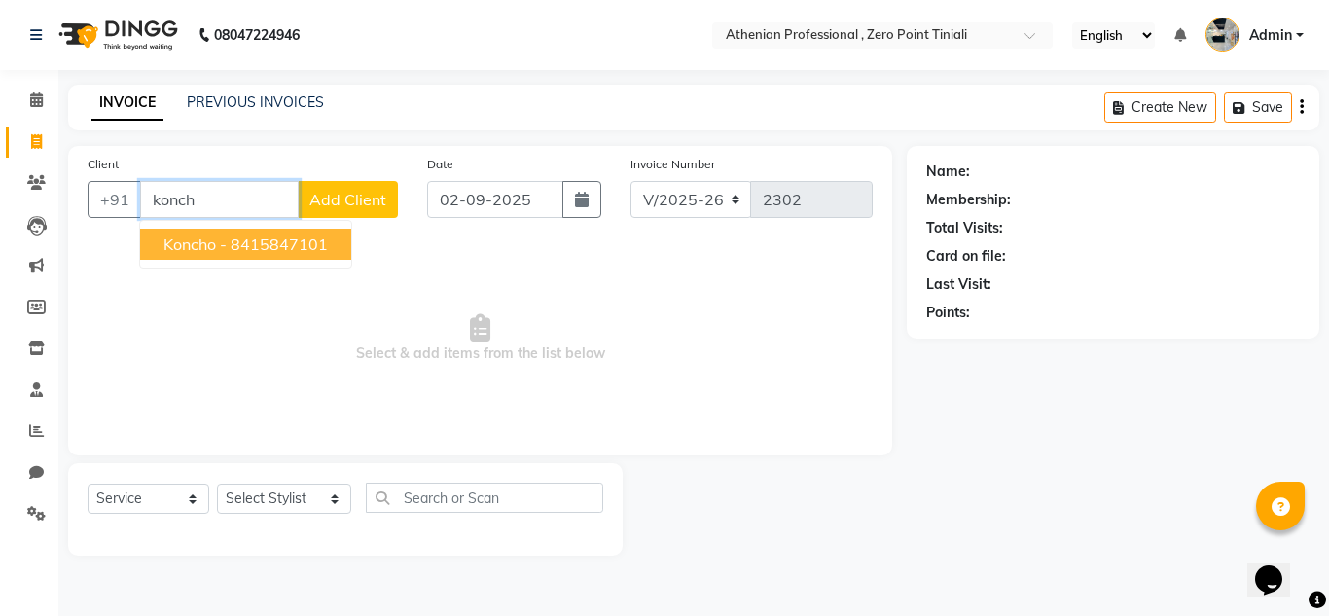
click at [235, 247] on ngb-highlight "8415847101" at bounding box center [279, 243] width 97 height 19
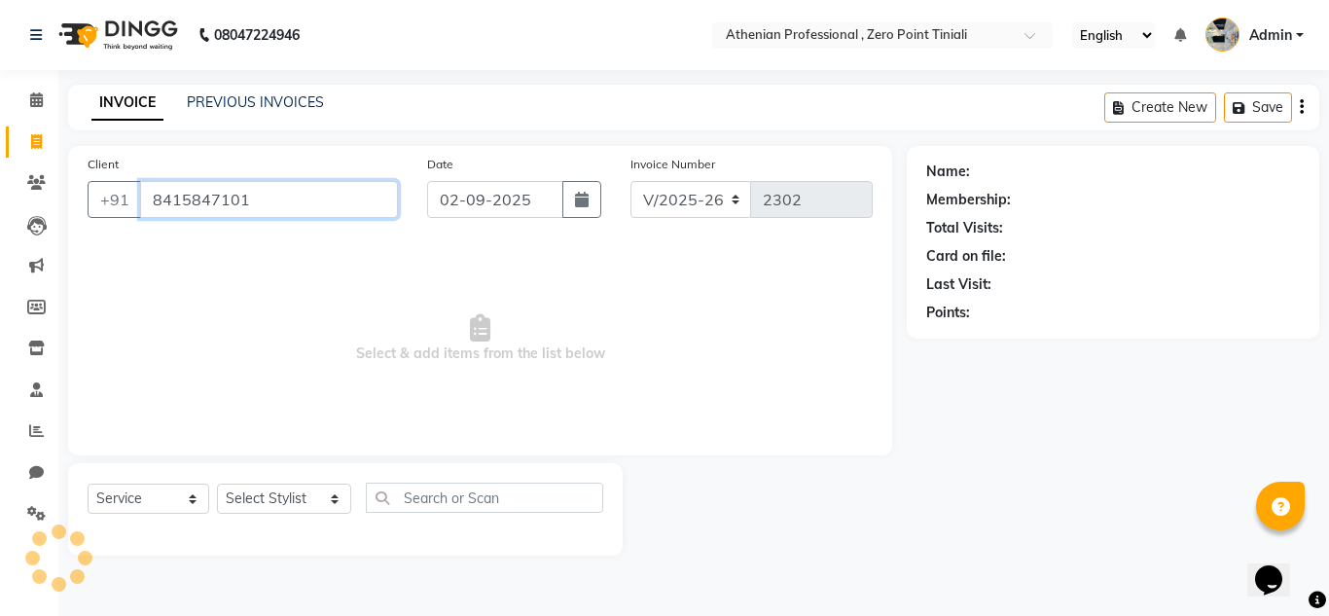
type input "8415847101"
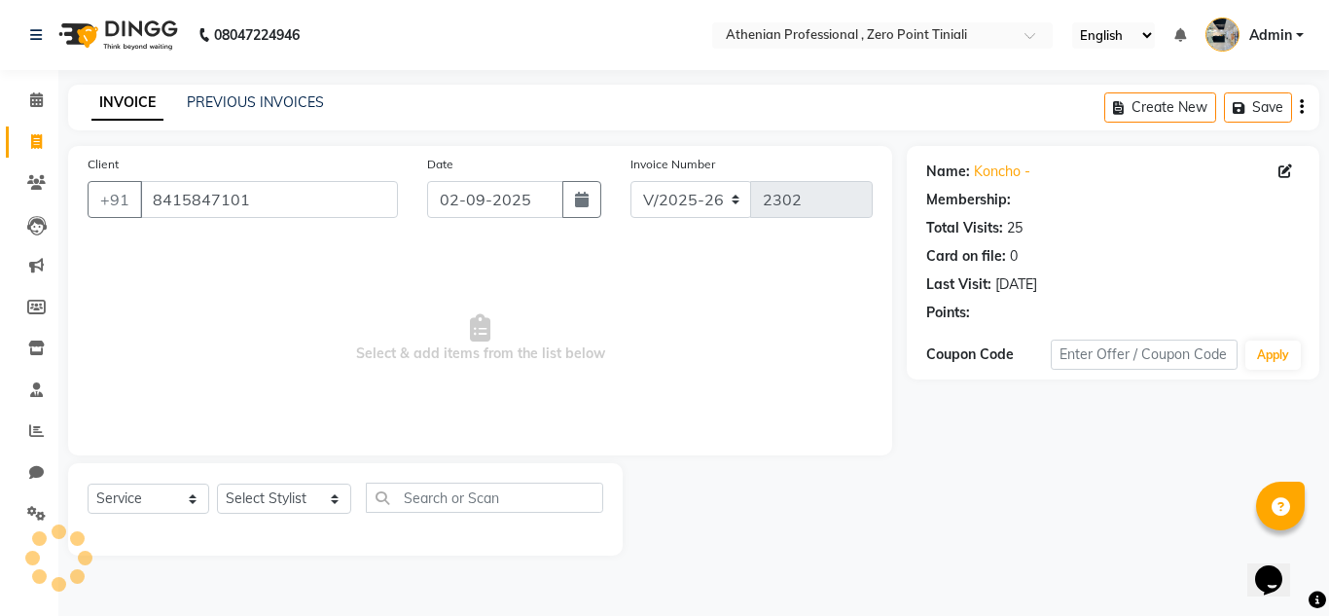
select select "1: Object"
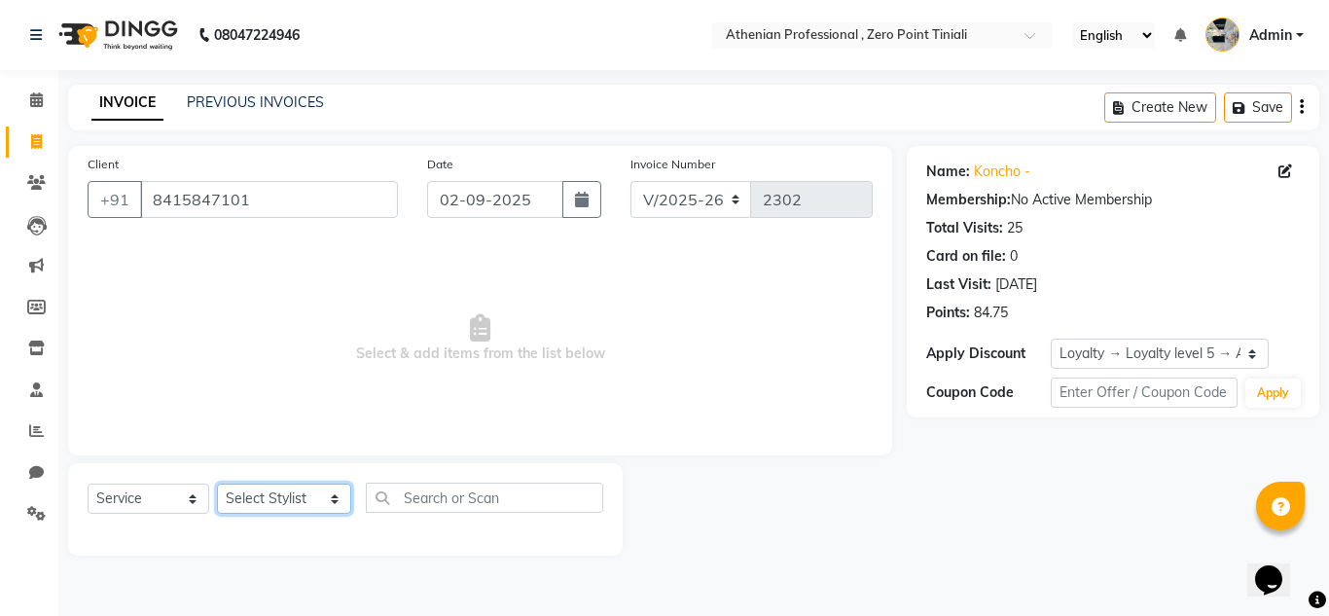
click at [283, 506] on select "Select Stylist [PERSON_NAME][MEDICAL_DATA] Admin [PERSON_NAME] BIHAM LINDUM NEM…" at bounding box center [284, 498] width 134 height 30
select select "80201"
click at [217, 483] on select "Select Stylist [PERSON_NAME][MEDICAL_DATA] Admin [PERSON_NAME] BIHAM LINDUM NEM…" at bounding box center [284, 498] width 134 height 30
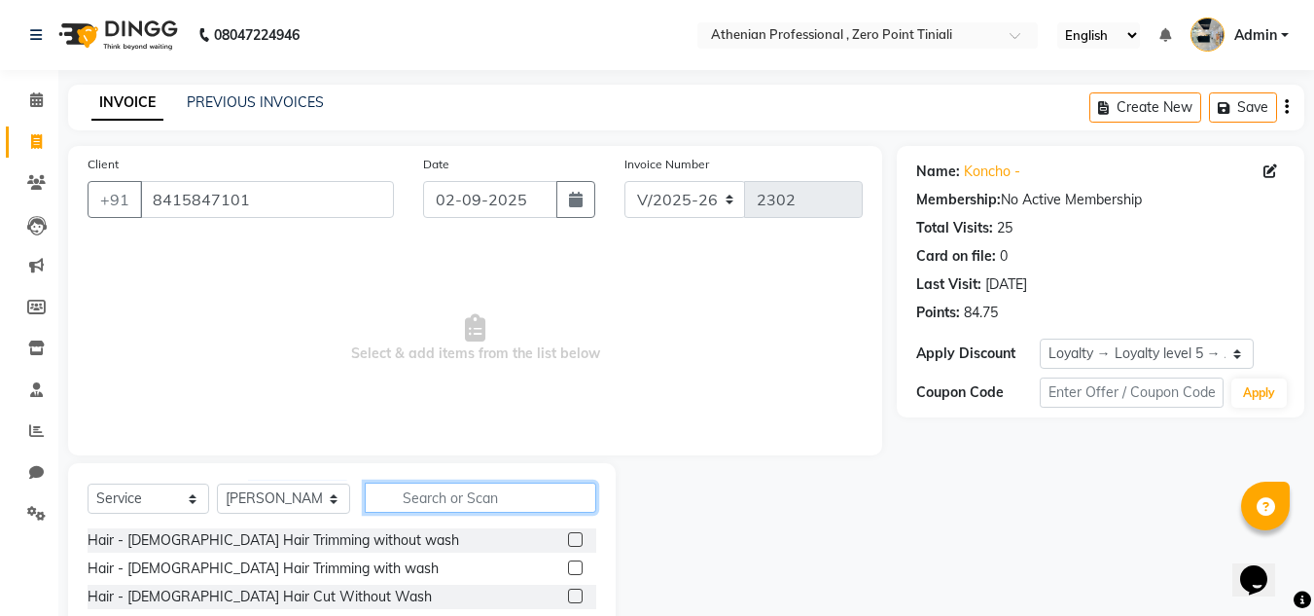
click at [427, 501] on input "text" at bounding box center [480, 497] width 231 height 30
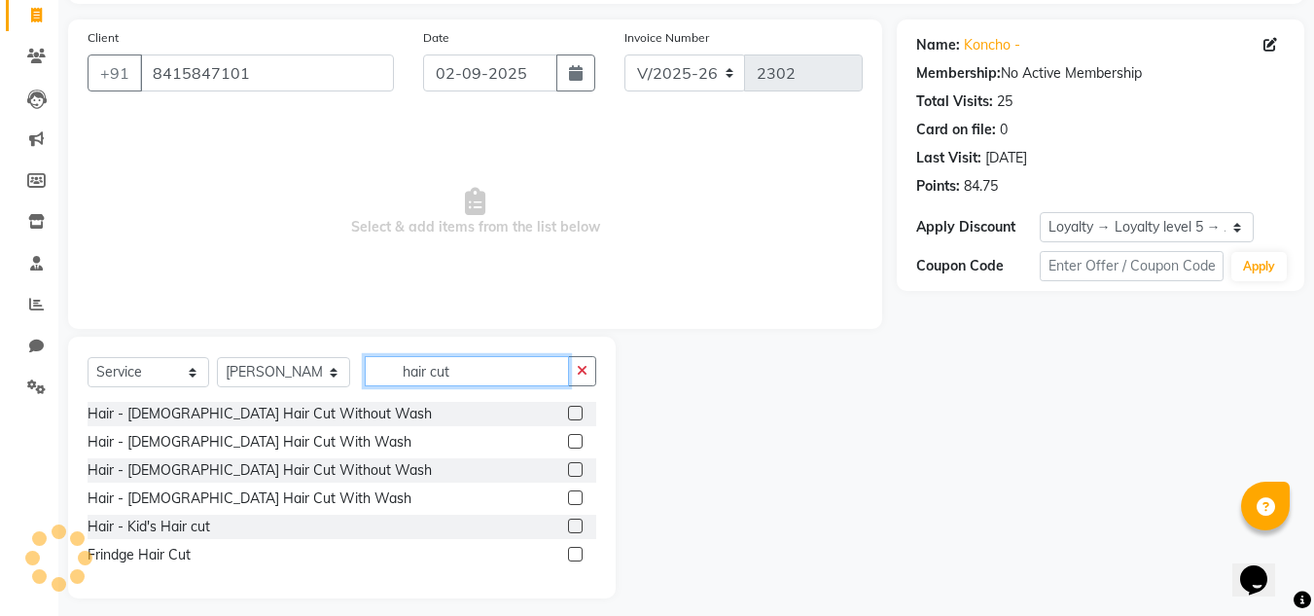
scroll to position [121, 0]
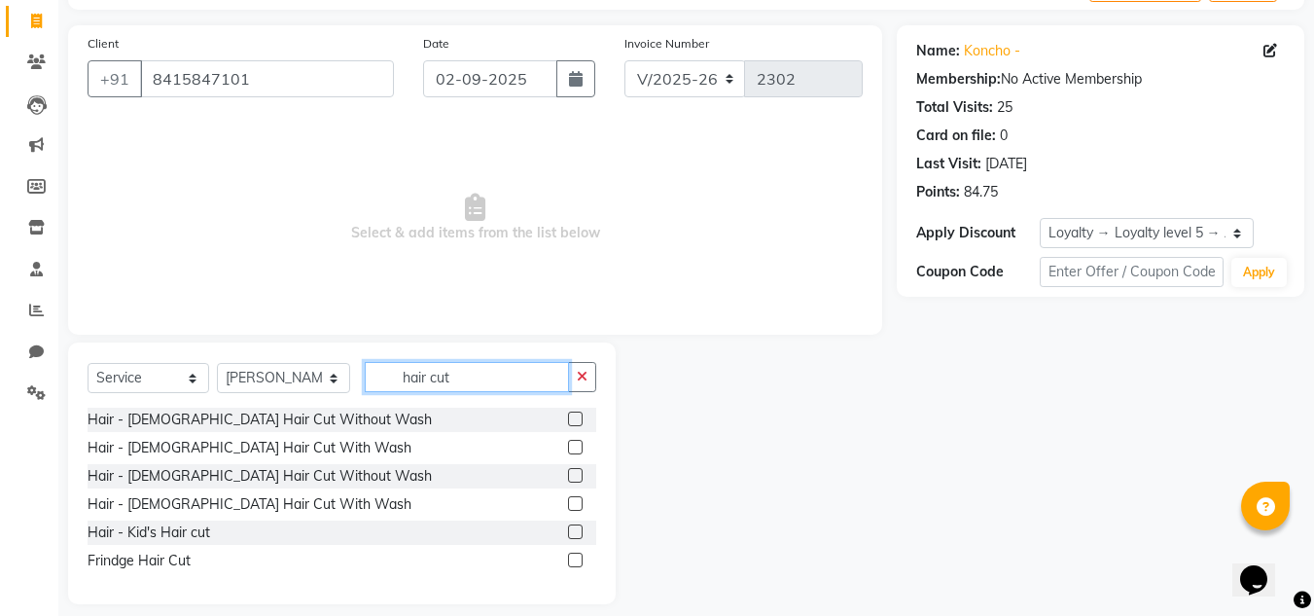
type input "hair cut"
click at [577, 505] on label at bounding box center [575, 503] width 15 height 15
click at [577, 505] on input "checkbox" at bounding box center [574, 504] width 13 height 13
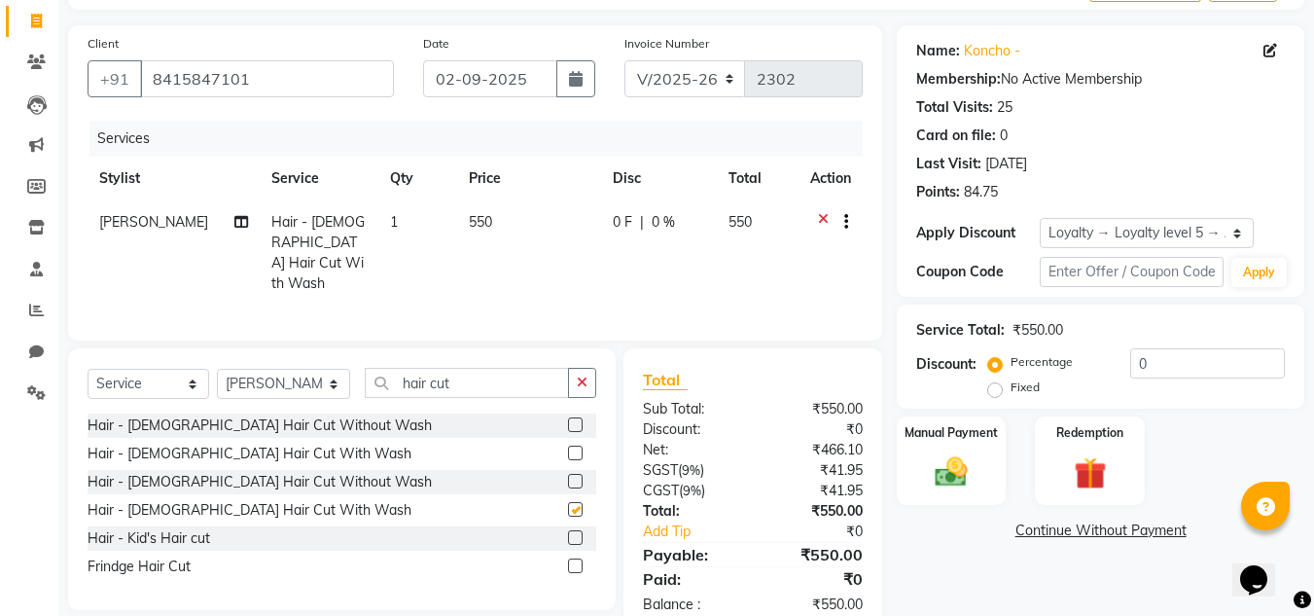
checkbox input "false"
click at [502, 375] on input "hair cut" at bounding box center [467, 383] width 204 height 30
type input "h"
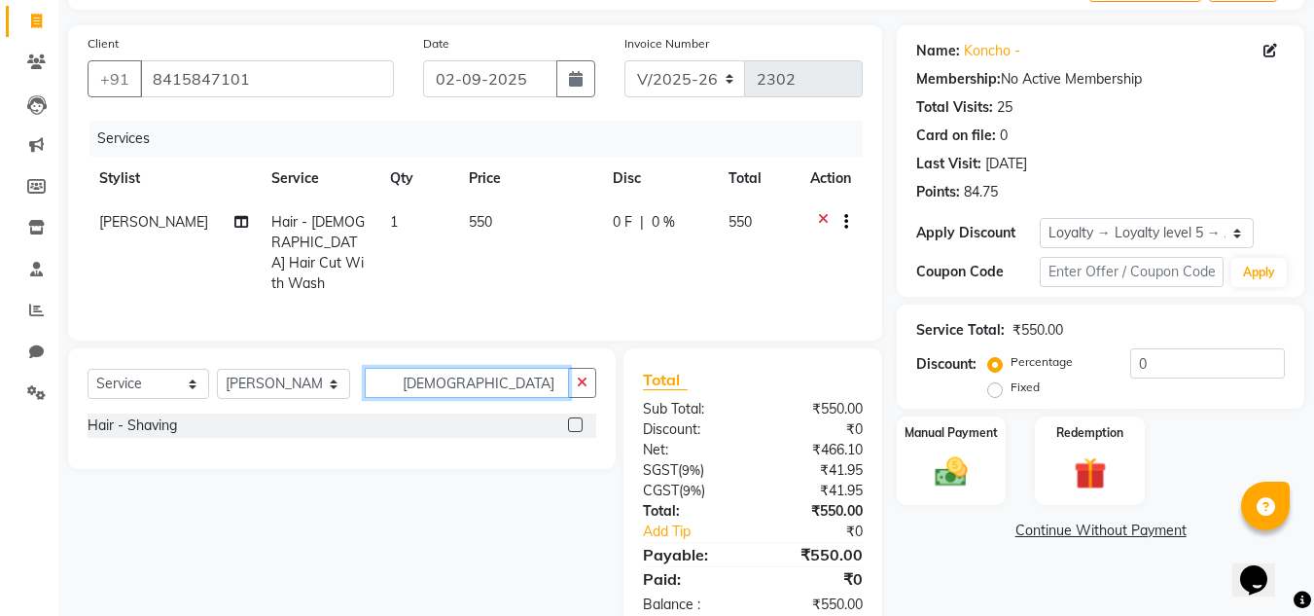
type input "[DEMOGRAPHIC_DATA]"
click at [575, 422] on label at bounding box center [575, 424] width 15 height 15
click at [575, 422] on input "checkbox" at bounding box center [574, 425] width 13 height 13
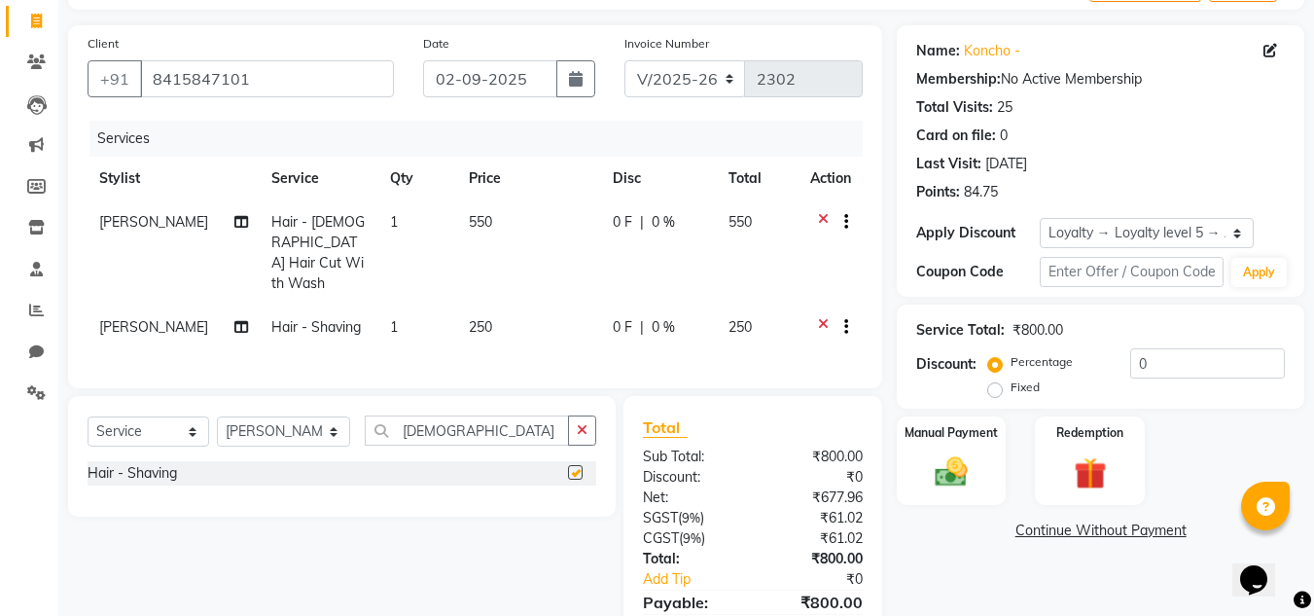
checkbox input "false"
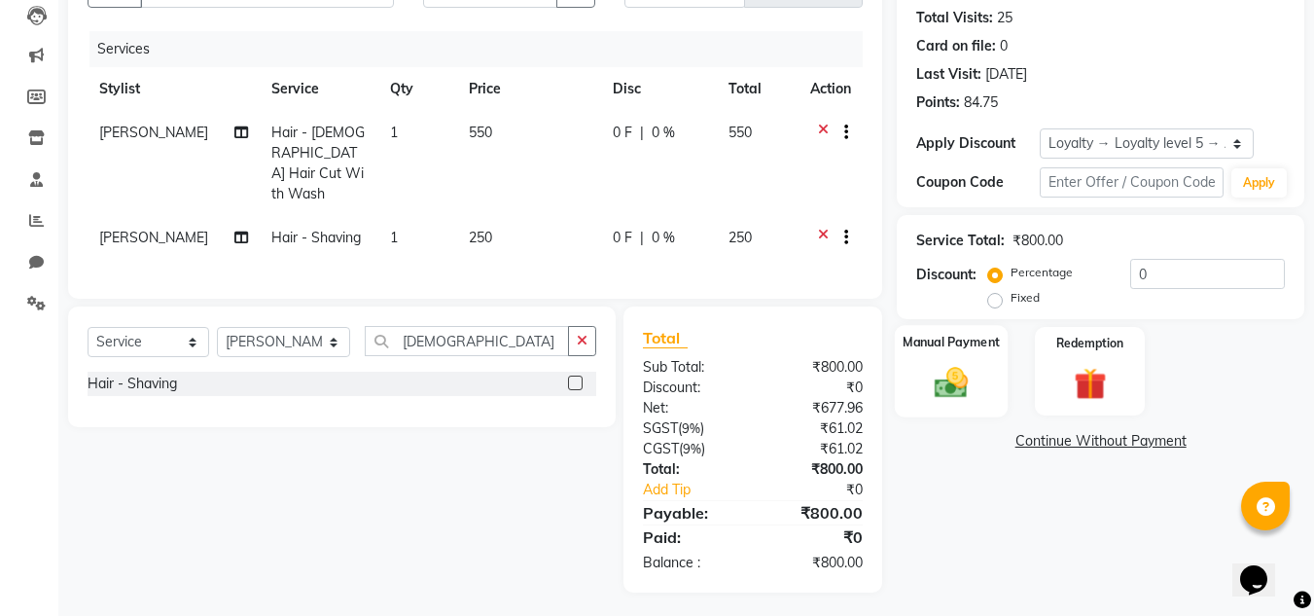
click at [940, 380] on img at bounding box center [951, 382] width 54 height 39
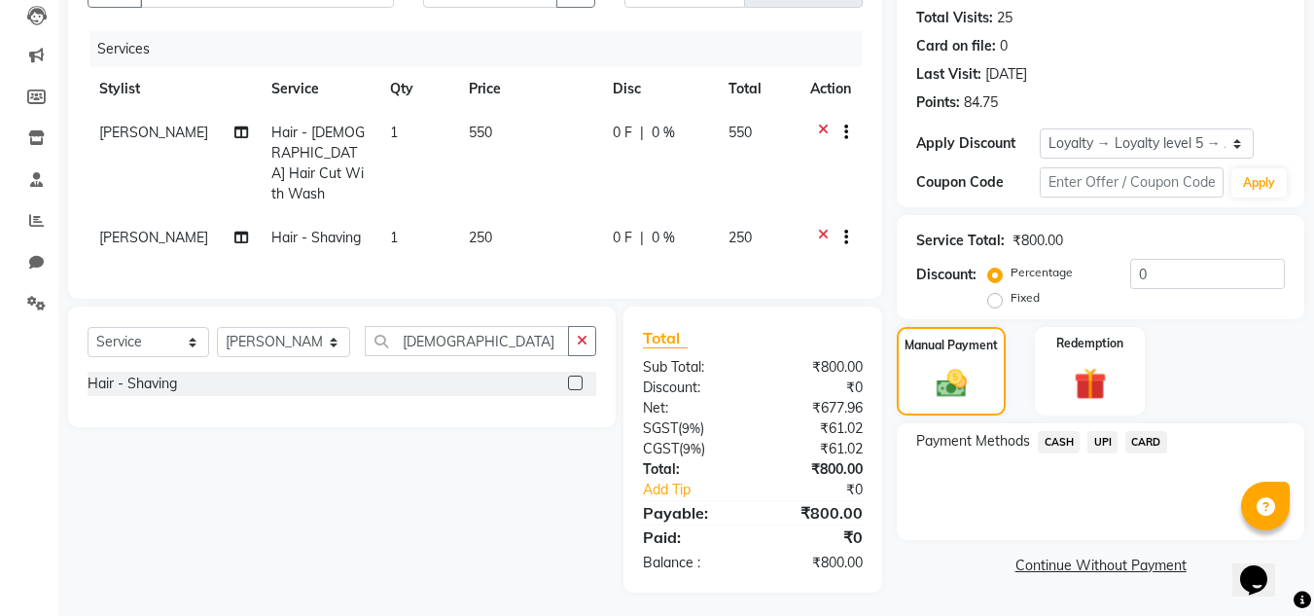
click at [1099, 439] on span "UPI" at bounding box center [1102, 442] width 30 height 22
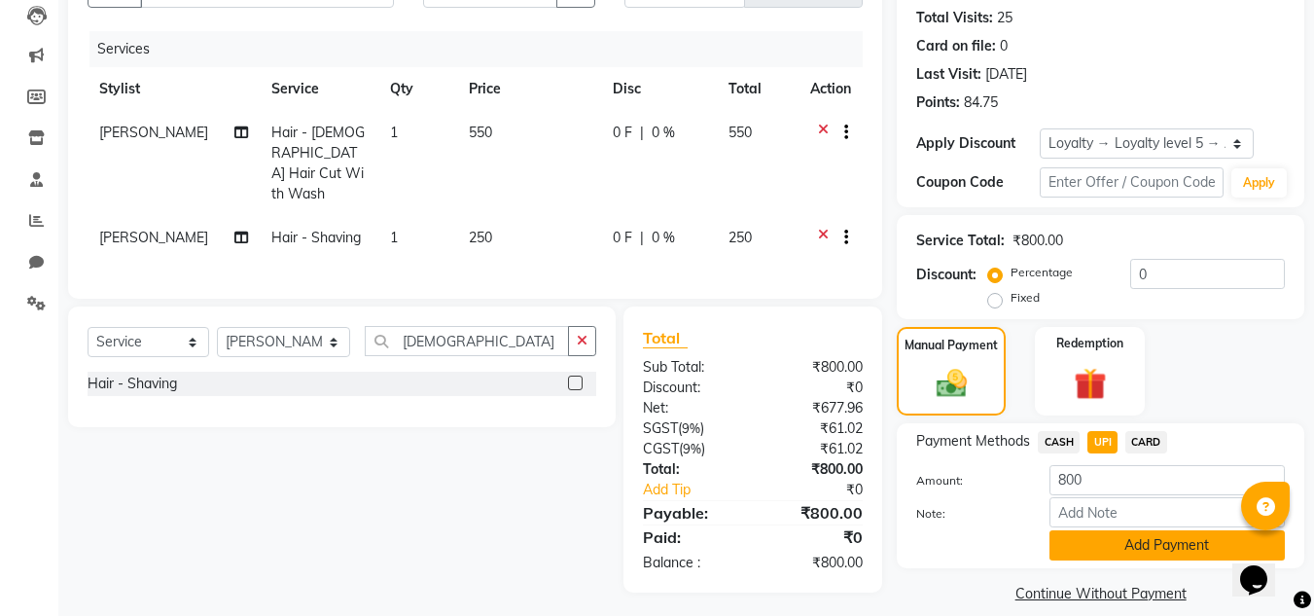
click at [1114, 548] on button "Add Payment" at bounding box center [1166, 545] width 235 height 30
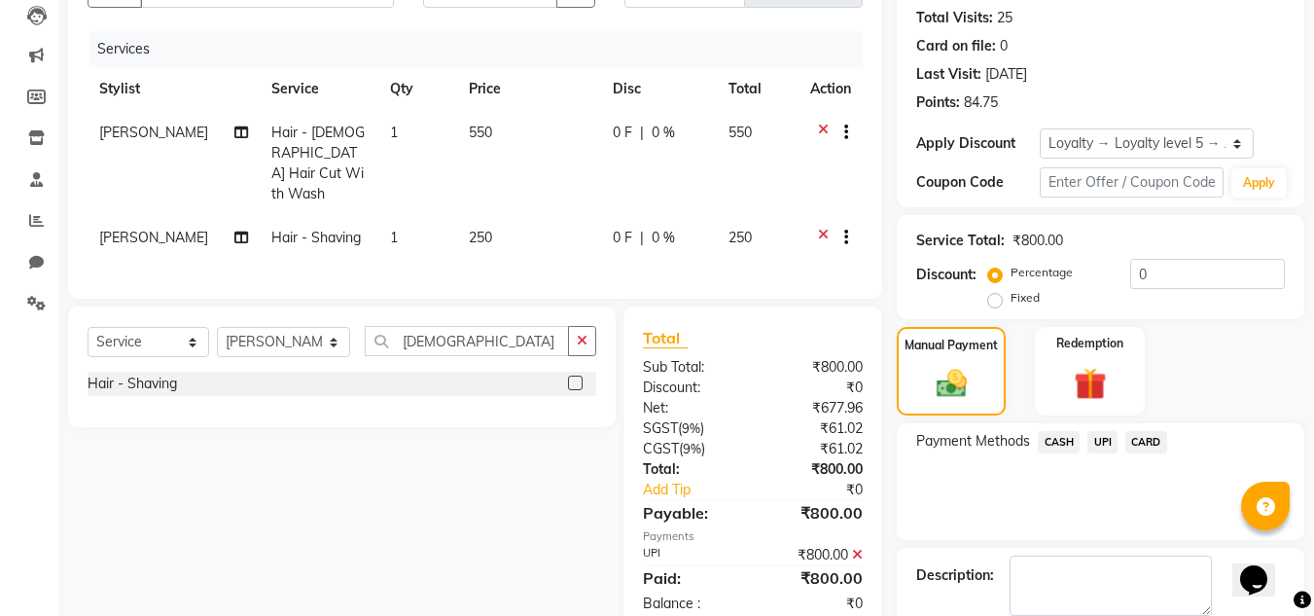
scroll to position [347, 0]
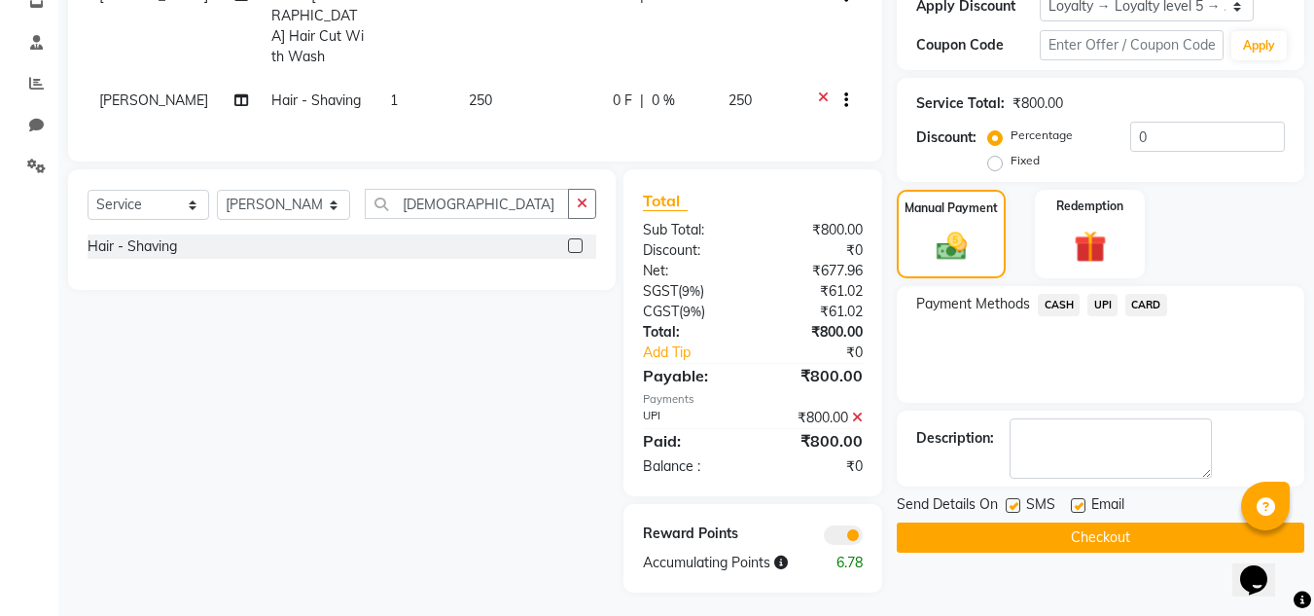
click at [1078, 506] on label at bounding box center [1078, 505] width 15 height 15
click at [1078, 506] on input "checkbox" at bounding box center [1077, 506] width 13 height 13
checkbox input "false"
click at [1062, 537] on button "Checkout" at bounding box center [1101, 537] width 408 height 30
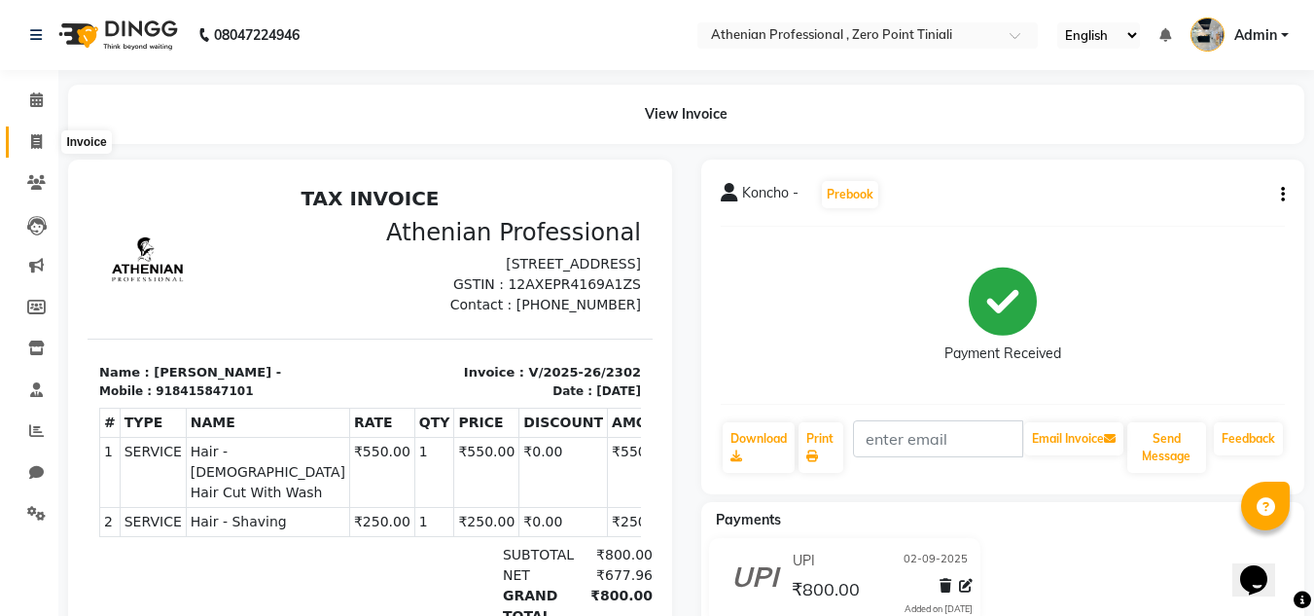
click at [28, 147] on span at bounding box center [36, 142] width 34 height 22
select select "service"
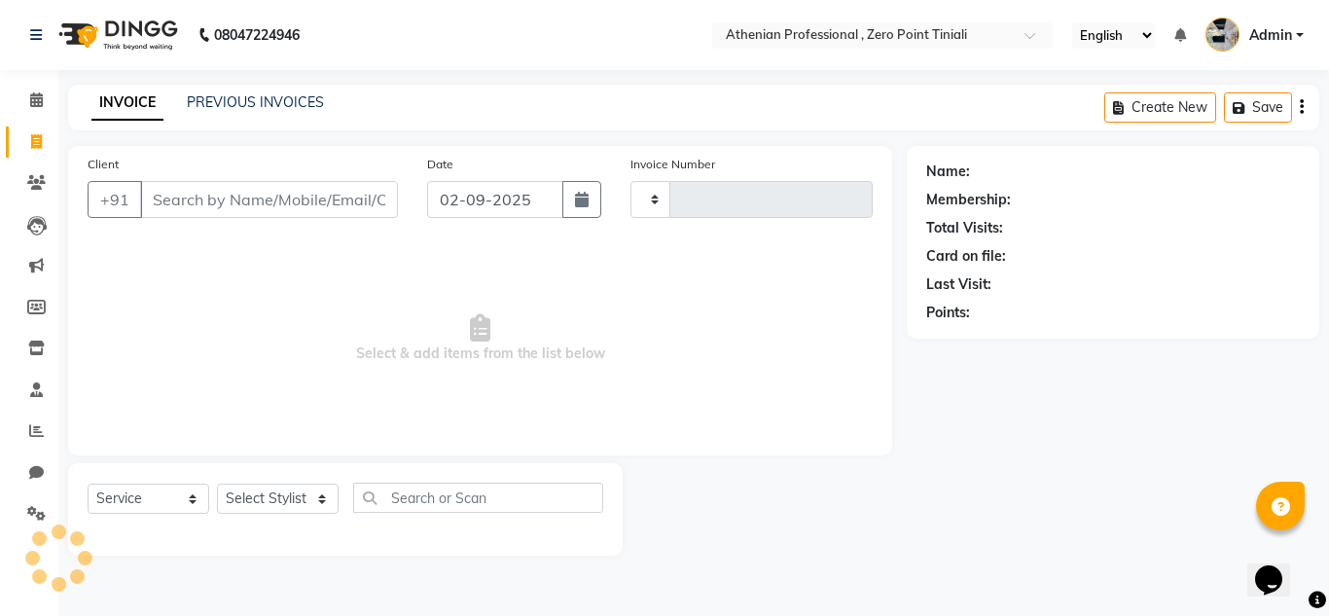
type input "2303"
select select "8300"
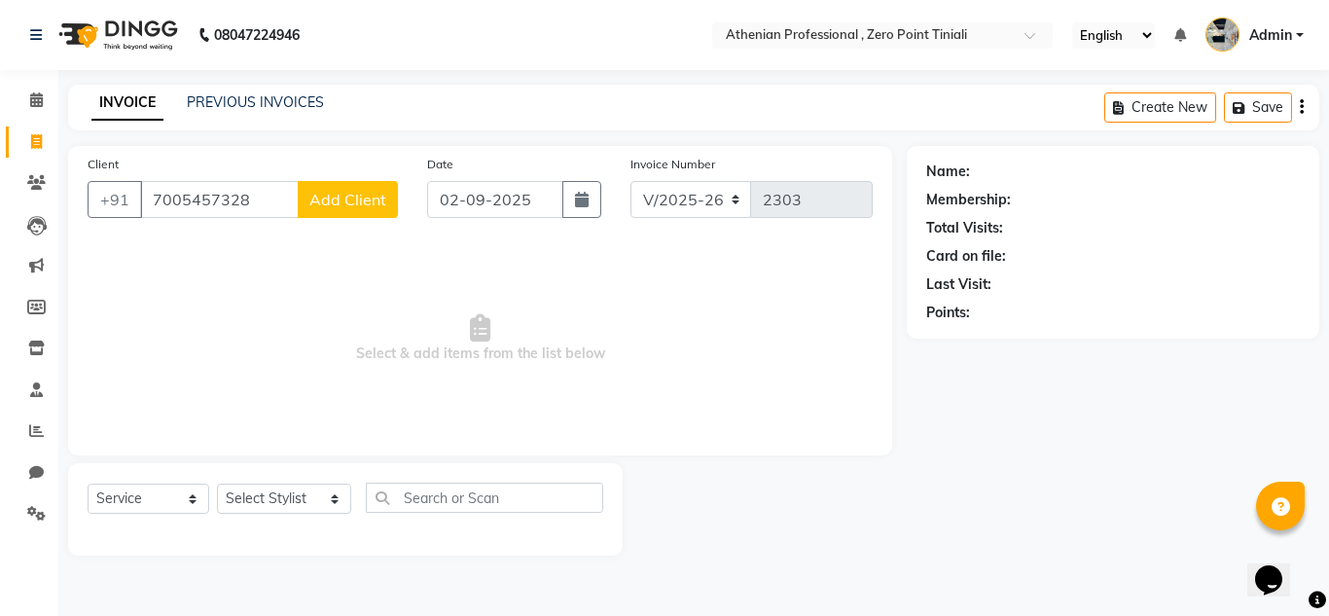
type input "7005457328"
click at [318, 212] on button "Add Client" at bounding box center [348, 199] width 100 height 37
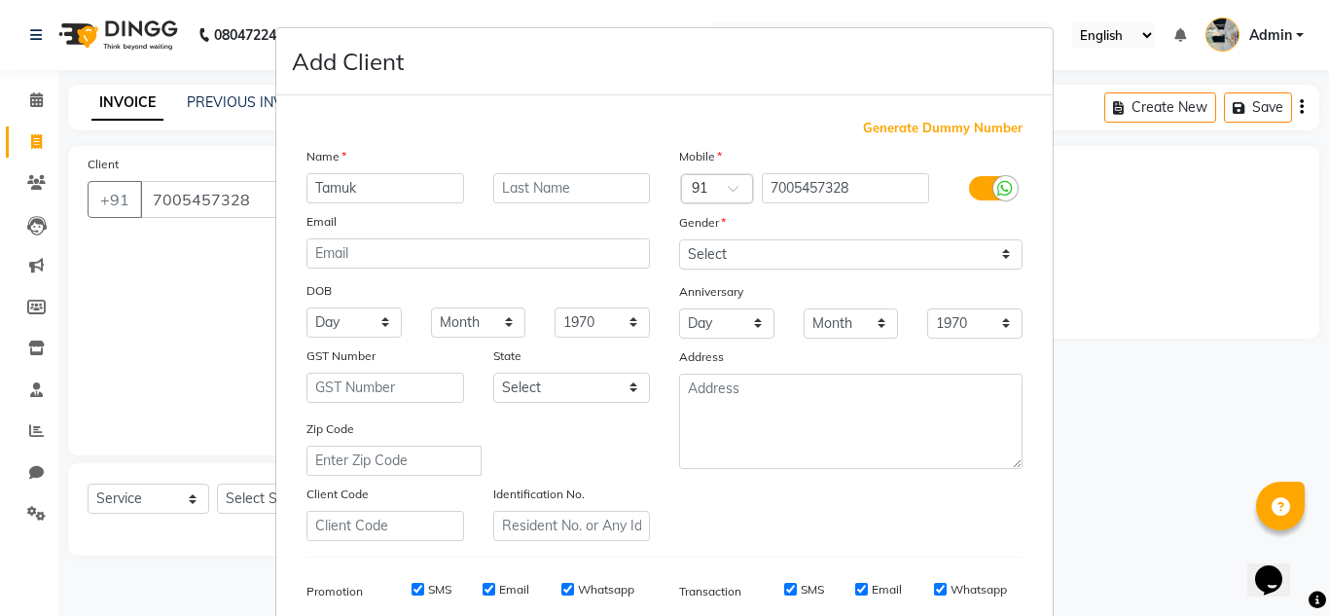
type input "Tamuk"
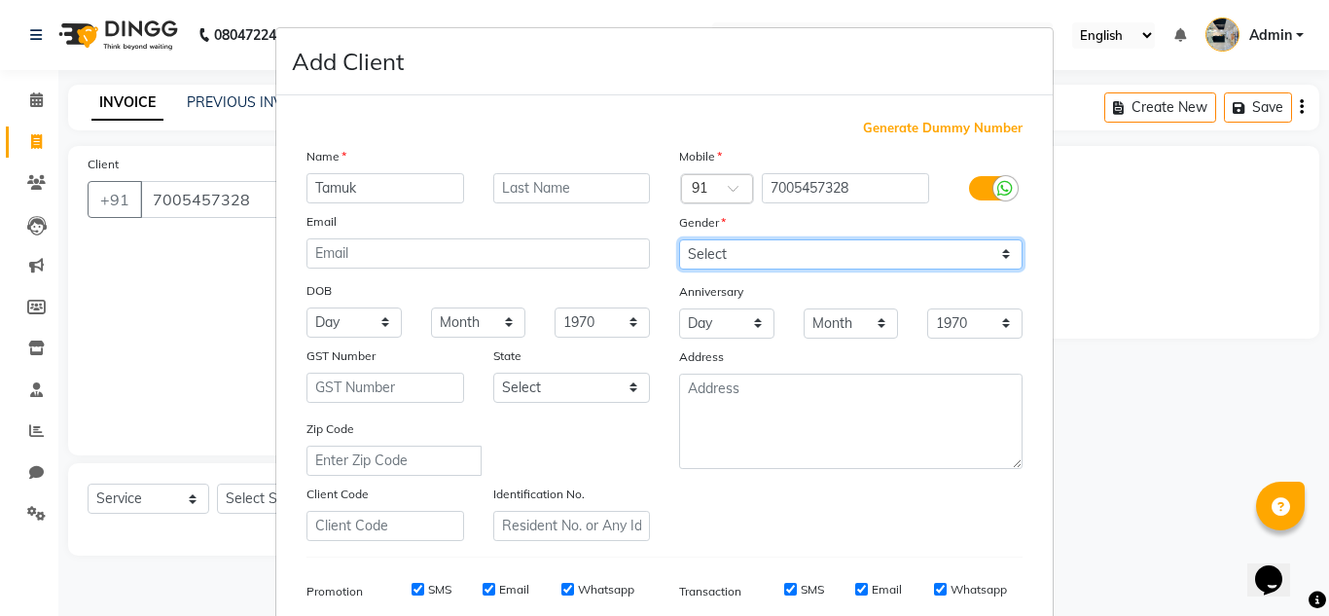
click at [723, 259] on select "Select [DEMOGRAPHIC_DATA] [DEMOGRAPHIC_DATA] Other Prefer Not To Say" at bounding box center [850, 254] width 343 height 30
select select "[DEMOGRAPHIC_DATA]"
click at [679, 239] on select "Select [DEMOGRAPHIC_DATA] [DEMOGRAPHIC_DATA] Other Prefer Not To Say" at bounding box center [850, 254] width 343 height 30
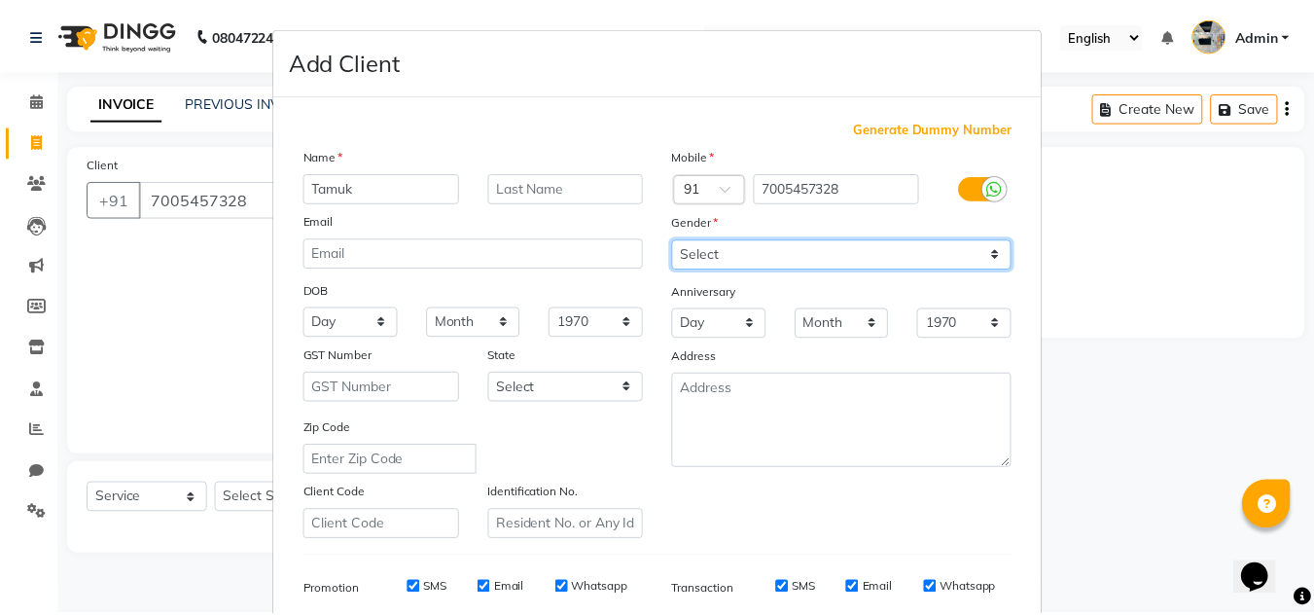
scroll to position [282, 0]
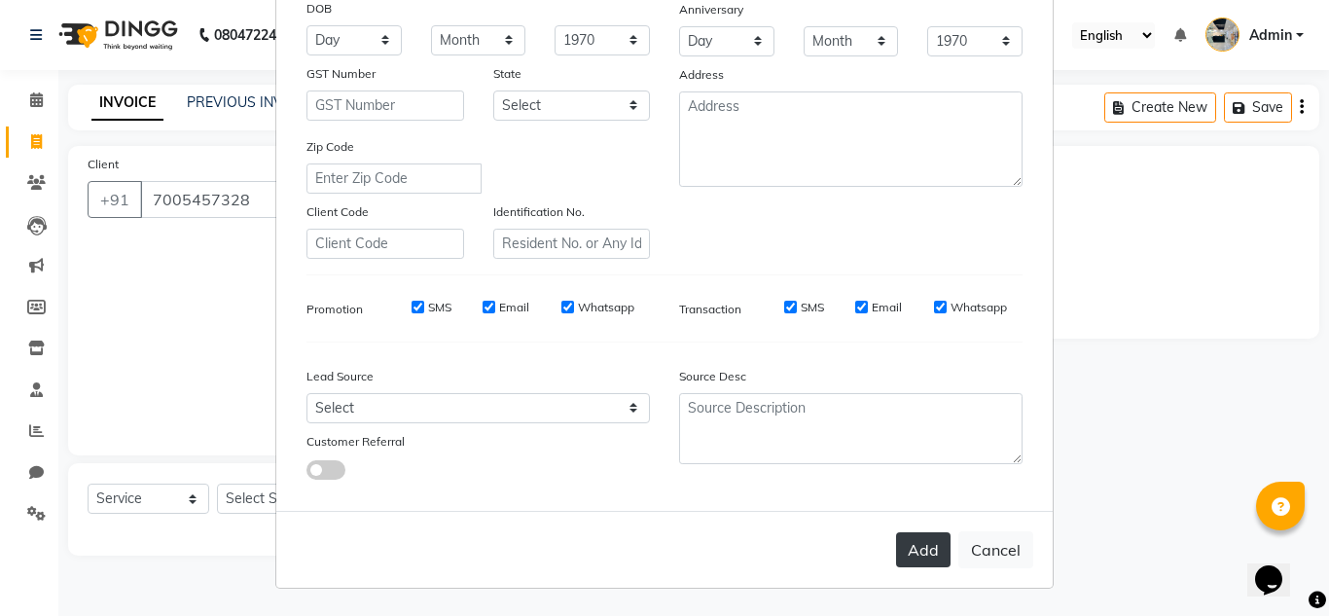
click at [920, 562] on button "Add" at bounding box center [923, 549] width 54 height 35
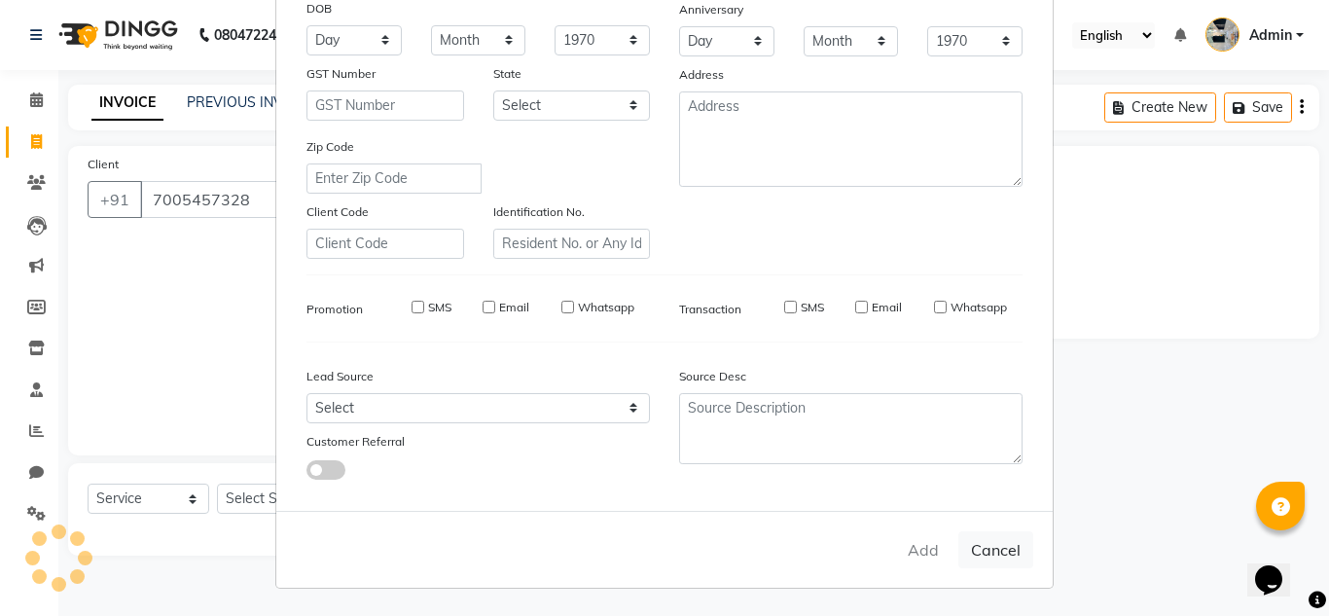
select select
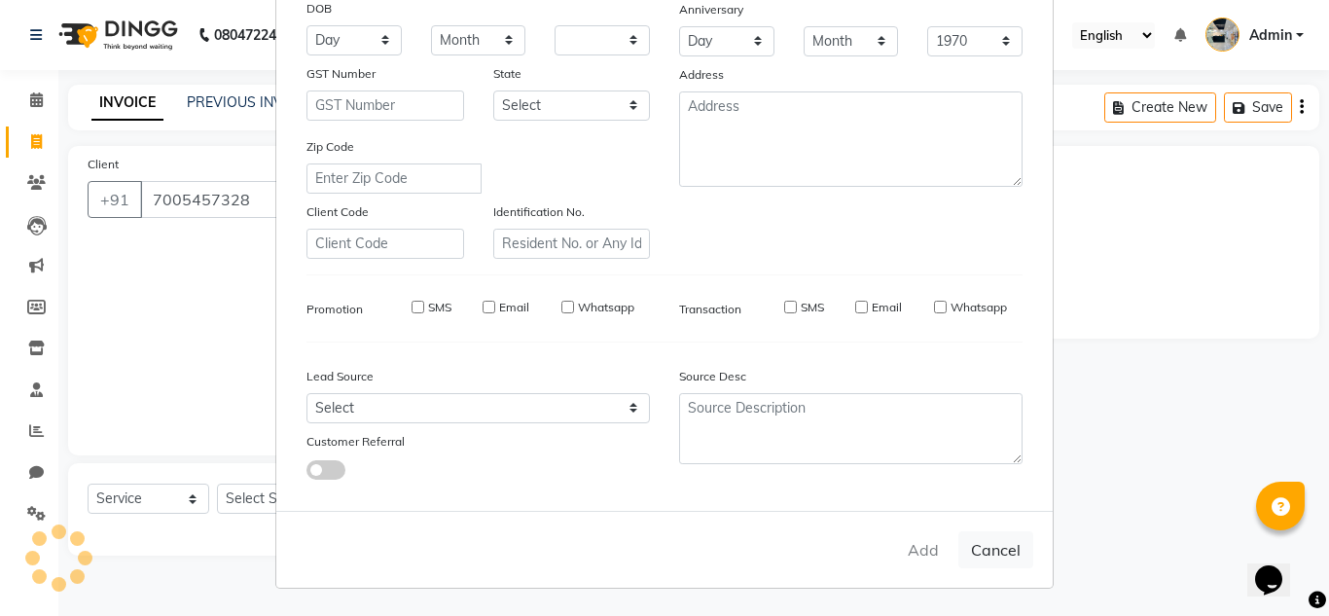
select select
checkbox input "false"
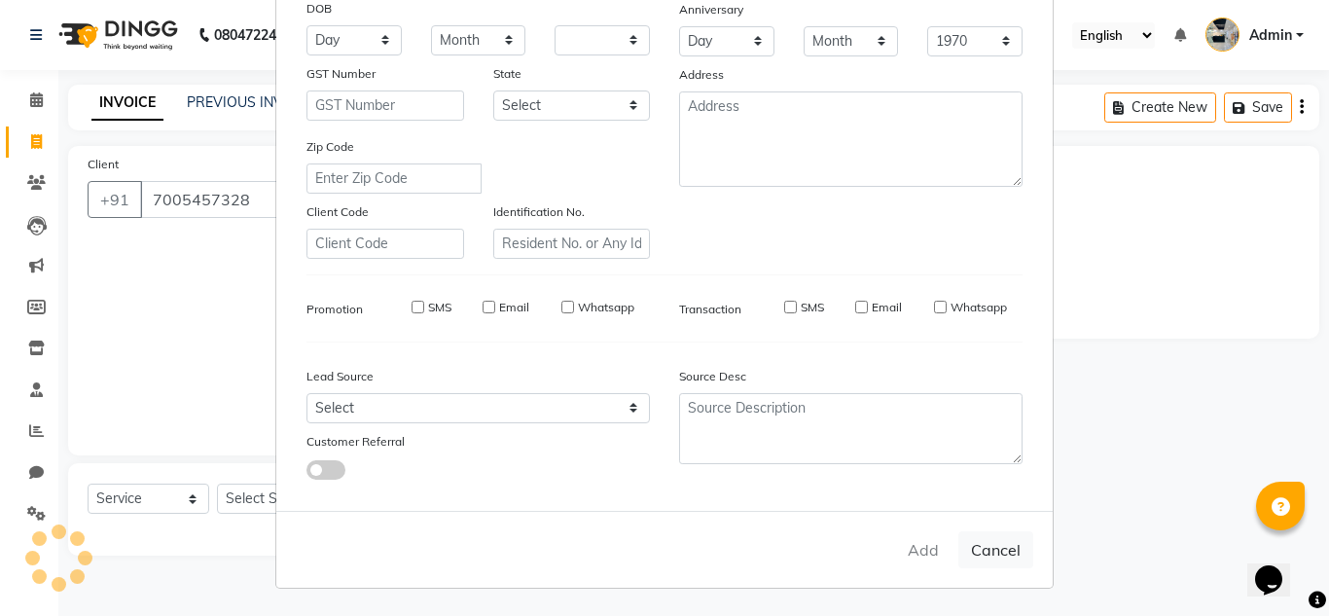
checkbox input "false"
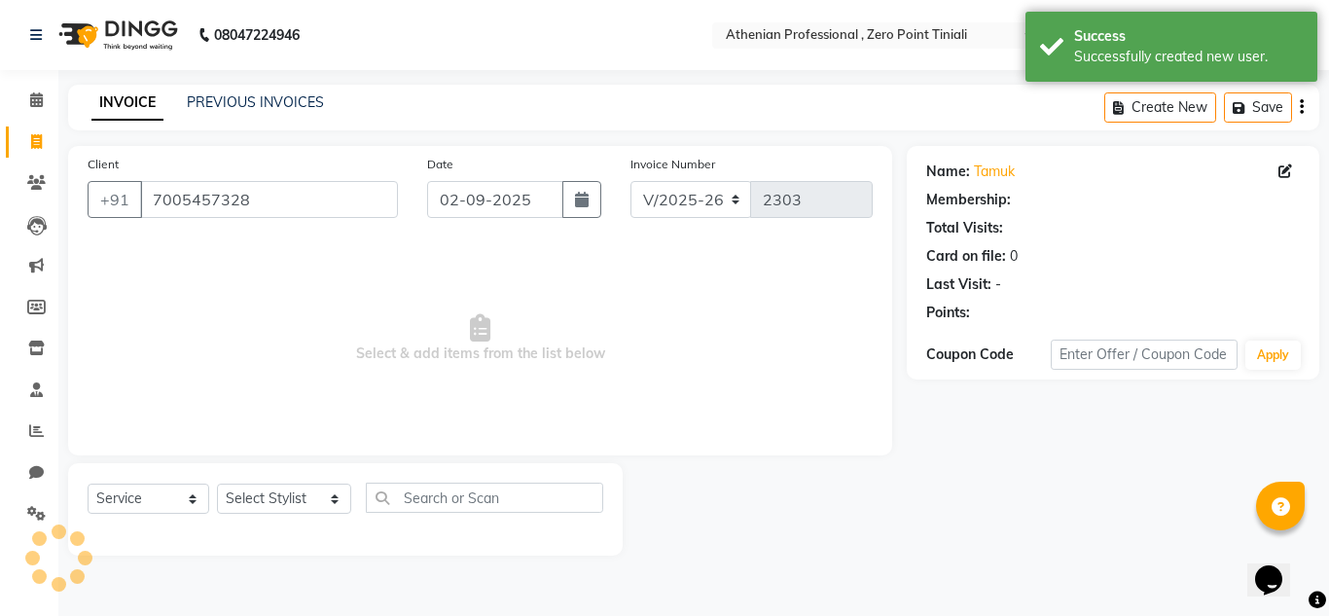
select select "1: Object"
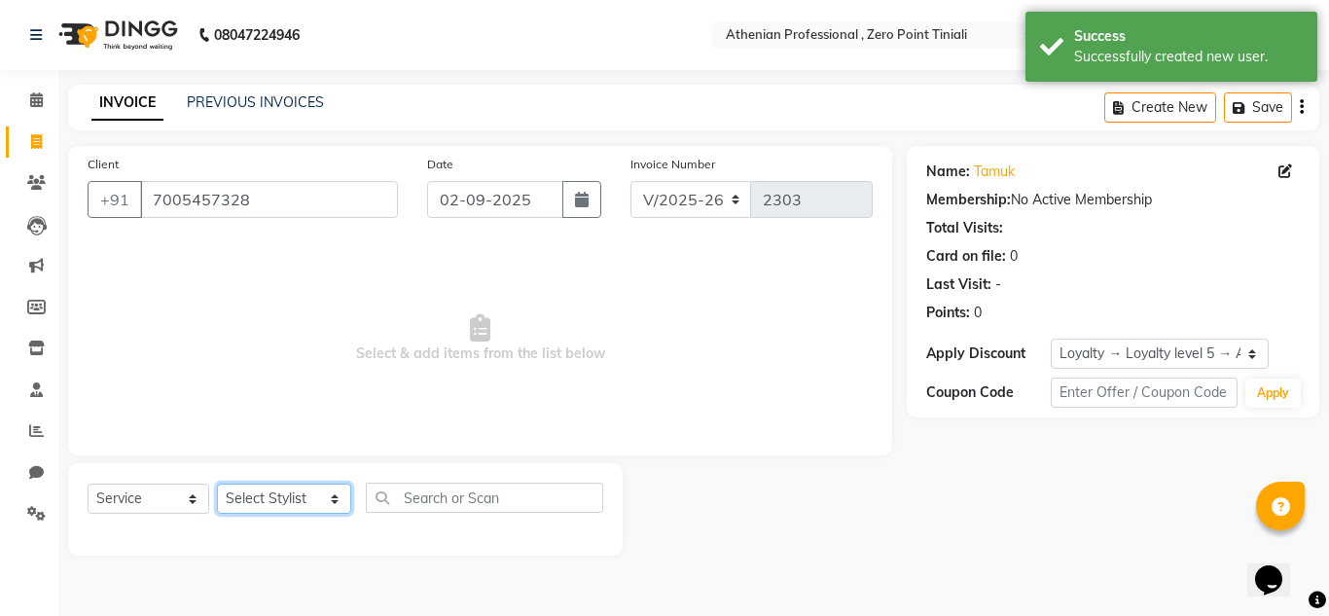
click at [270, 500] on select "Select Stylist [PERSON_NAME][MEDICAL_DATA] Admin [PERSON_NAME] BIHAM LINDUM NEM…" at bounding box center [284, 498] width 134 height 30
select select "80207"
click at [217, 483] on select "Select Stylist [PERSON_NAME][MEDICAL_DATA] Admin [PERSON_NAME] BIHAM LINDUM NEM…" at bounding box center [284, 498] width 134 height 30
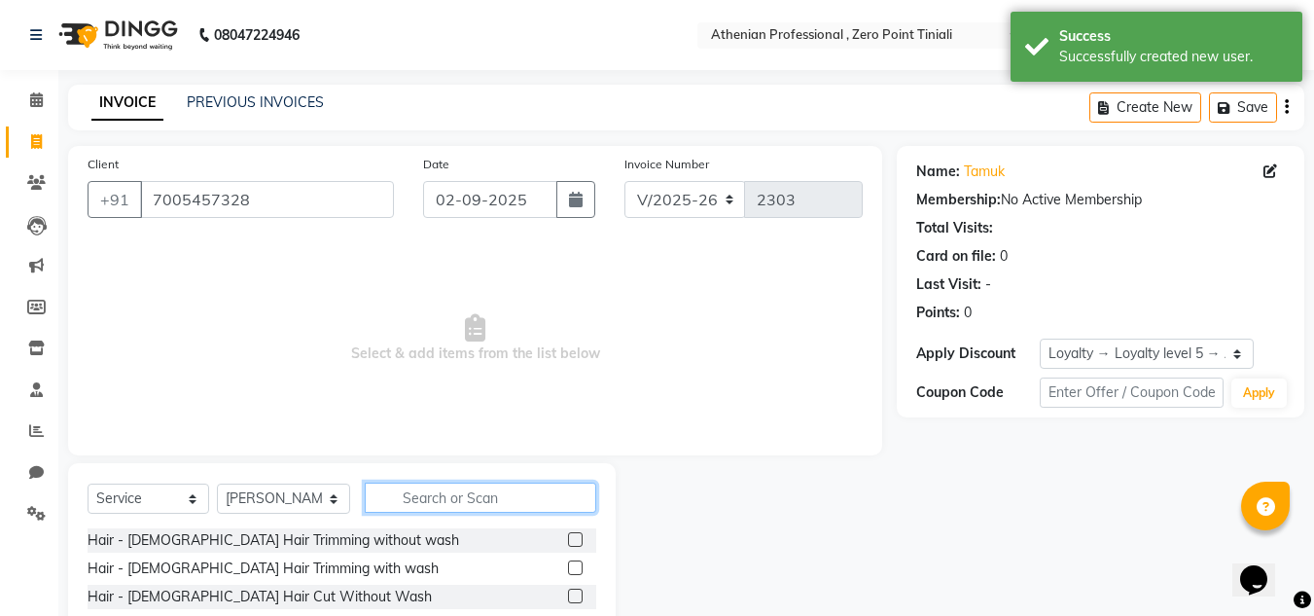
click at [427, 493] on input "text" at bounding box center [480, 497] width 231 height 30
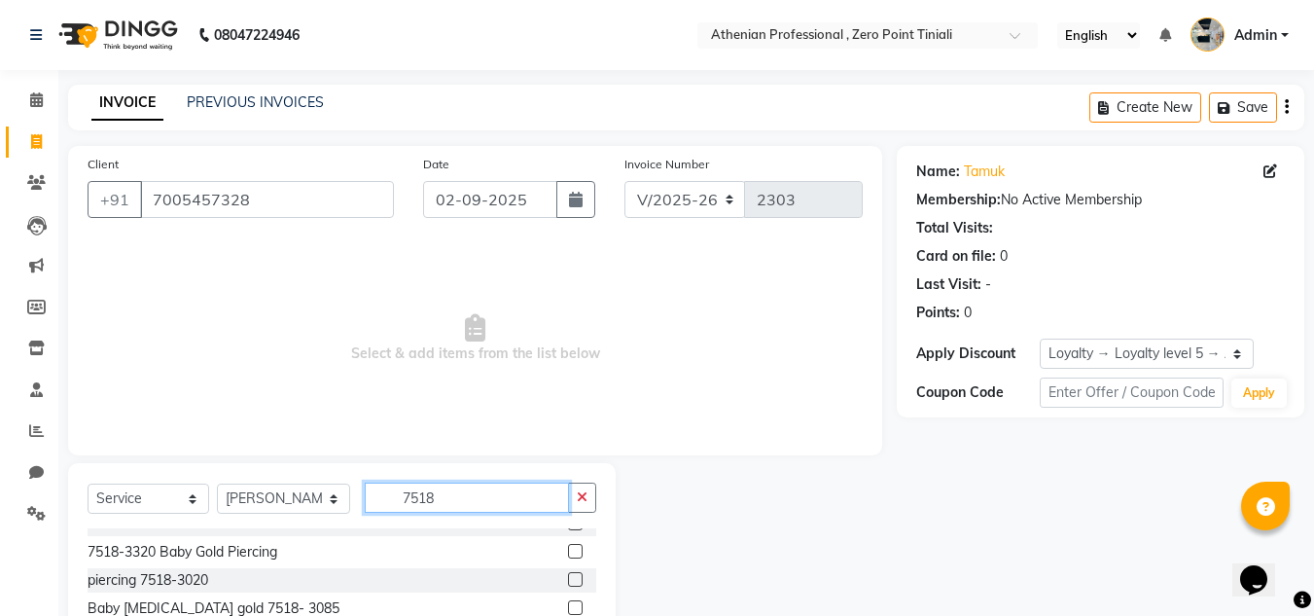
scroll to position [14, 0]
type input "7518"
click at [161, 556] on div "7518-3320 Baby Gold Piercing" at bounding box center [183, 555] width 190 height 20
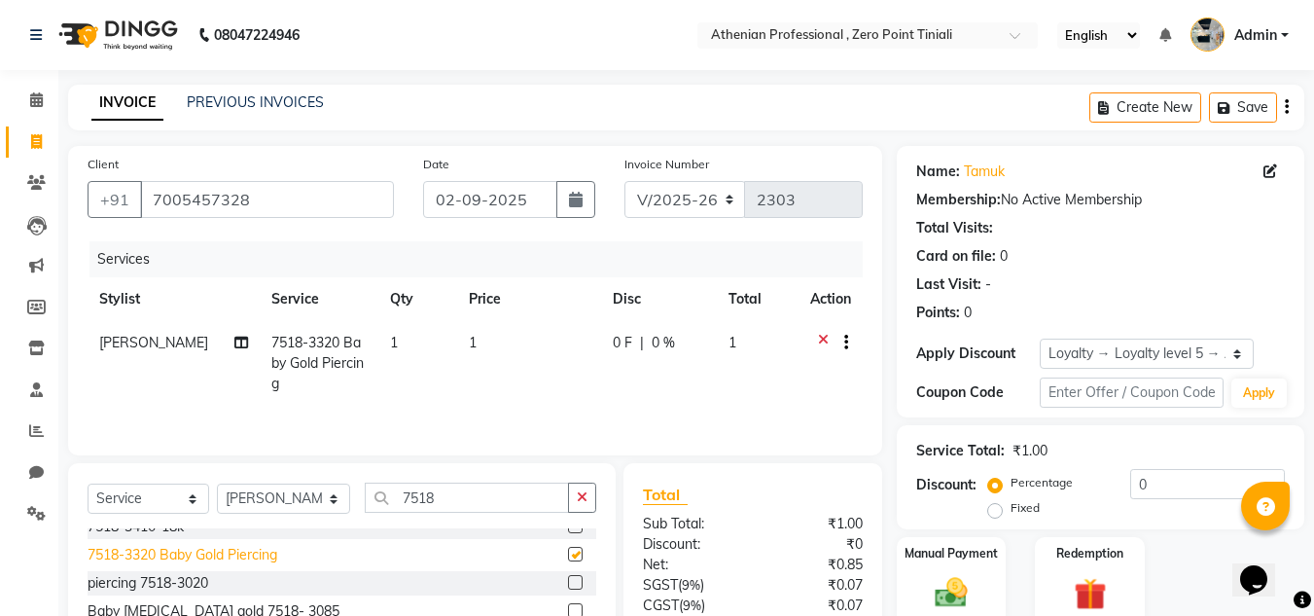
checkbox input "false"
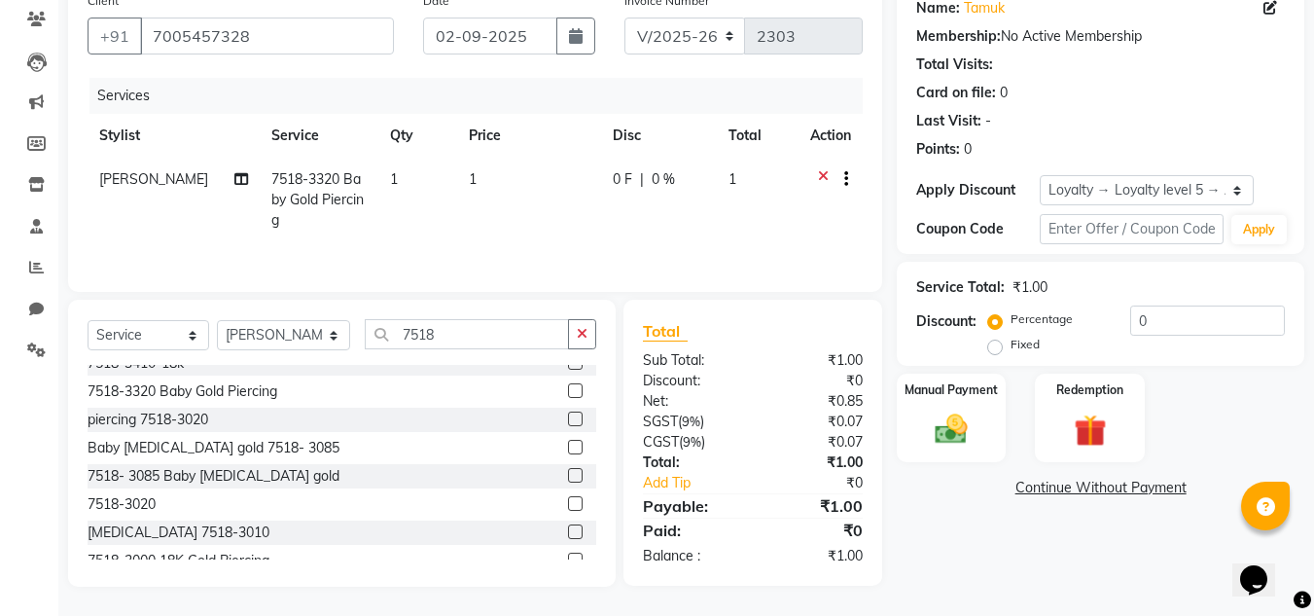
scroll to position [0, 0]
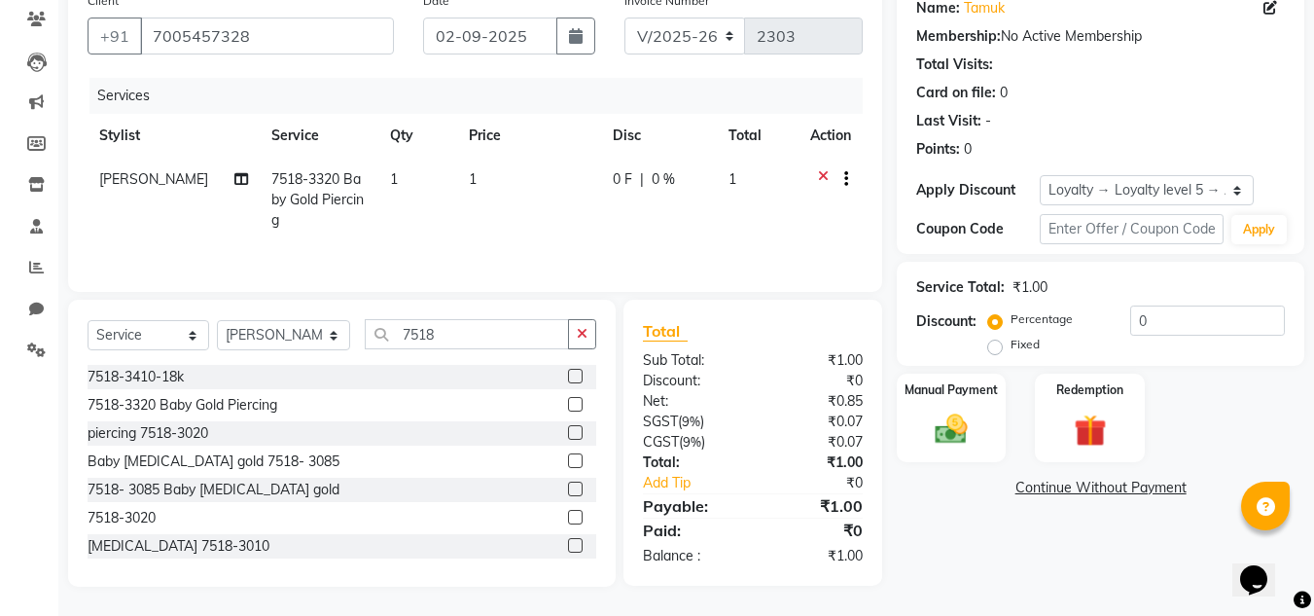
click at [475, 177] on td "1" at bounding box center [529, 200] width 144 height 85
select select "80207"
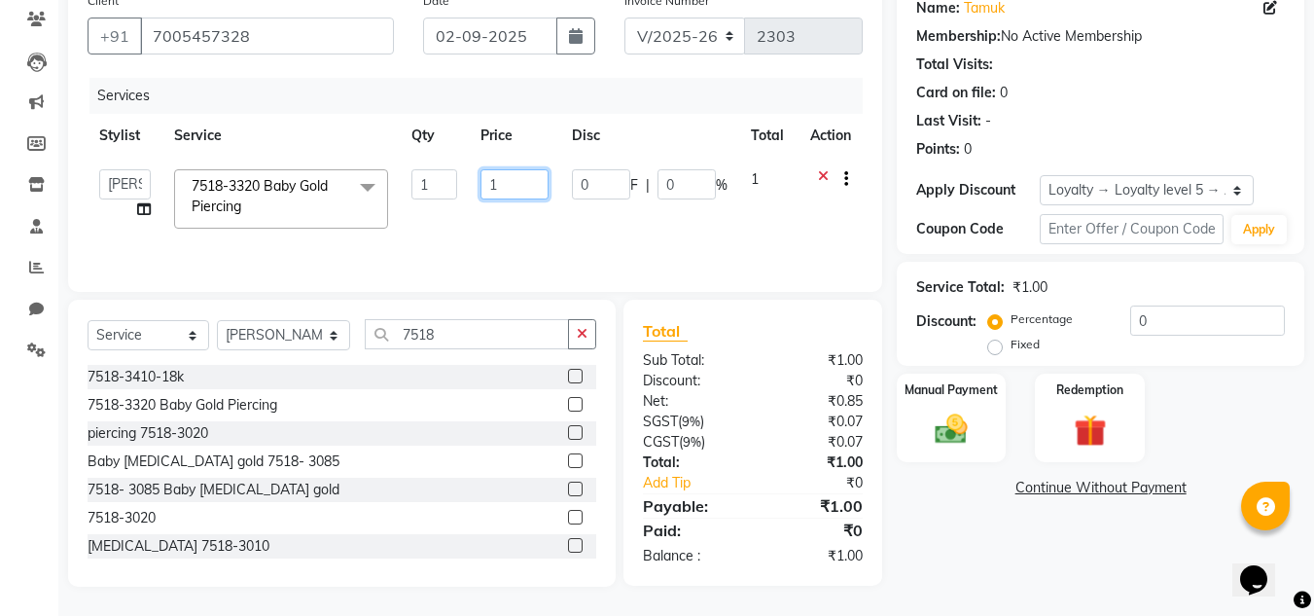
click at [510, 179] on input "1" at bounding box center [513, 184] width 67 height 30
type input "5600"
click at [968, 511] on div "Name: Tamuk Membership: No Active Membership Total Visits: Card on file: 0 Last…" at bounding box center [1108, 284] width 422 height 604
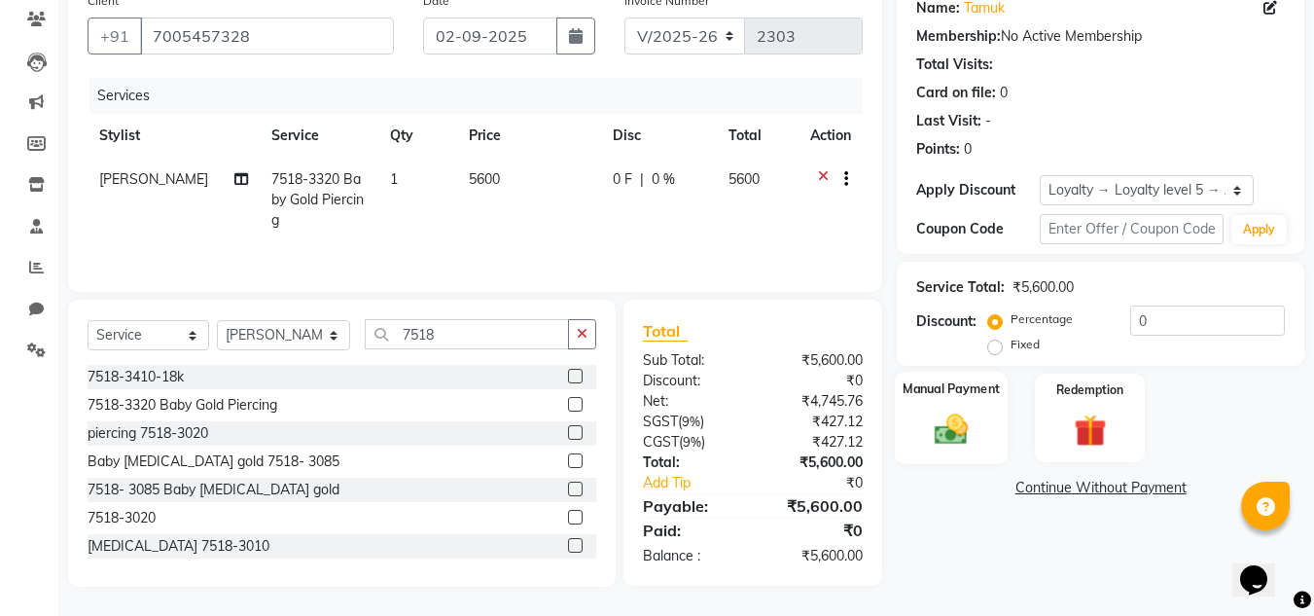
click at [960, 432] on img at bounding box center [951, 428] width 54 height 39
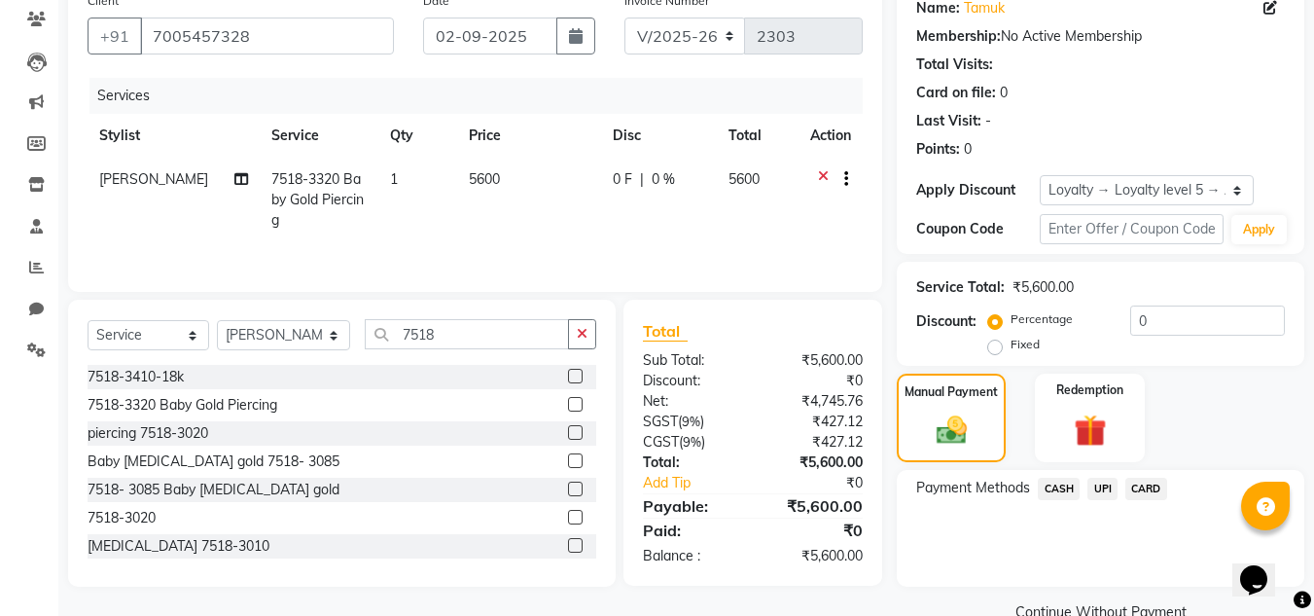
click at [1063, 487] on span "CASH" at bounding box center [1059, 489] width 42 height 22
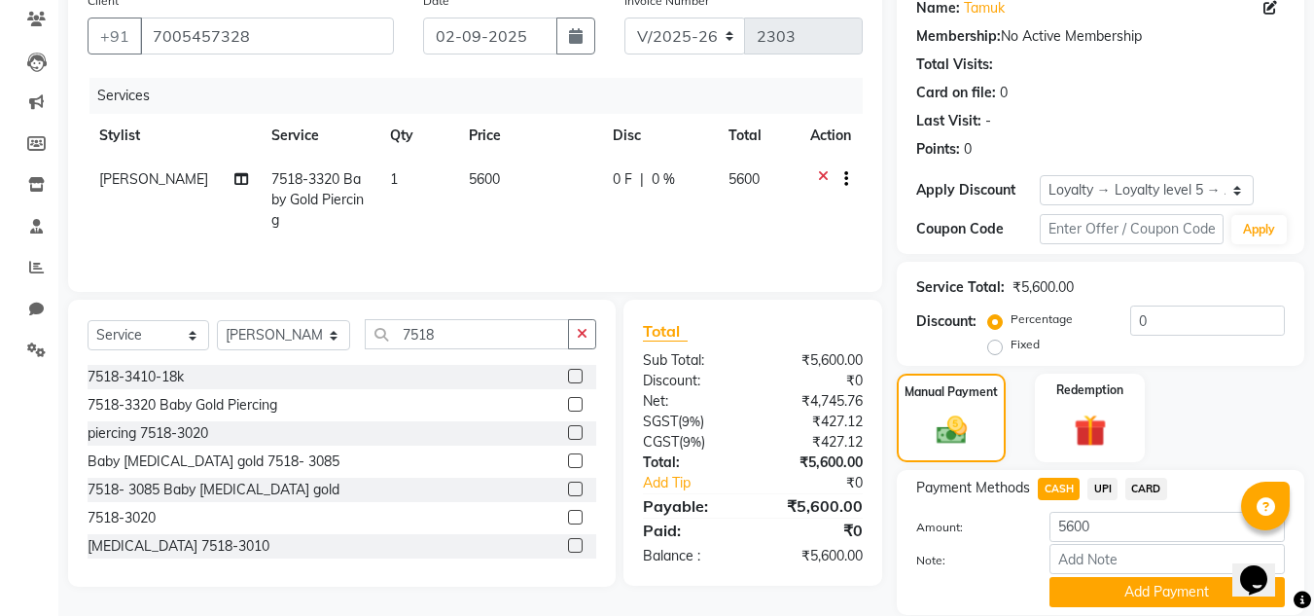
scroll to position [231, 0]
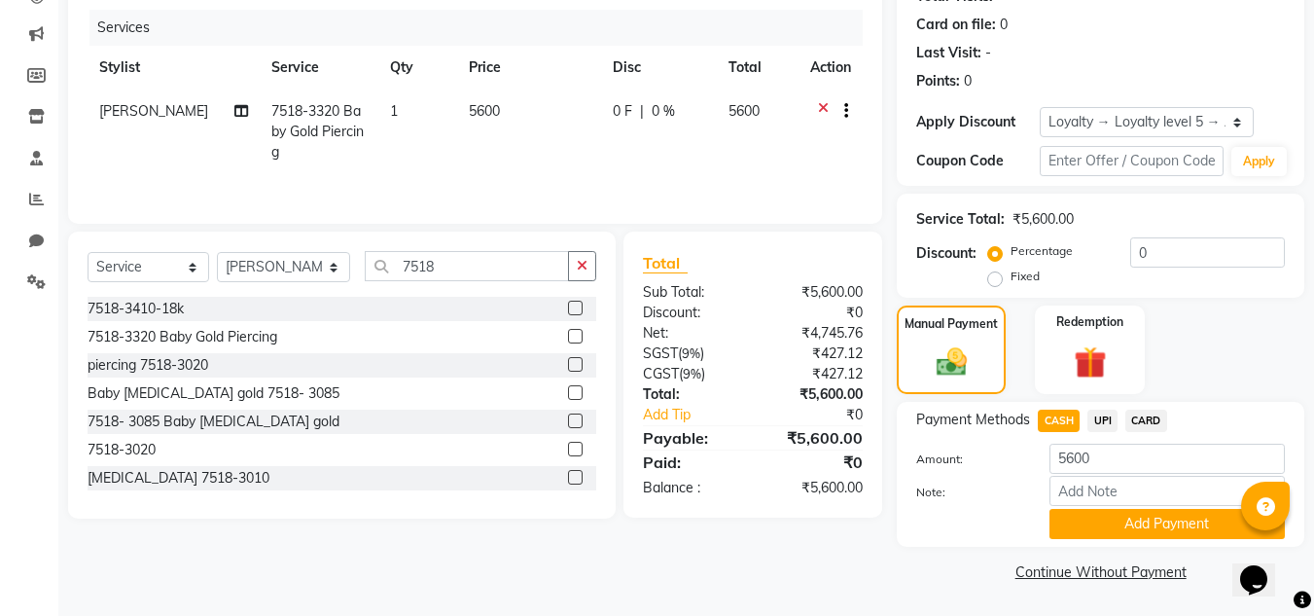
click at [1098, 539] on div "Payment Methods CASH UPI CARD Amount: 5600 Note: Add Payment" at bounding box center [1101, 474] width 408 height 145
click at [1099, 522] on button "Add Payment" at bounding box center [1166, 524] width 235 height 30
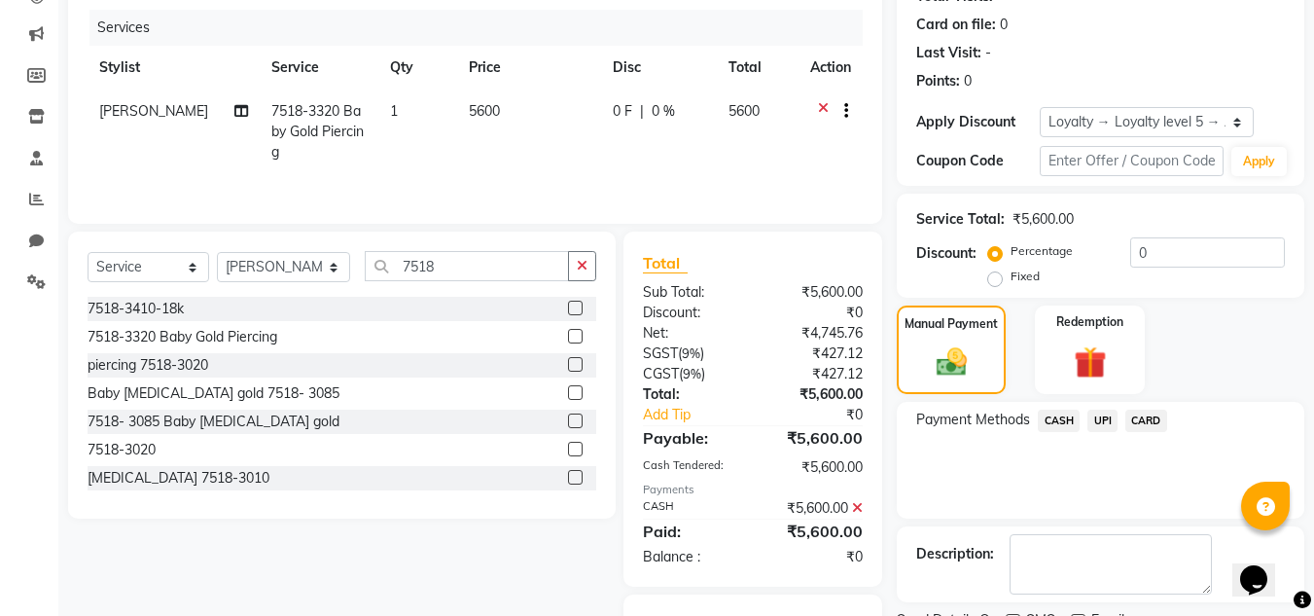
scroll to position [348, 0]
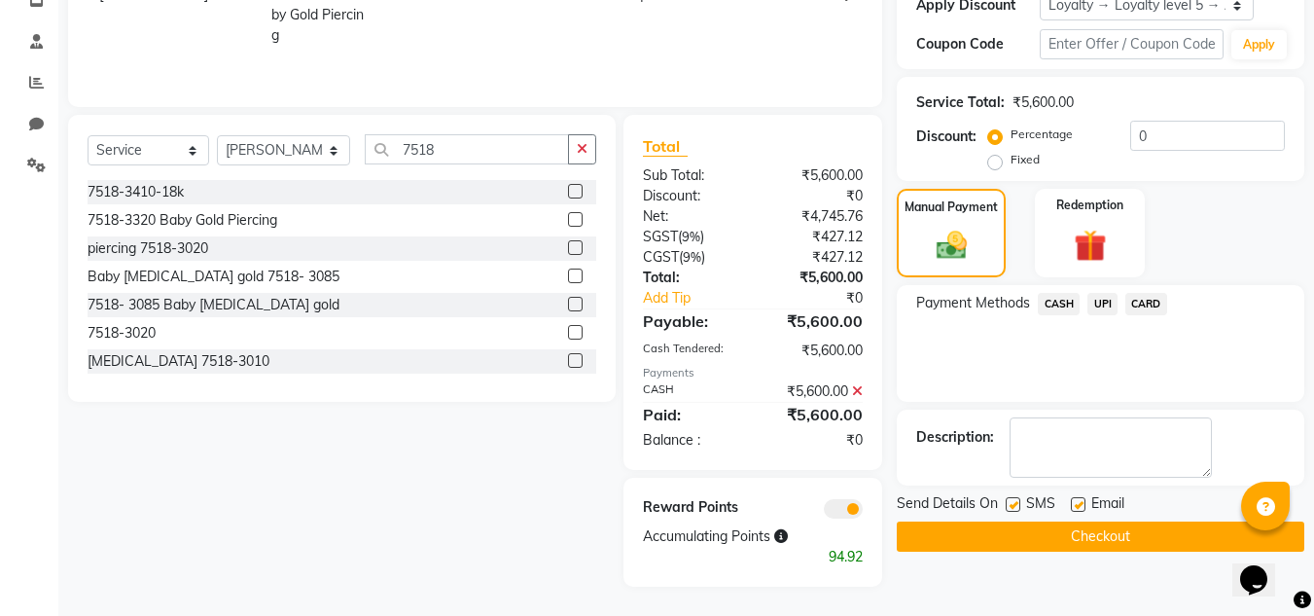
click at [1080, 506] on label at bounding box center [1078, 504] width 15 height 15
click at [1080, 506] on input "checkbox" at bounding box center [1077, 505] width 13 height 13
checkbox input "false"
click at [1080, 538] on button "Checkout" at bounding box center [1101, 536] width 408 height 30
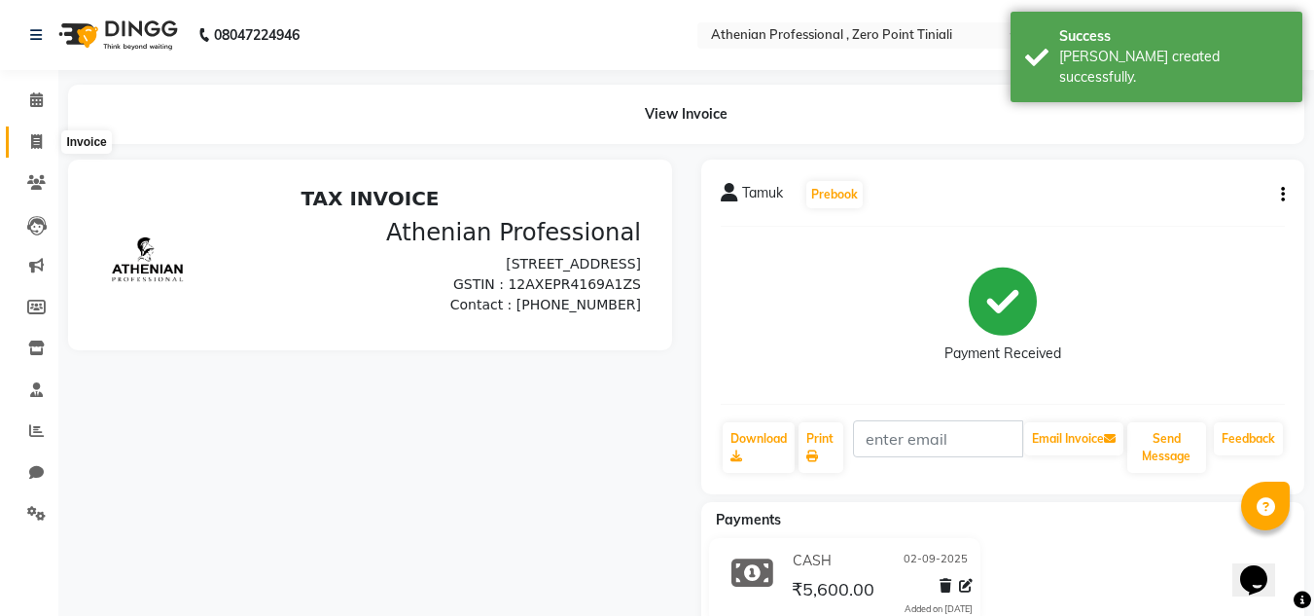
click at [31, 143] on icon at bounding box center [36, 141] width 11 height 15
select select "service"
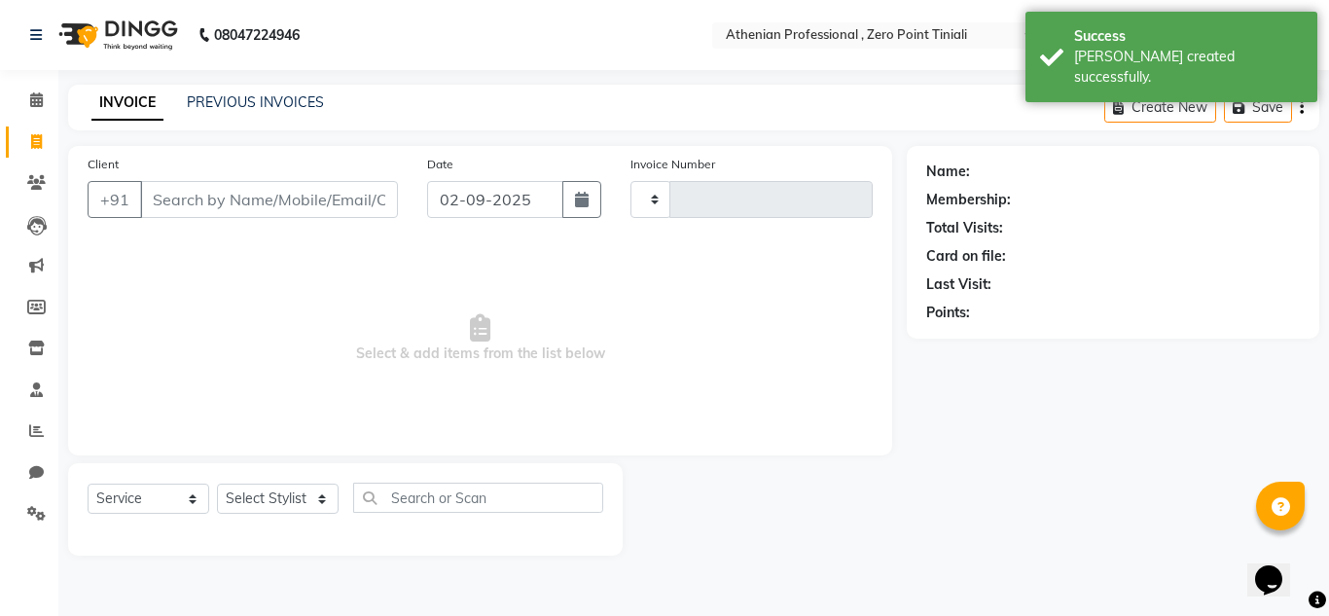
type input "2304"
select select "8300"
click at [247, 111] on div "PREVIOUS INVOICES" at bounding box center [255, 102] width 137 height 20
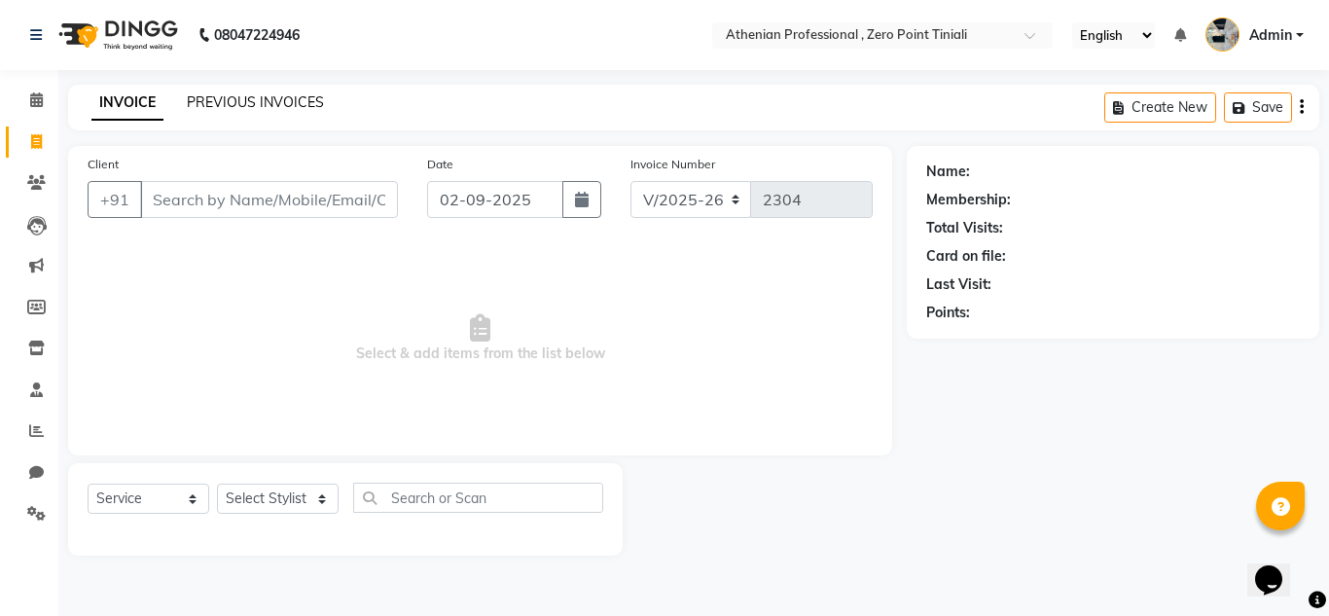
click at [255, 101] on link "PREVIOUS INVOICES" at bounding box center [255, 102] width 137 height 18
